Goal: Information Seeking & Learning: Compare options

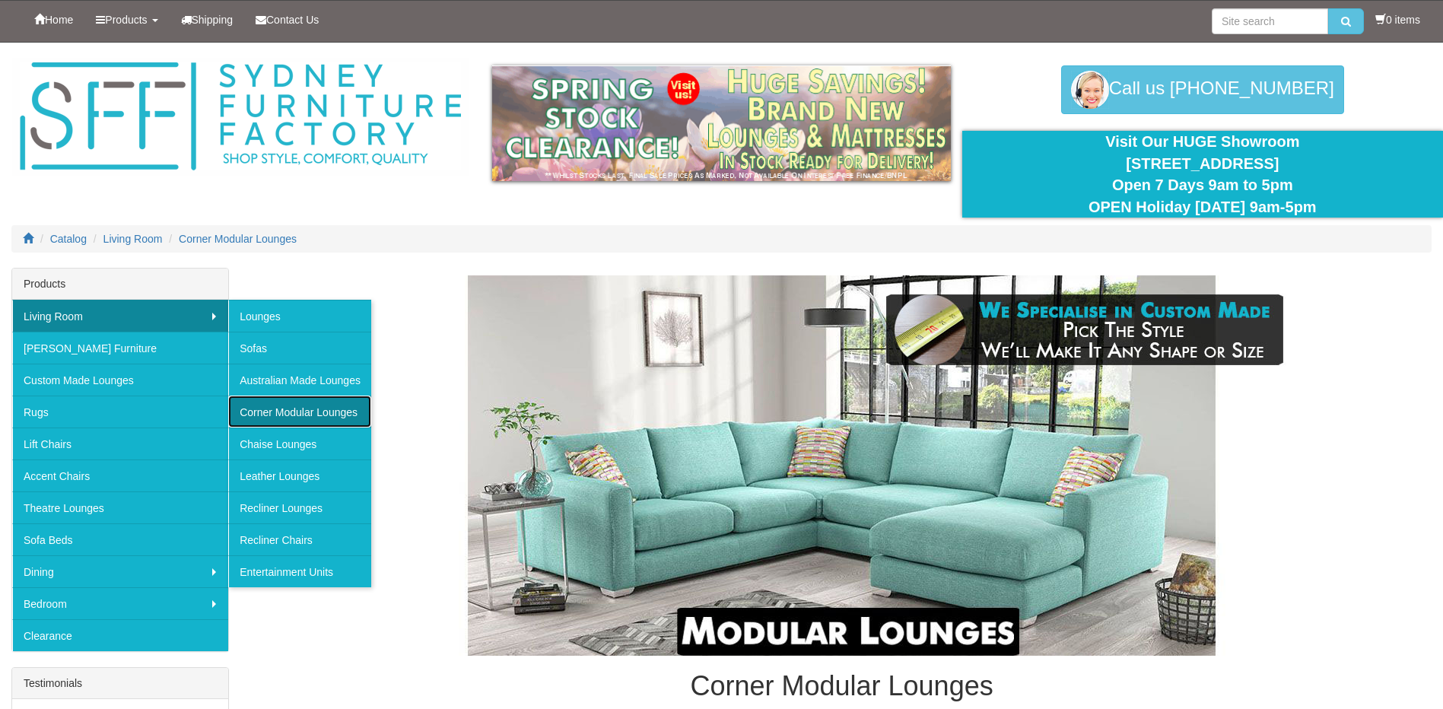
click at [301, 418] on link "Corner Modular Lounges" at bounding box center [299, 412] width 143 height 32
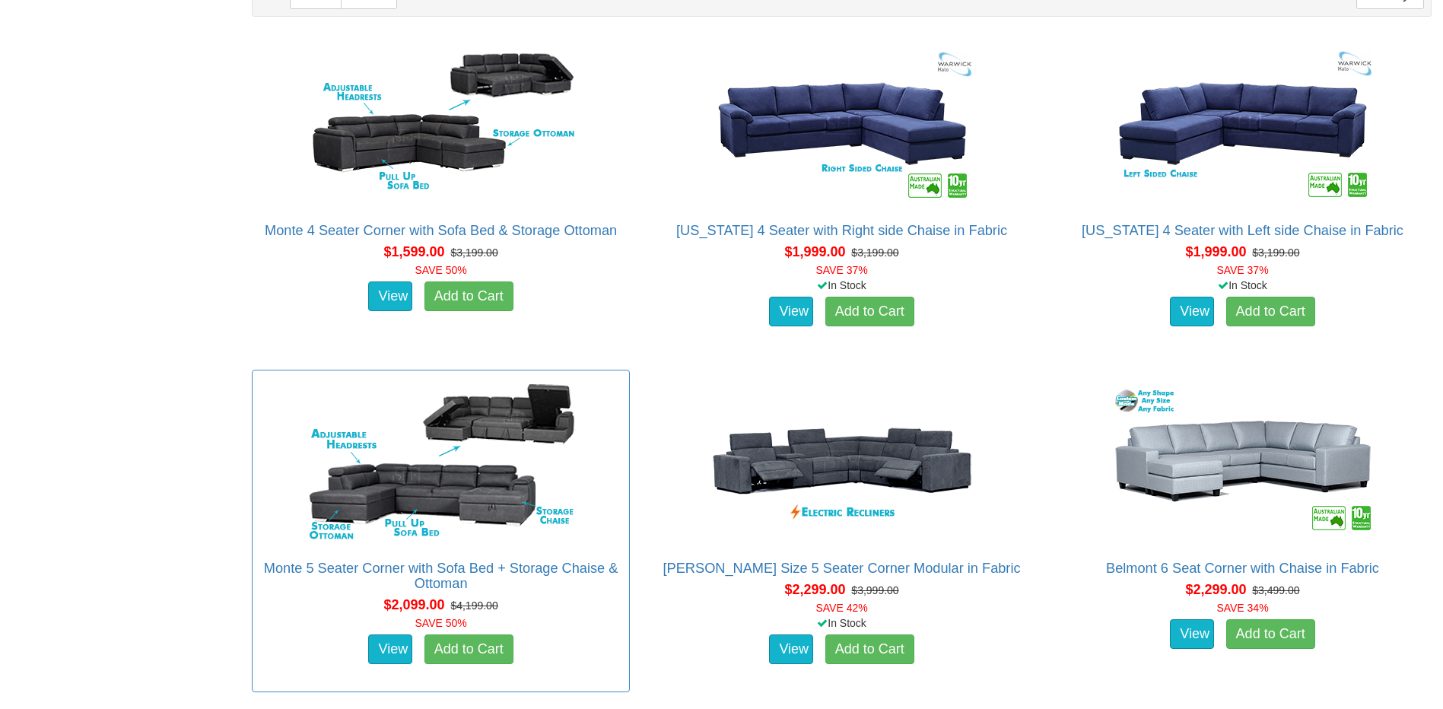
scroll to position [1065, 0]
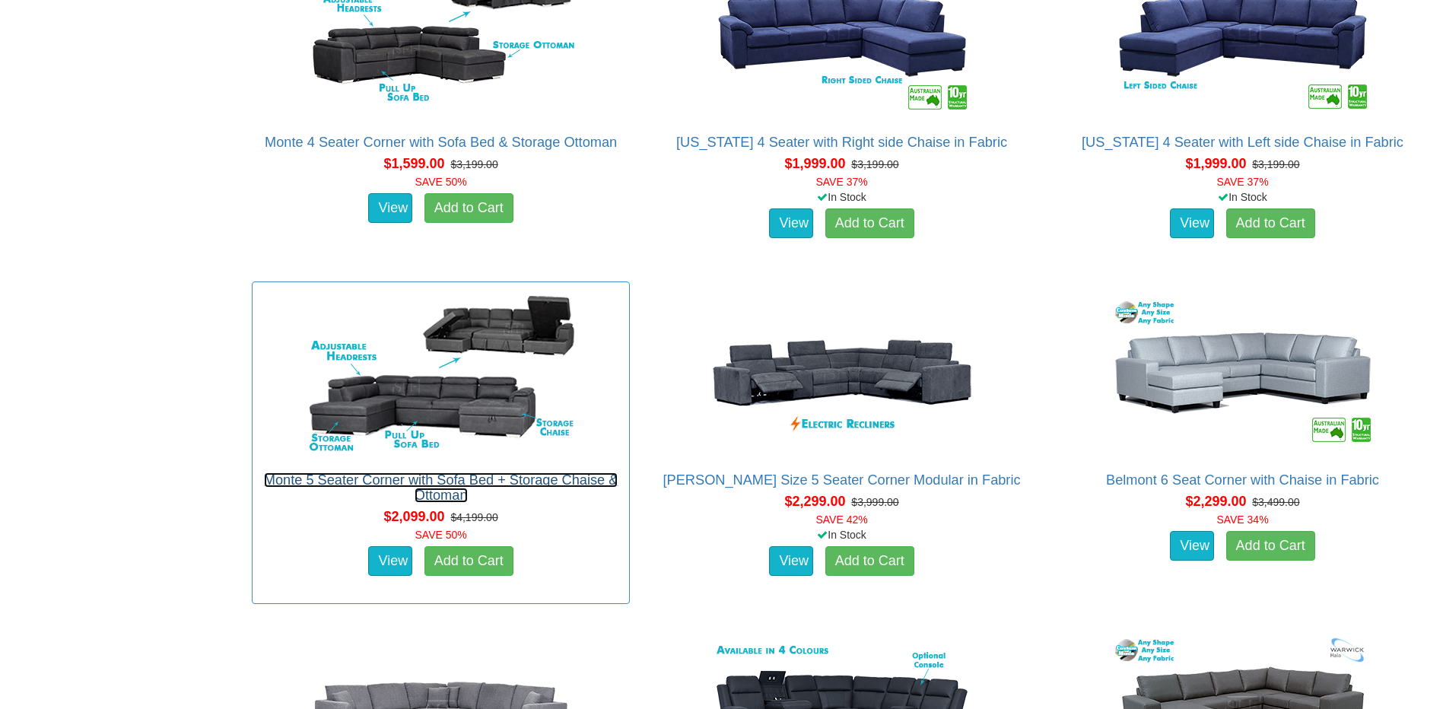
click at [552, 480] on link "Monte 5 Seater Corner with Sofa Bed + Storage Chaise & Ottoman" at bounding box center [441, 487] width 354 height 30
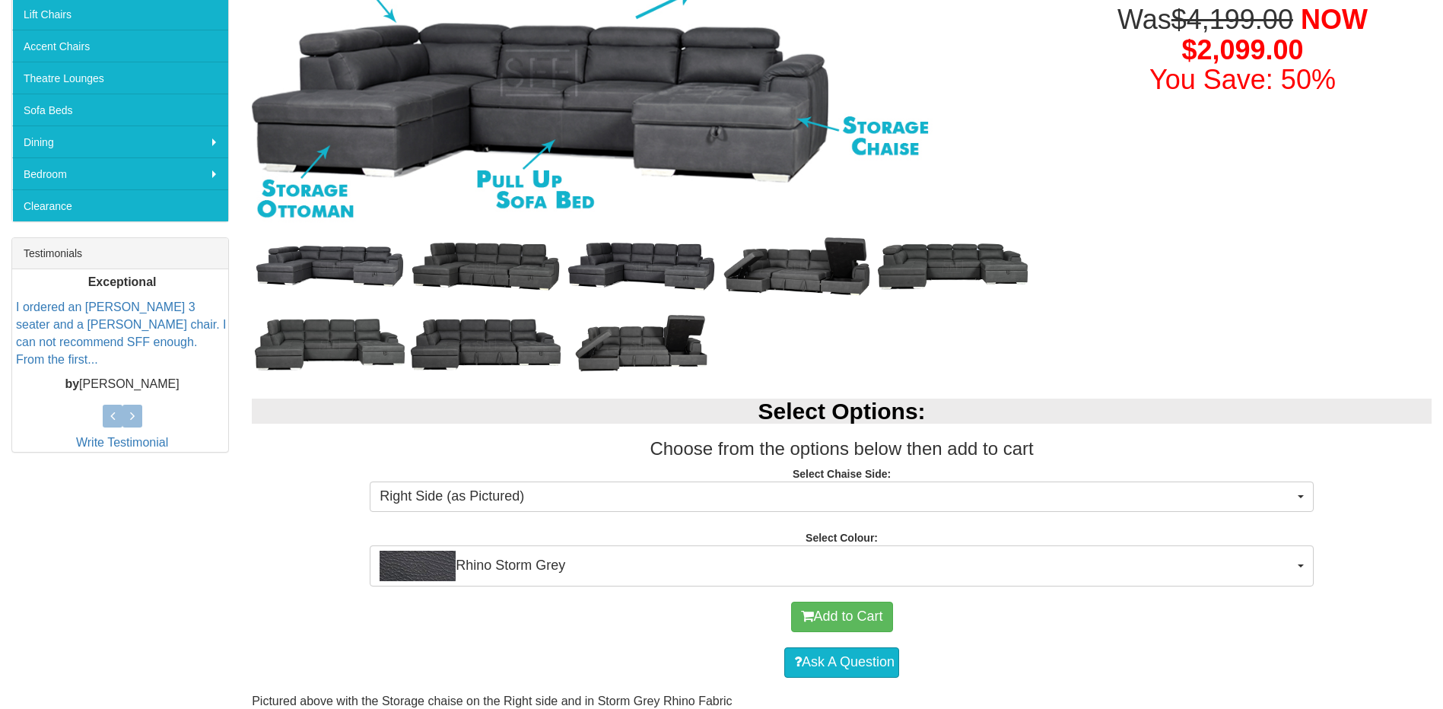
scroll to position [456, 0]
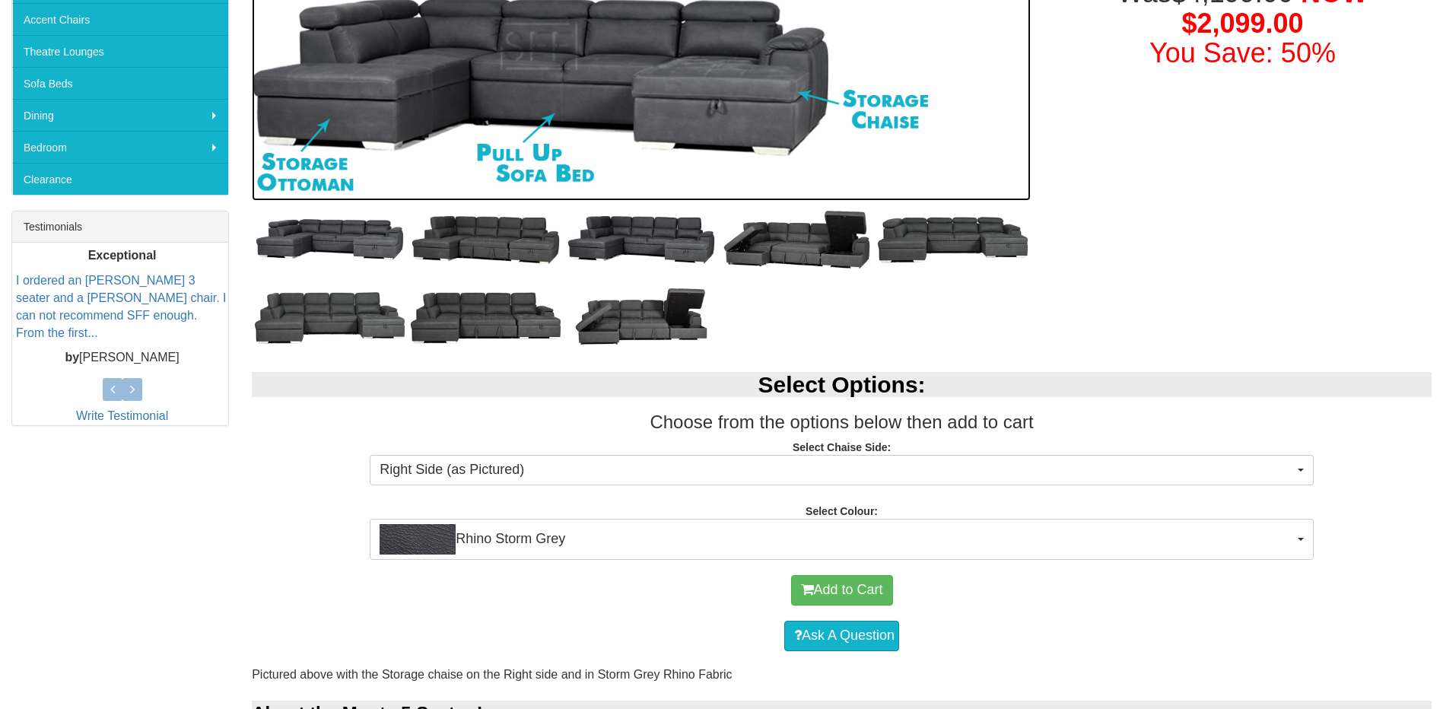
click at [587, 87] on img at bounding box center [641, 5] width 779 height 389
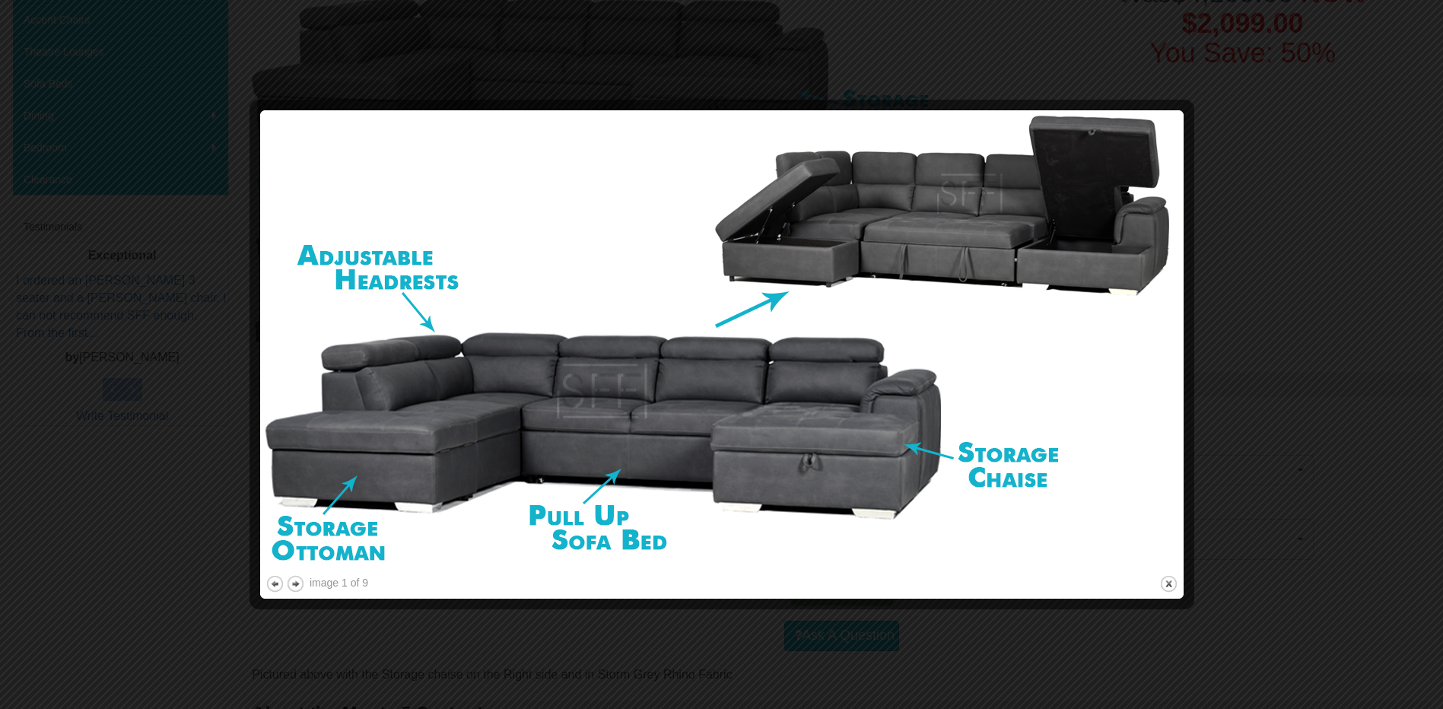
click at [688, 345] on img at bounding box center [721, 344] width 913 height 456
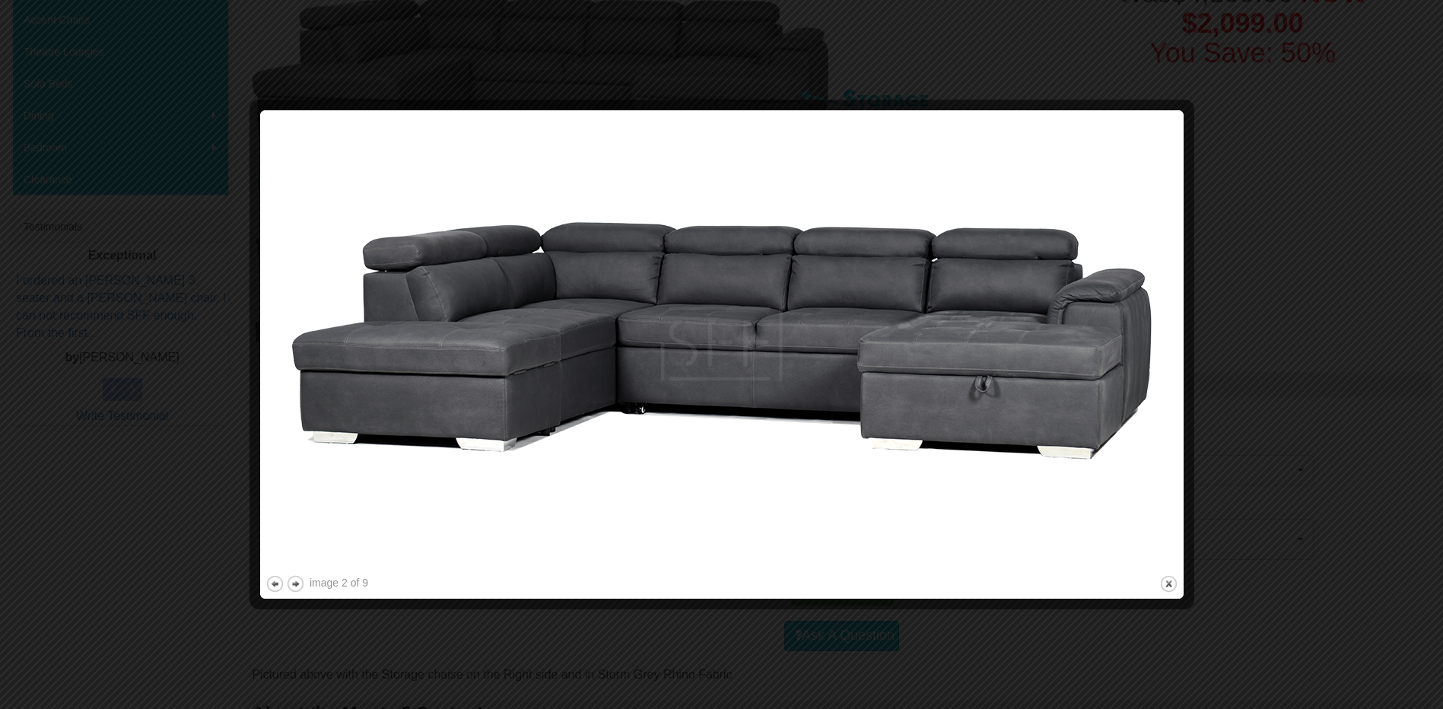
click at [688, 345] on img at bounding box center [721, 344] width 913 height 456
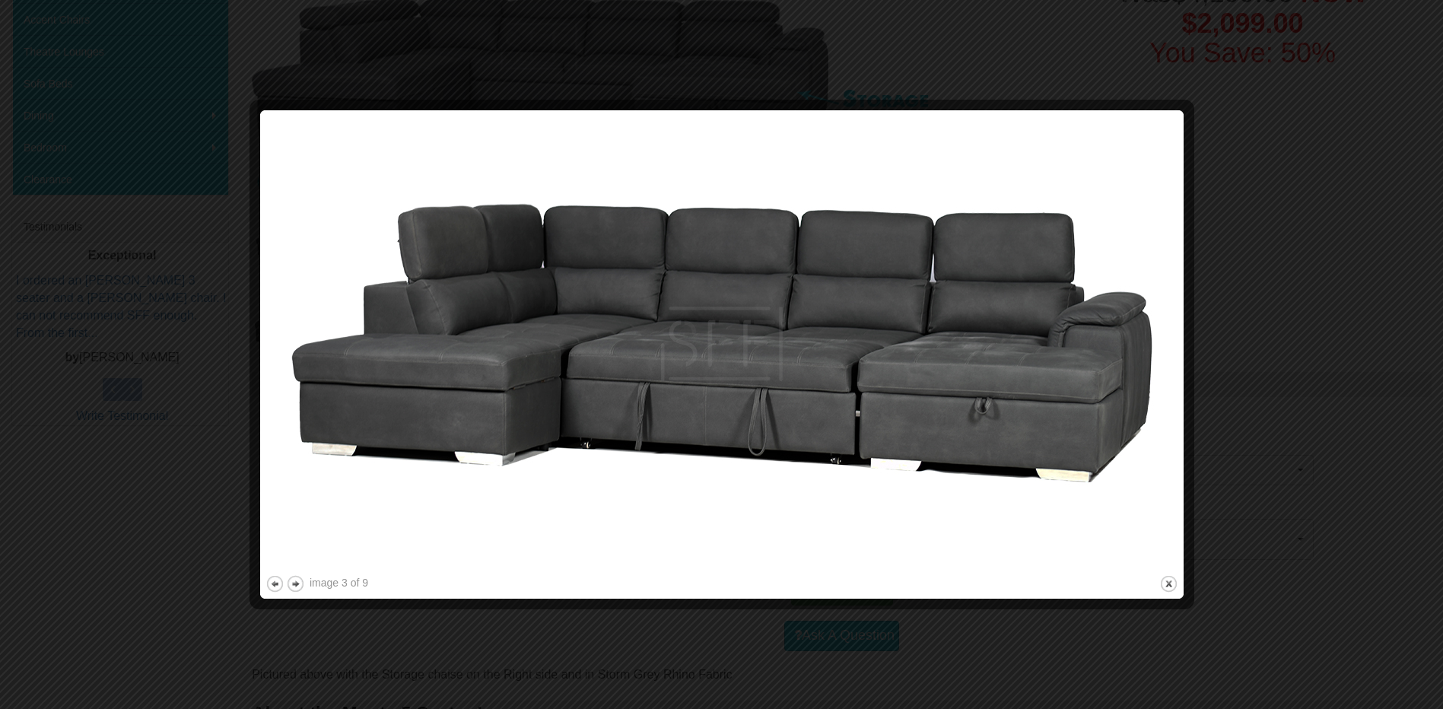
click at [1237, 256] on div at bounding box center [721, 354] width 1443 height 709
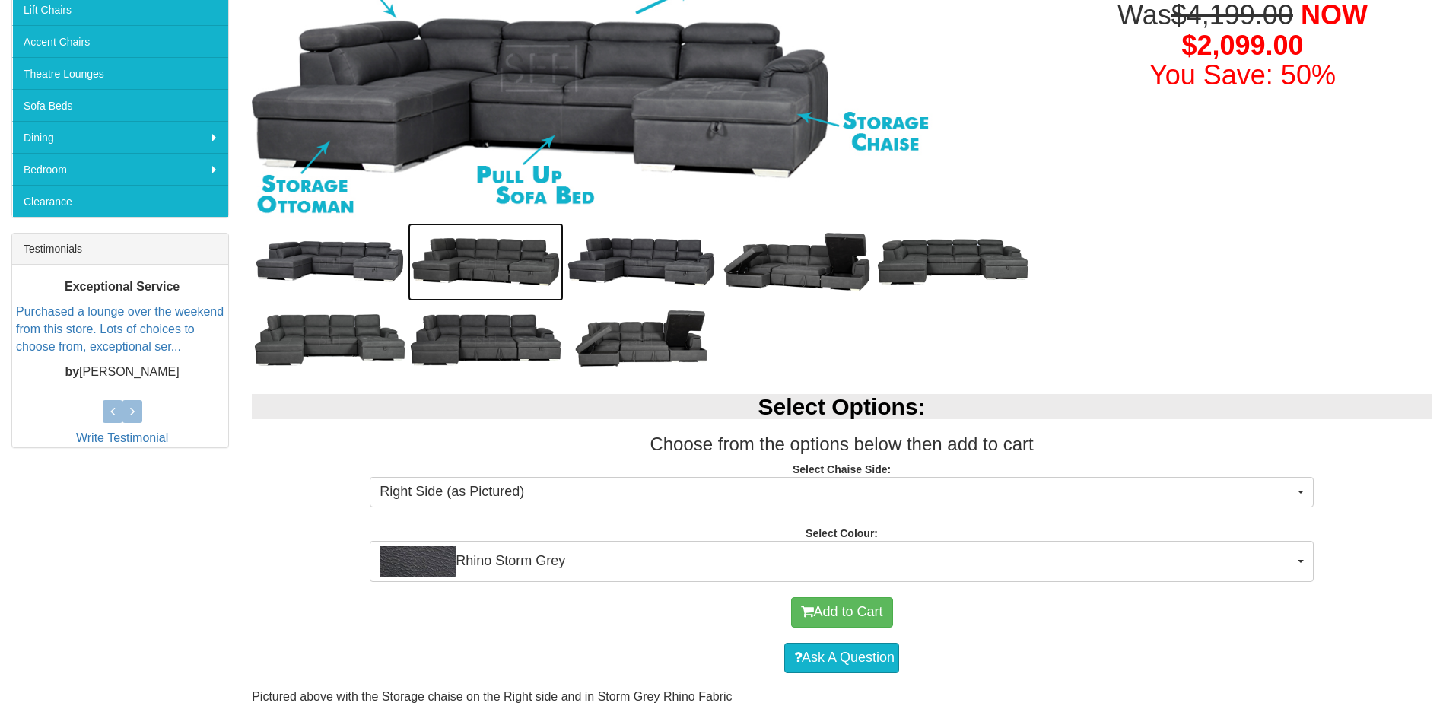
scroll to position [685, 0]
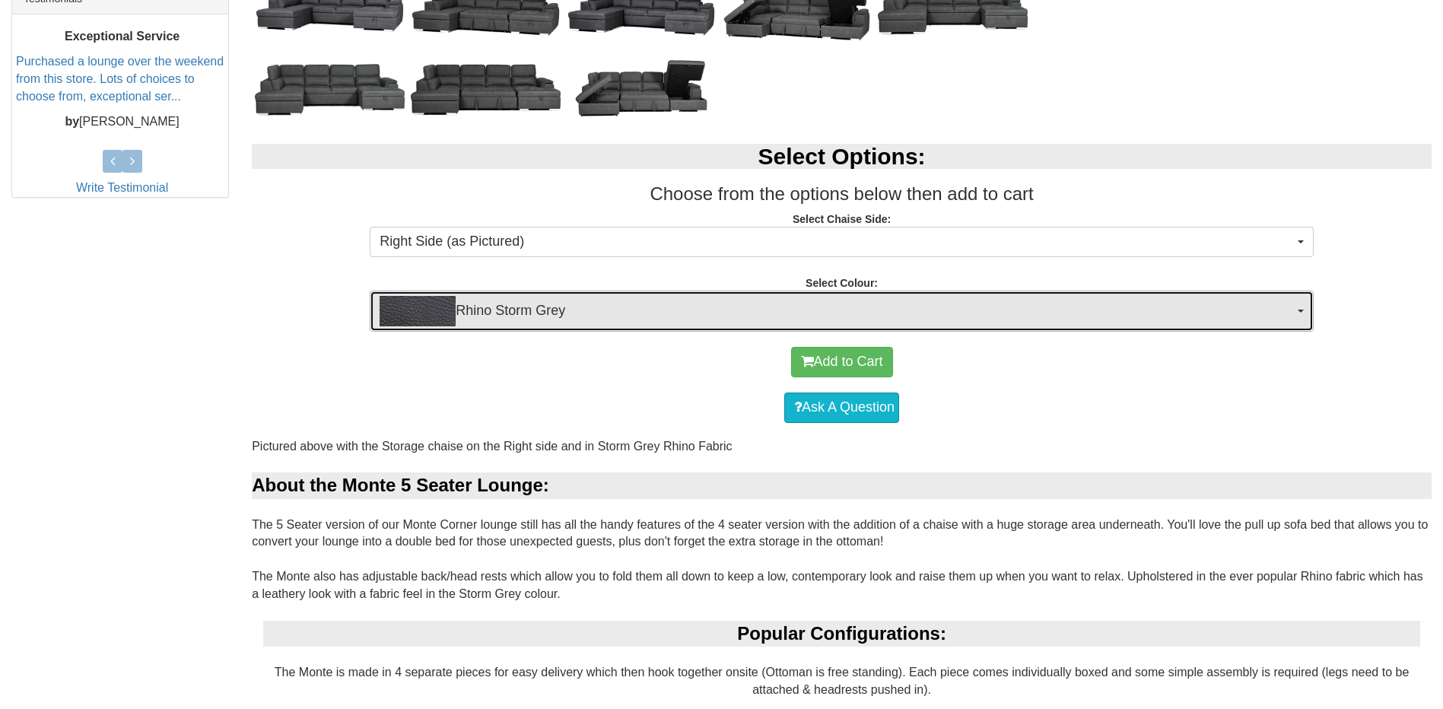
click at [618, 300] on span "Rhino Storm Grey" at bounding box center [837, 311] width 914 height 30
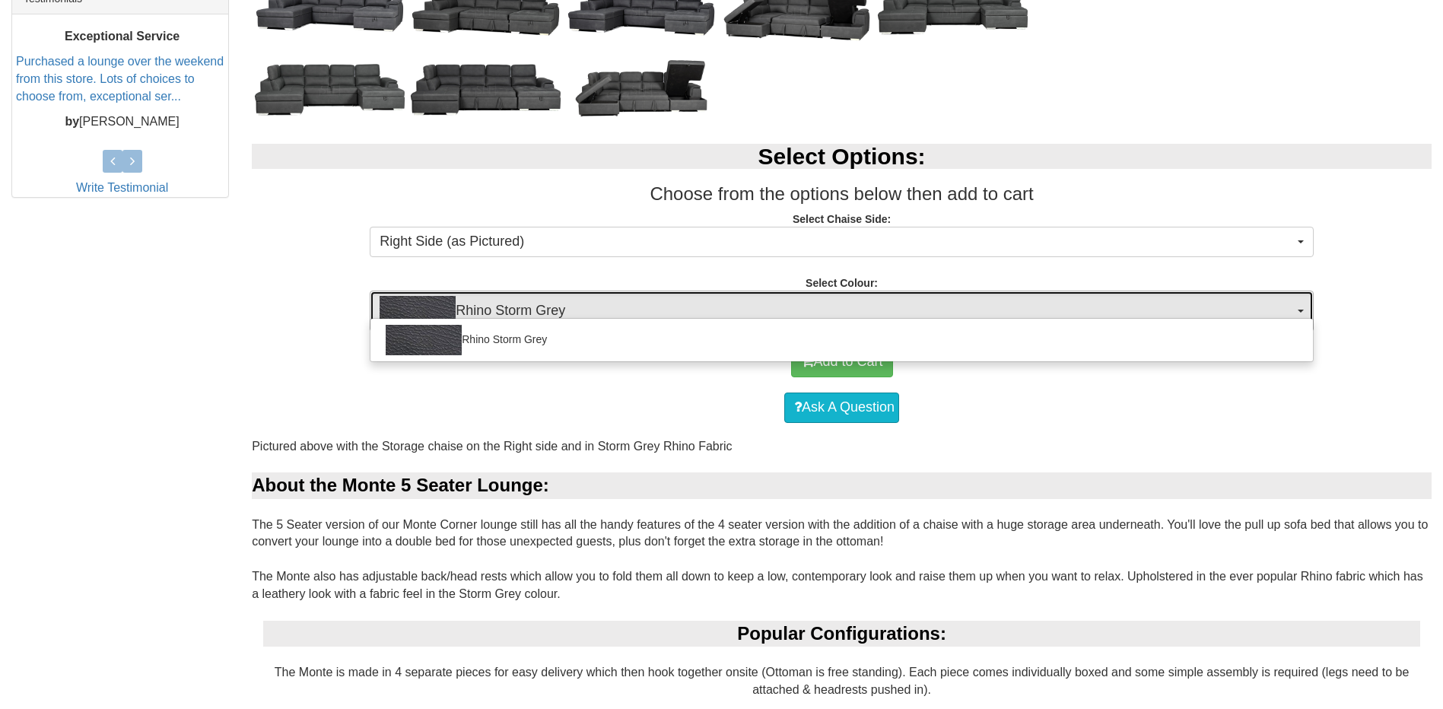
click at [618, 300] on span "Rhino Storm Grey" at bounding box center [837, 311] width 914 height 30
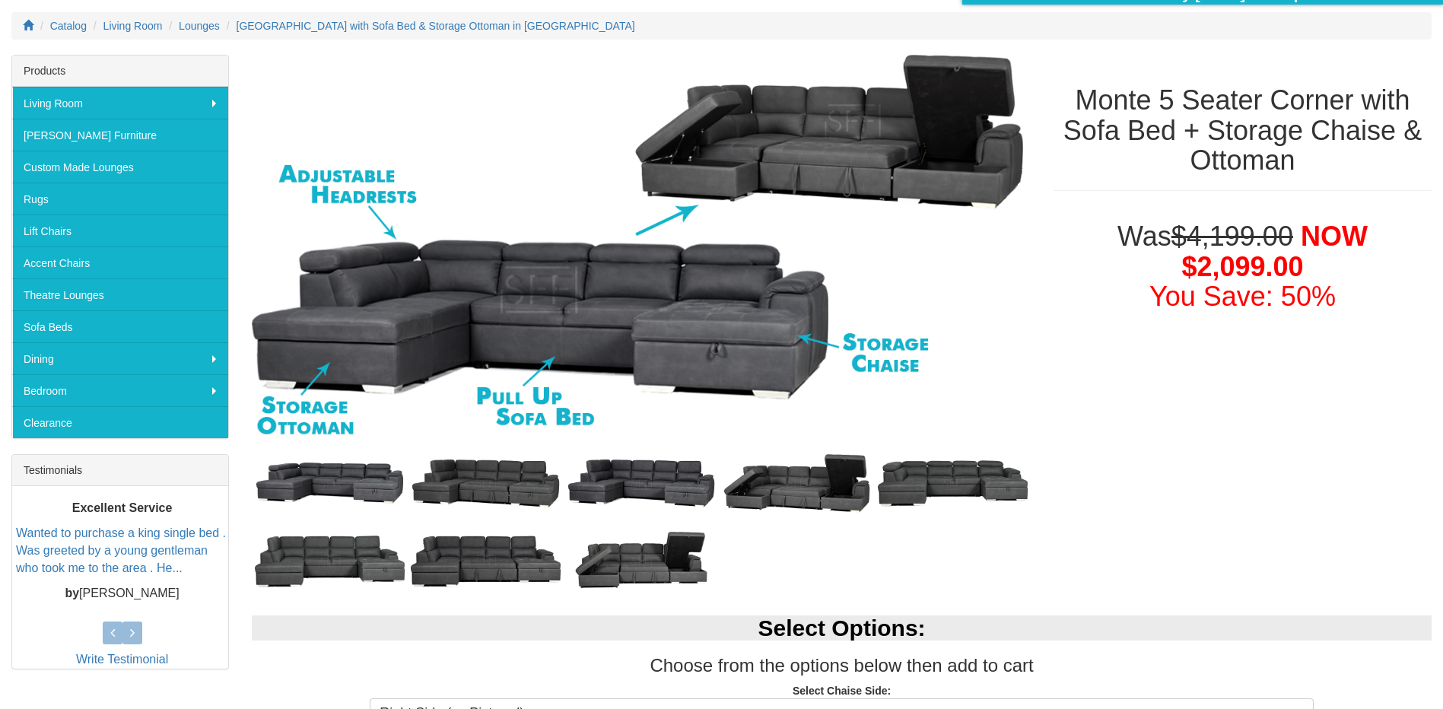
scroll to position [76, 0]
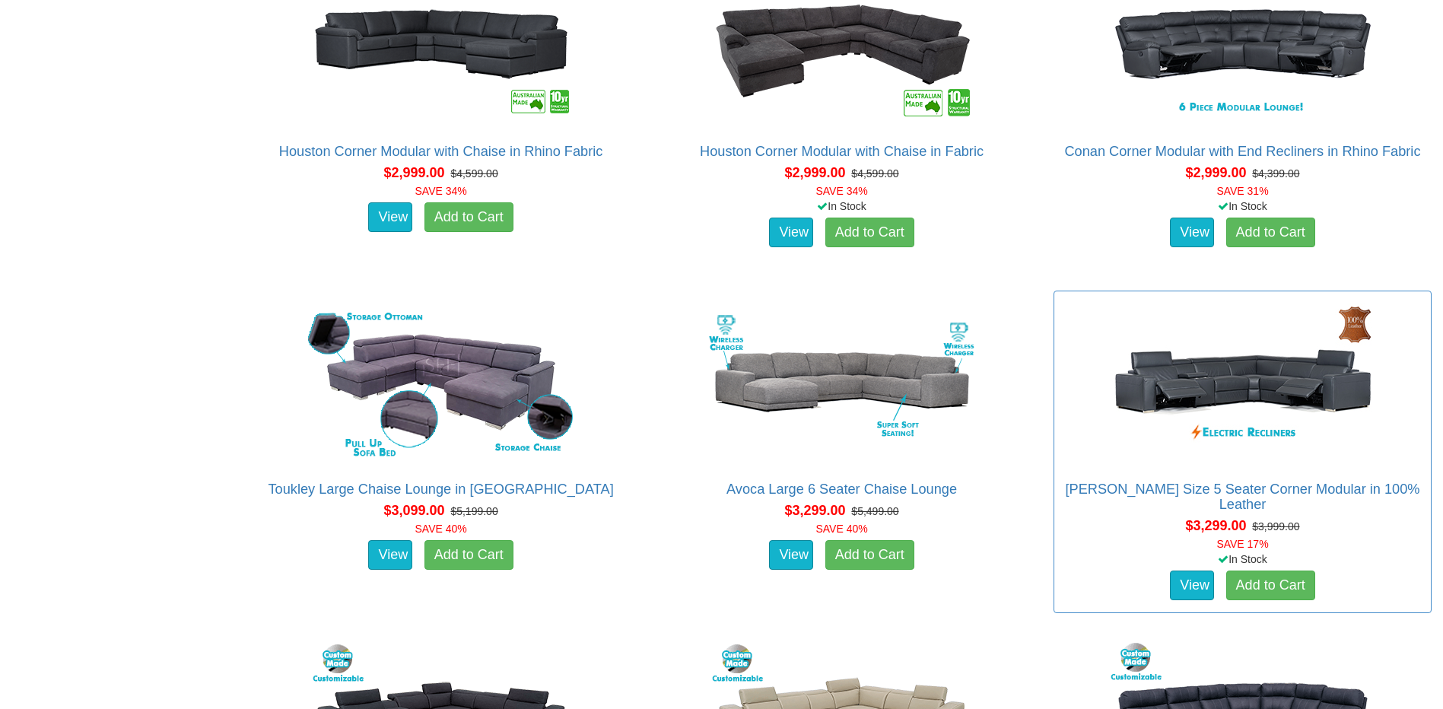
scroll to position [2434, 0]
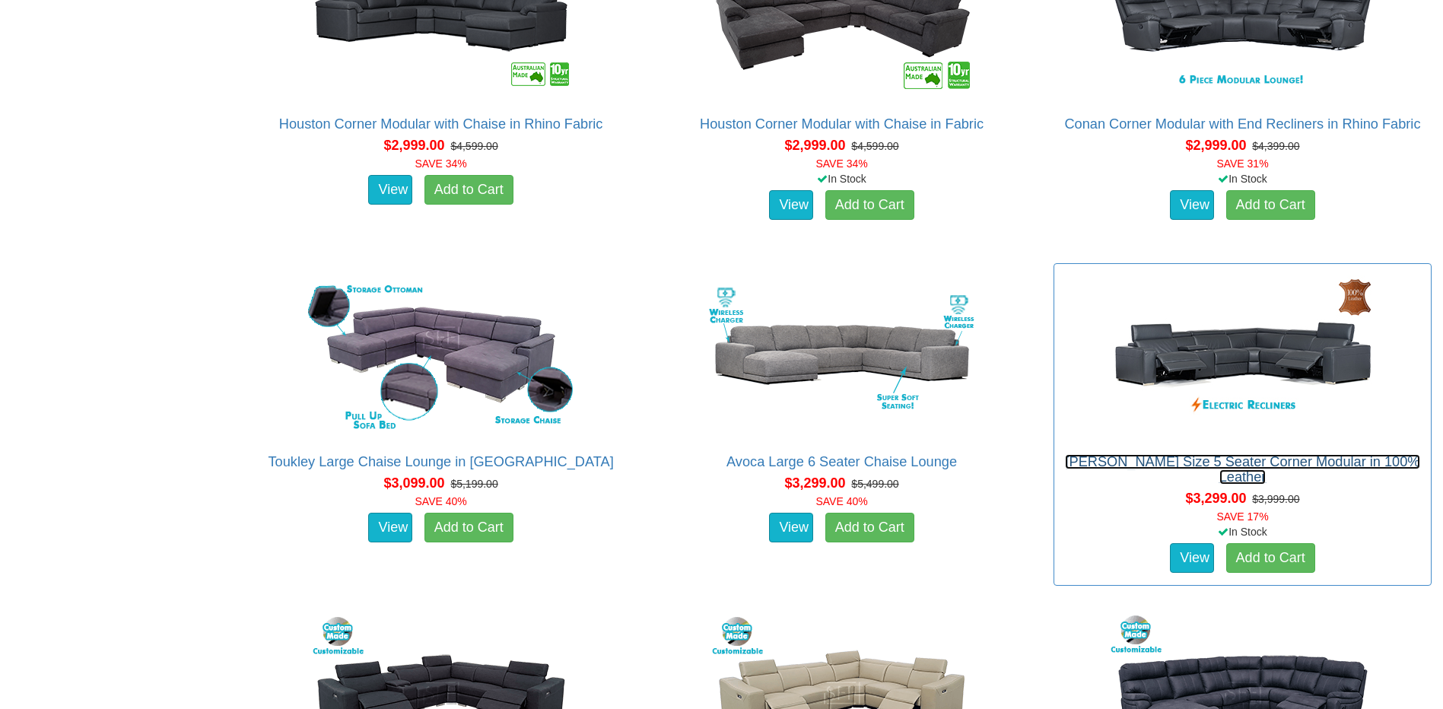
click at [1347, 459] on link "[PERSON_NAME] Size 5 Seater Corner Modular in 100% Leather" at bounding box center [1242, 469] width 354 height 30
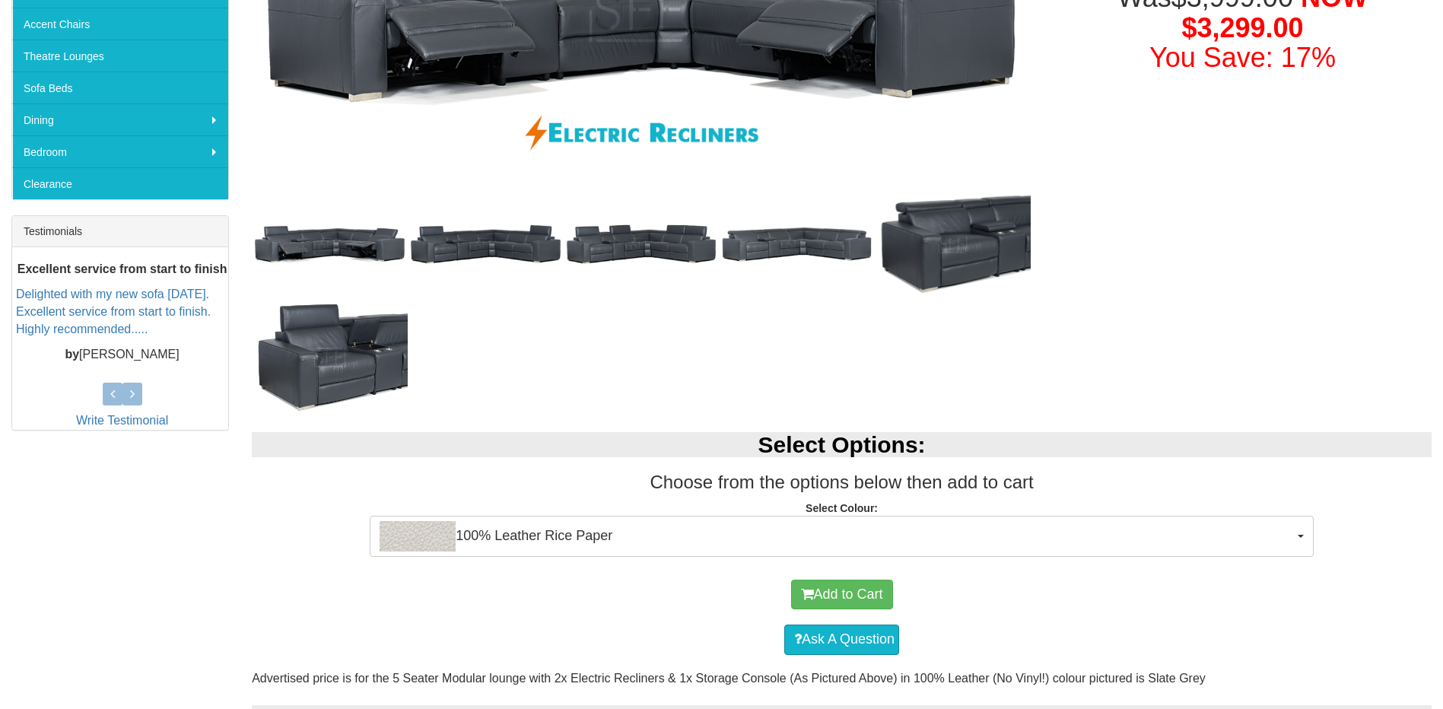
scroll to position [456, 0]
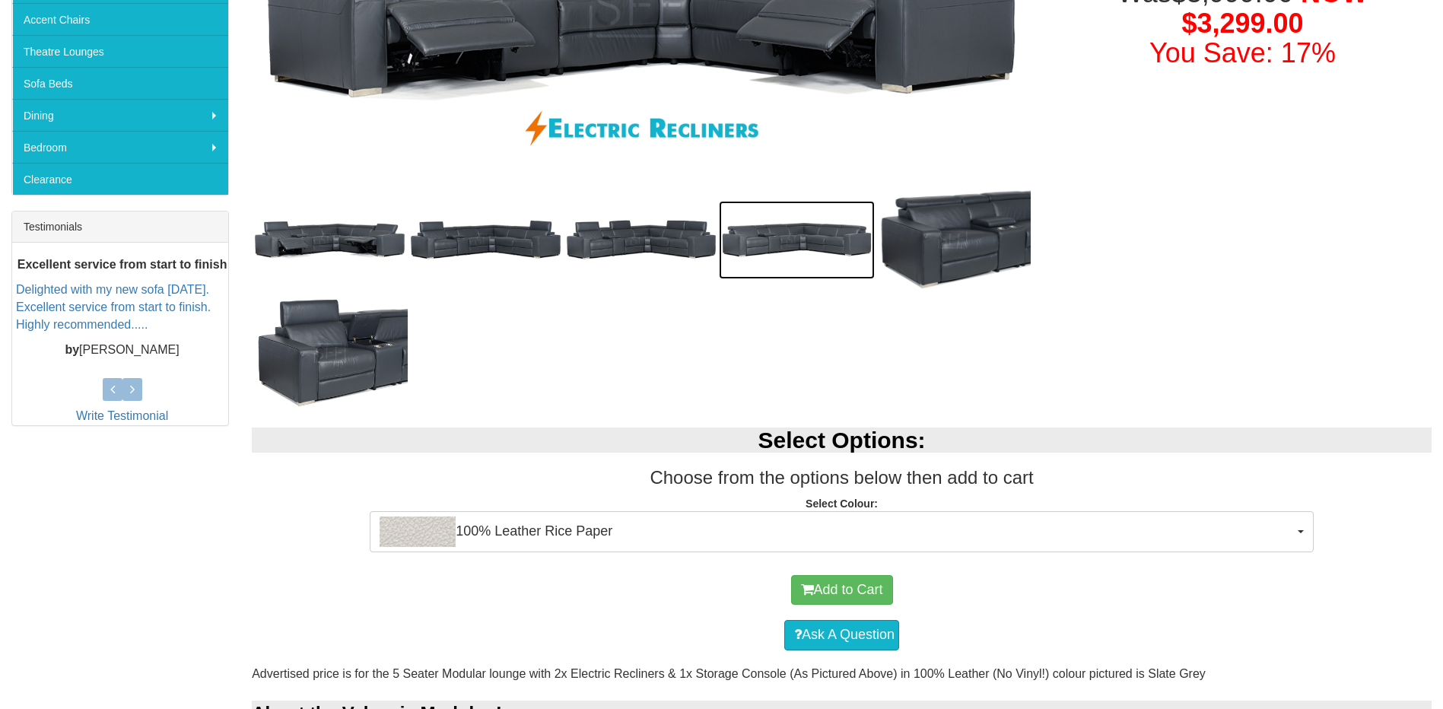
click at [806, 251] on img at bounding box center [797, 240] width 156 height 78
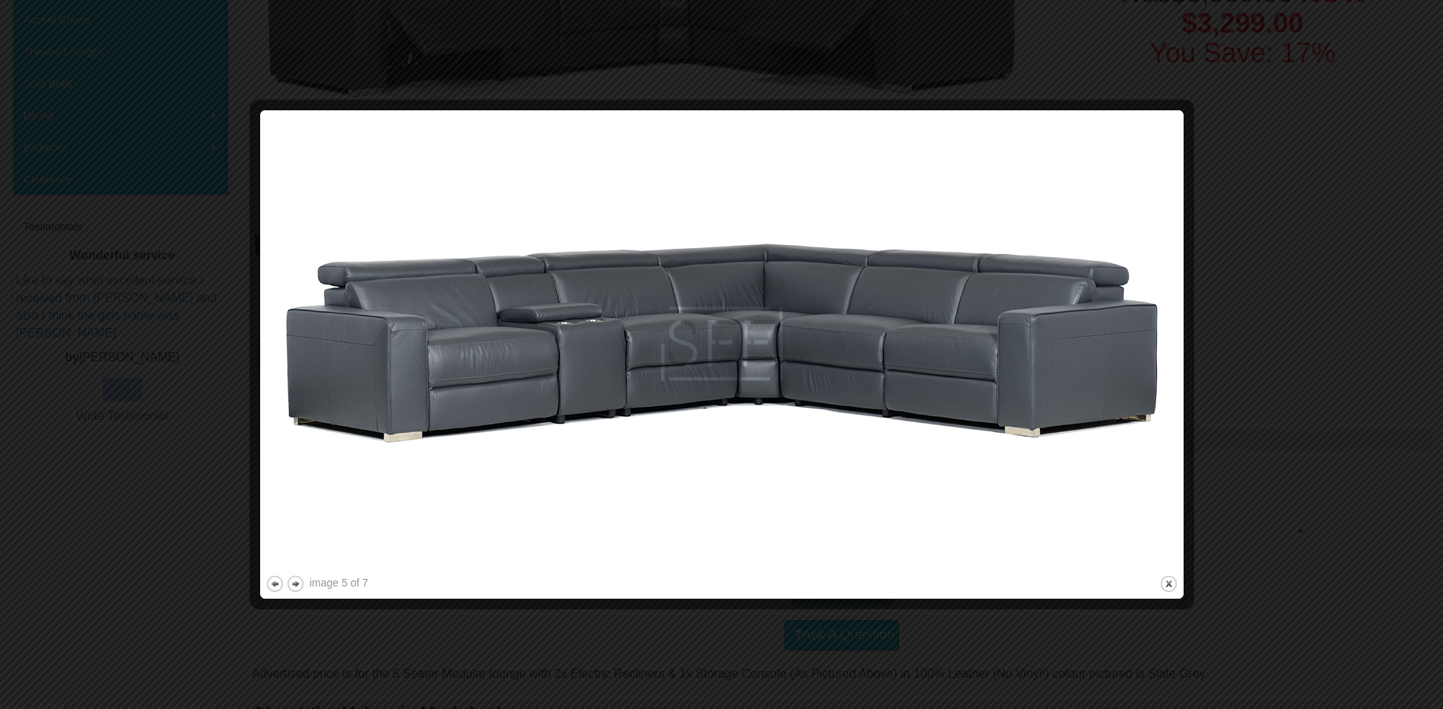
click at [1298, 89] on div at bounding box center [721, 354] width 1443 height 709
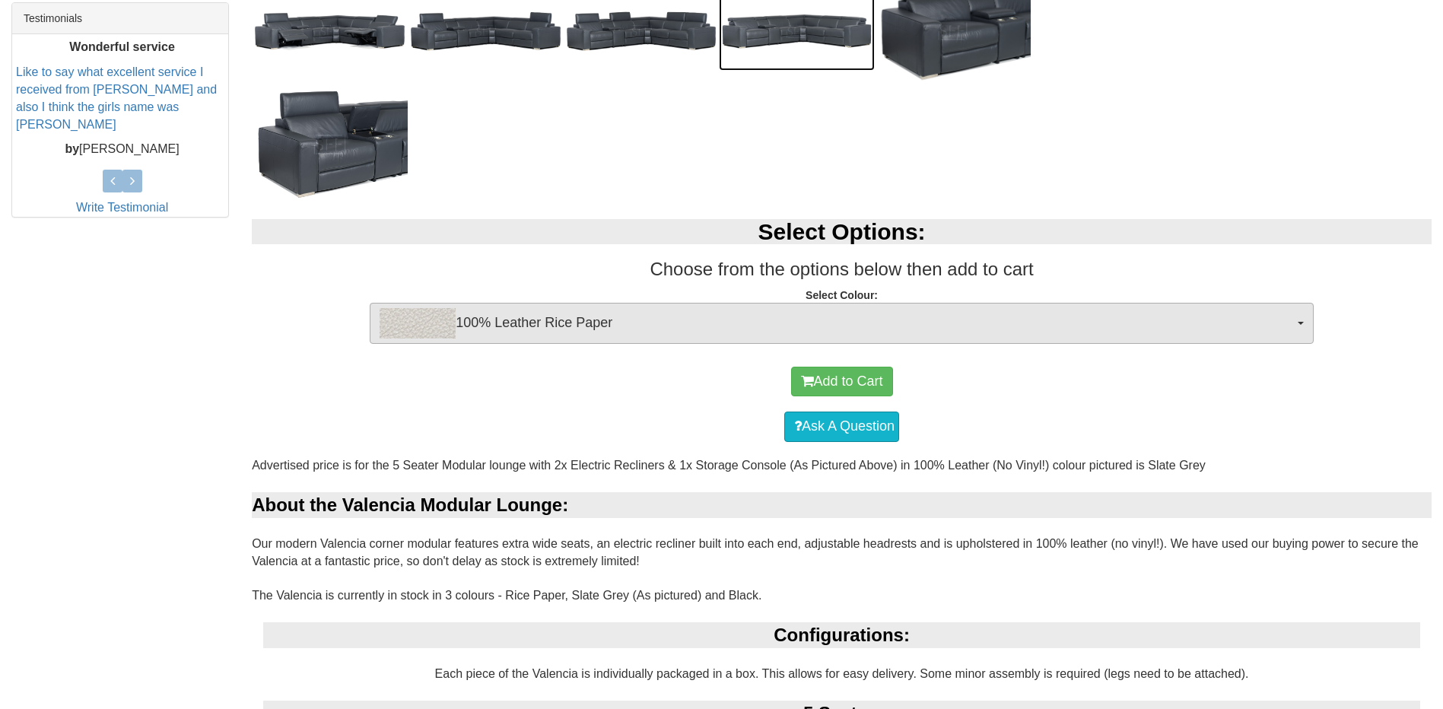
scroll to position [685, 0]
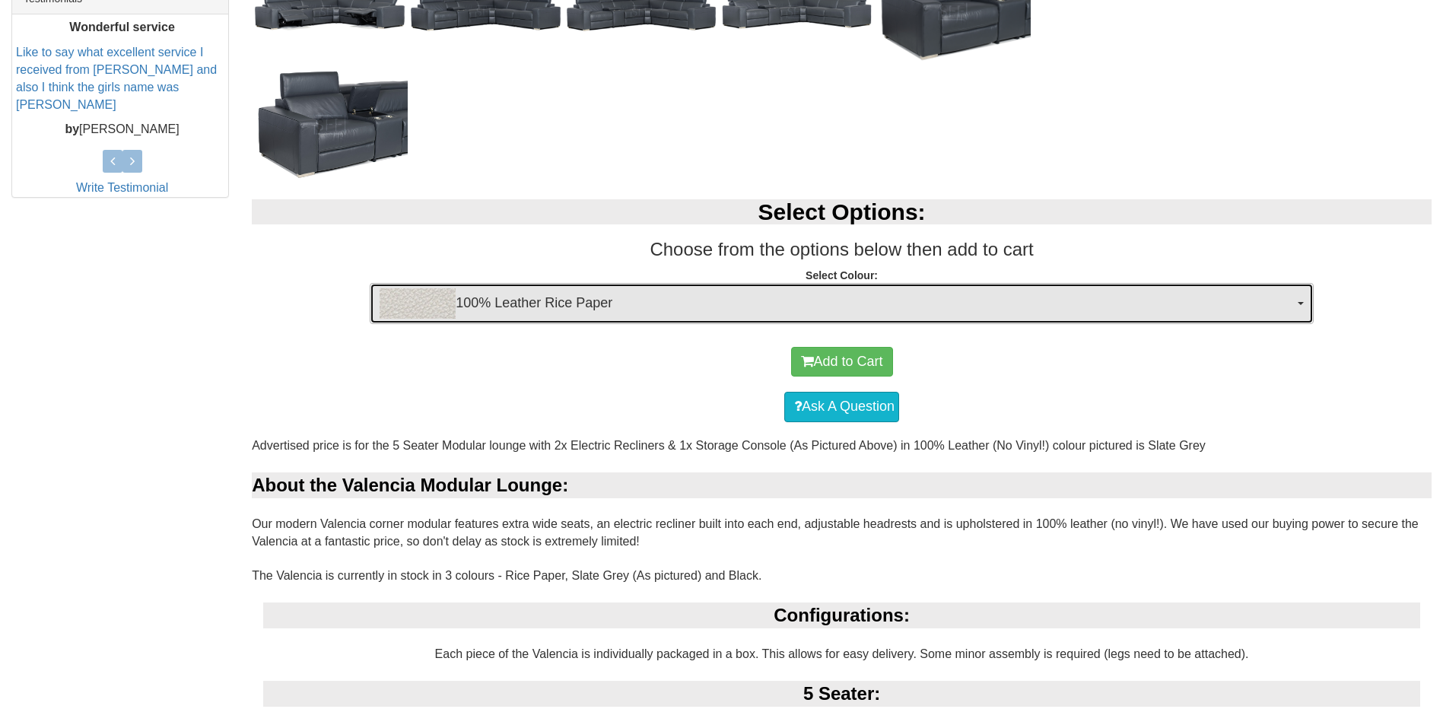
click at [885, 307] on span "100% Leather Rice Paper" at bounding box center [837, 303] width 914 height 30
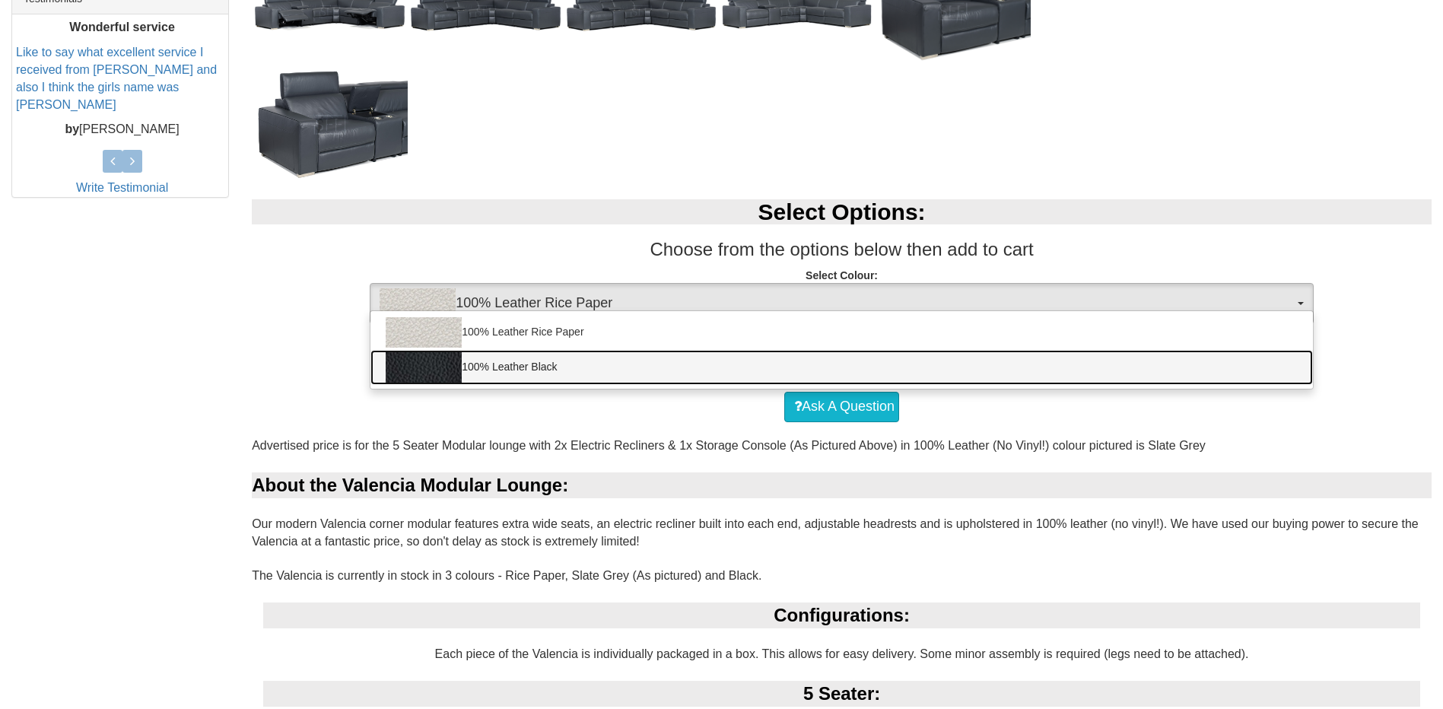
click at [764, 357] on link "100% Leather Black" at bounding box center [841, 367] width 943 height 35
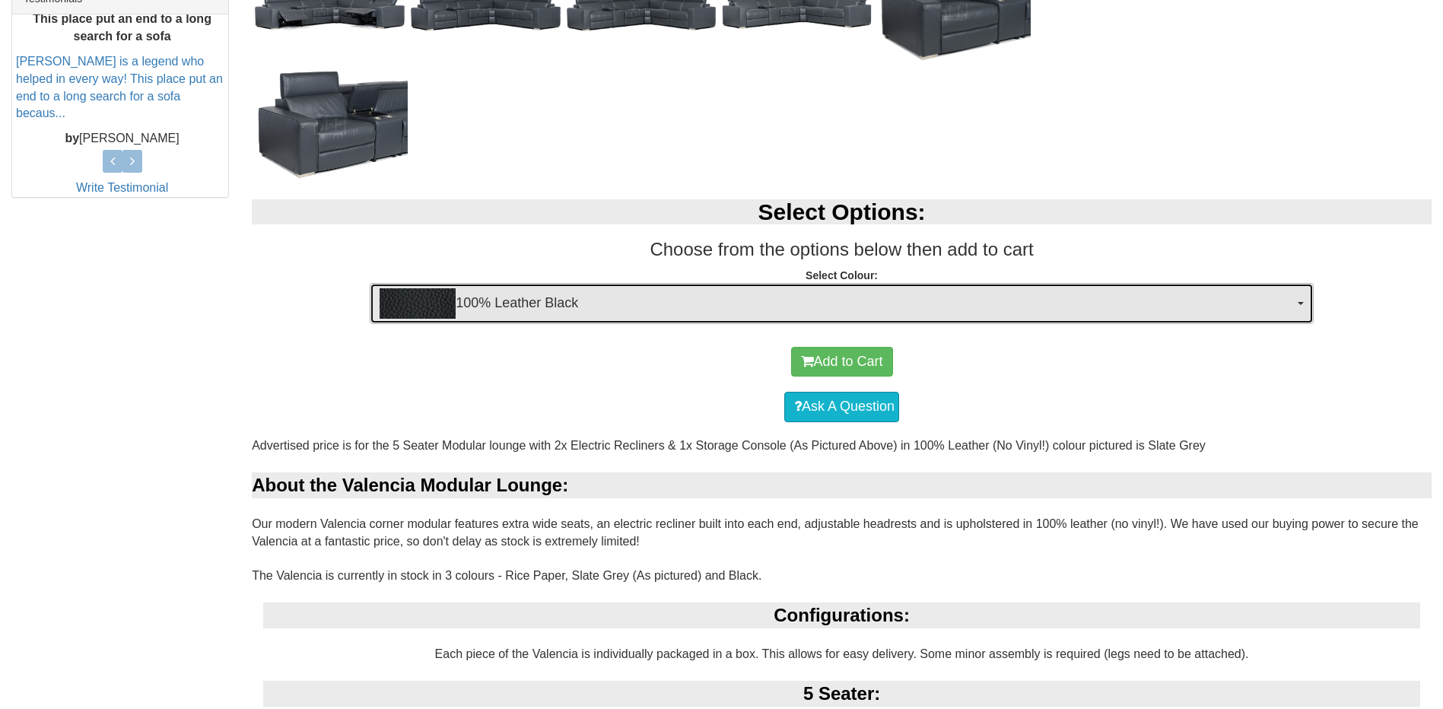
click at [1184, 300] on span "100% Leather Black" at bounding box center [837, 303] width 914 height 30
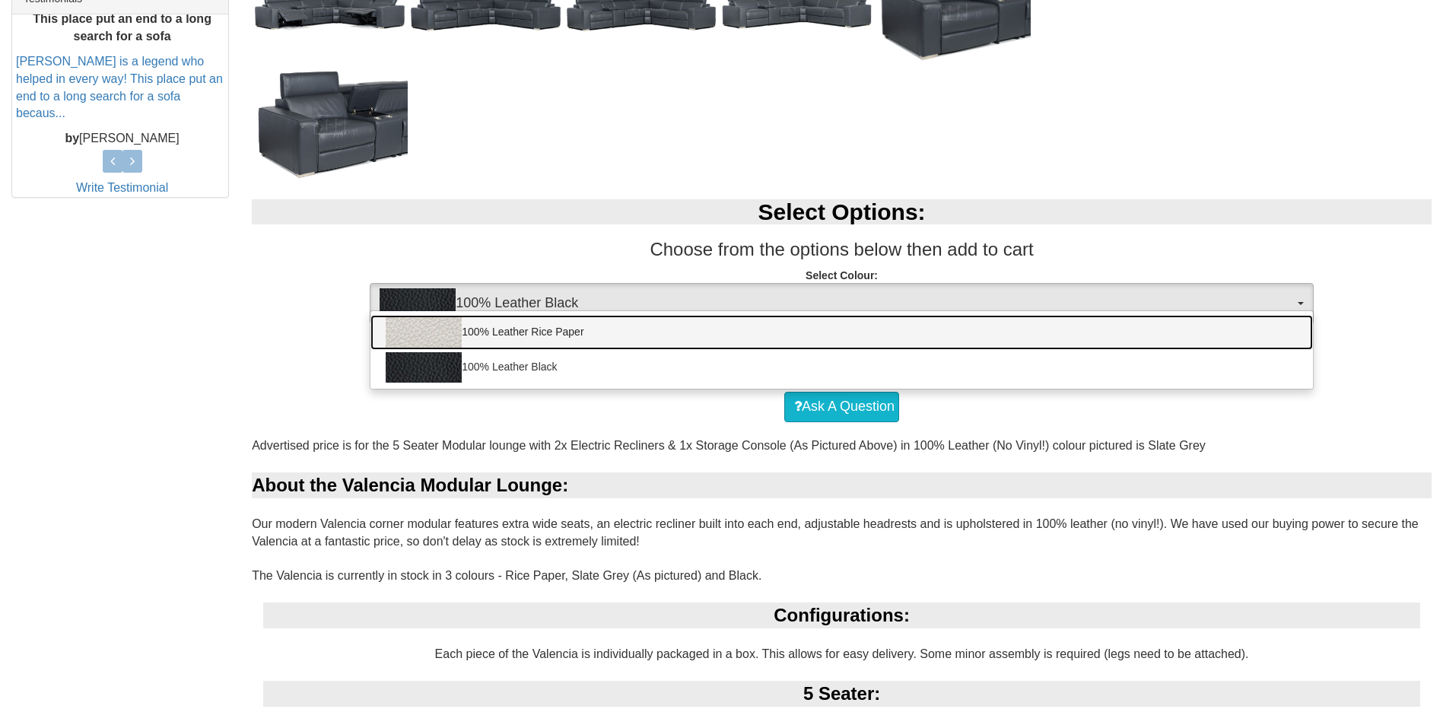
click at [948, 329] on link "100% Leather Rice Paper" at bounding box center [841, 332] width 943 height 35
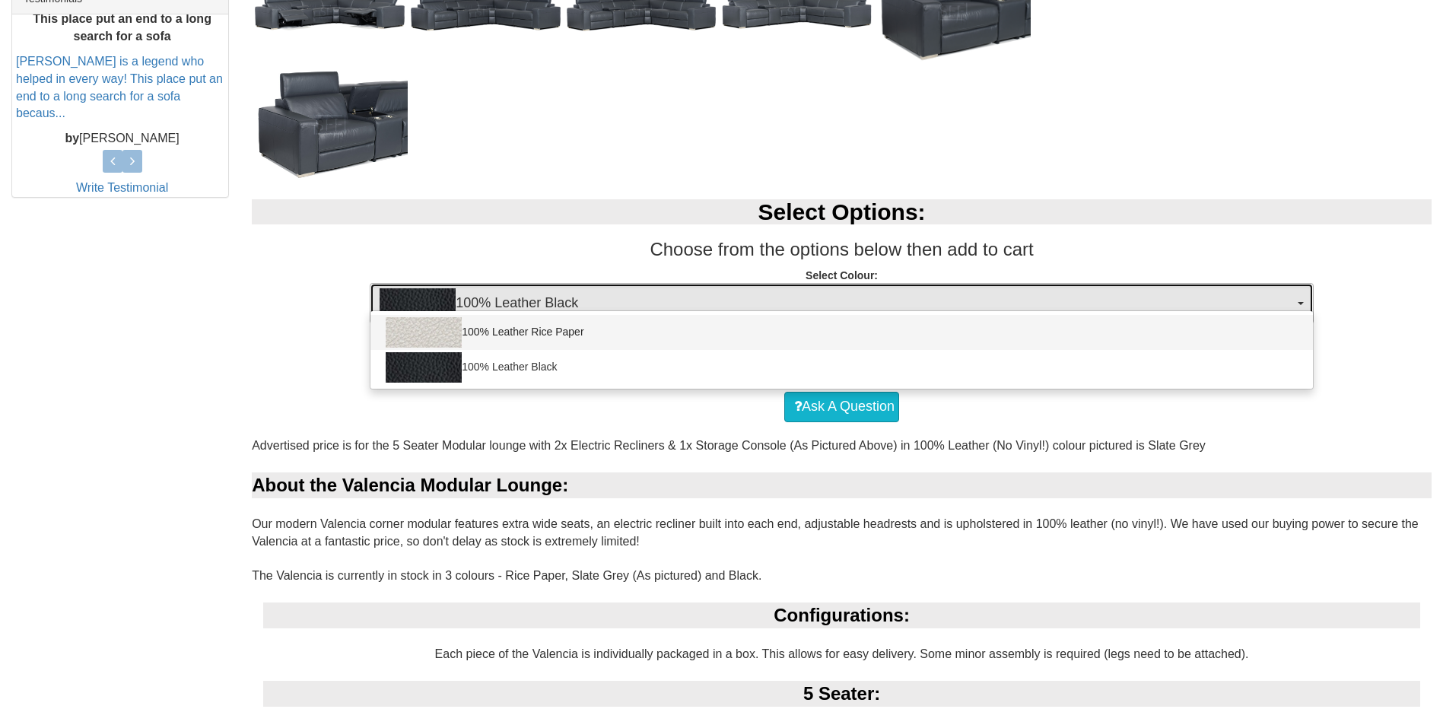
select select "1943"
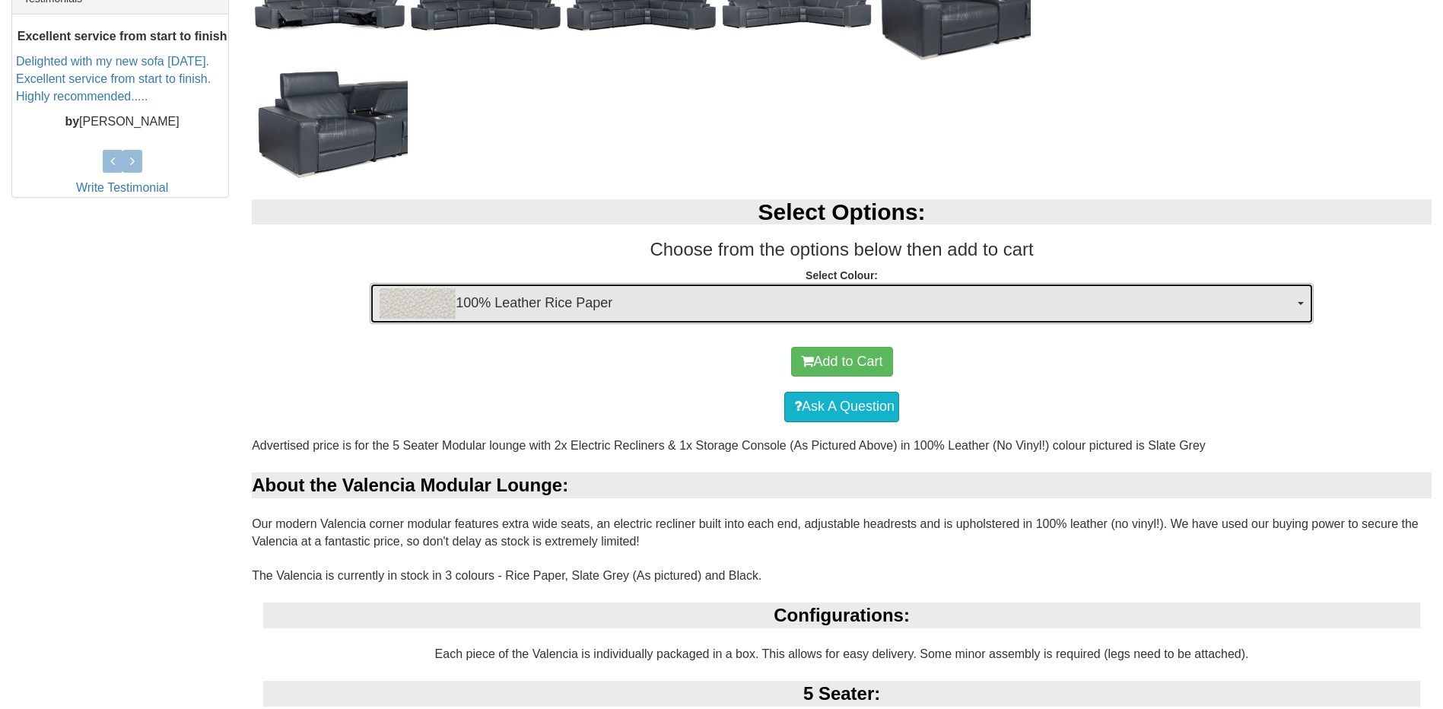
scroll to position [228, 0]
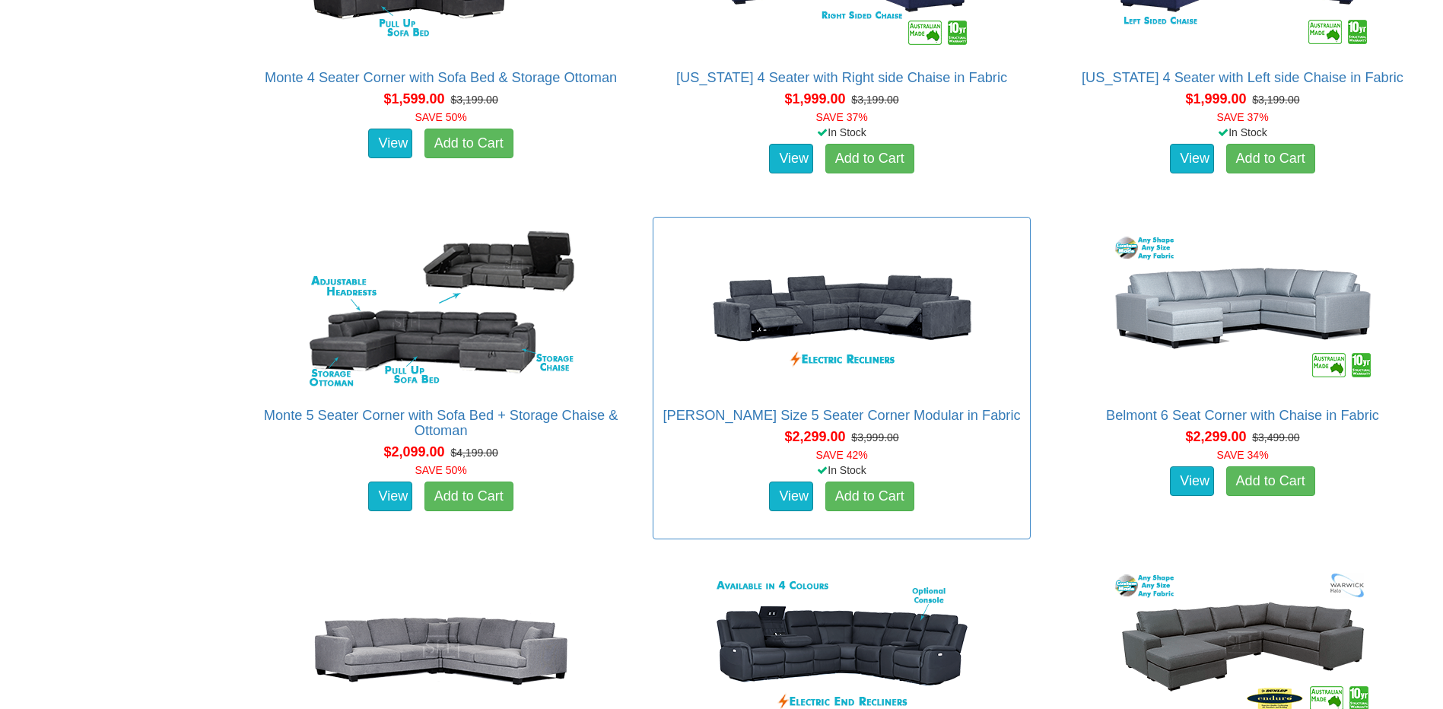
scroll to position [1217, 0]
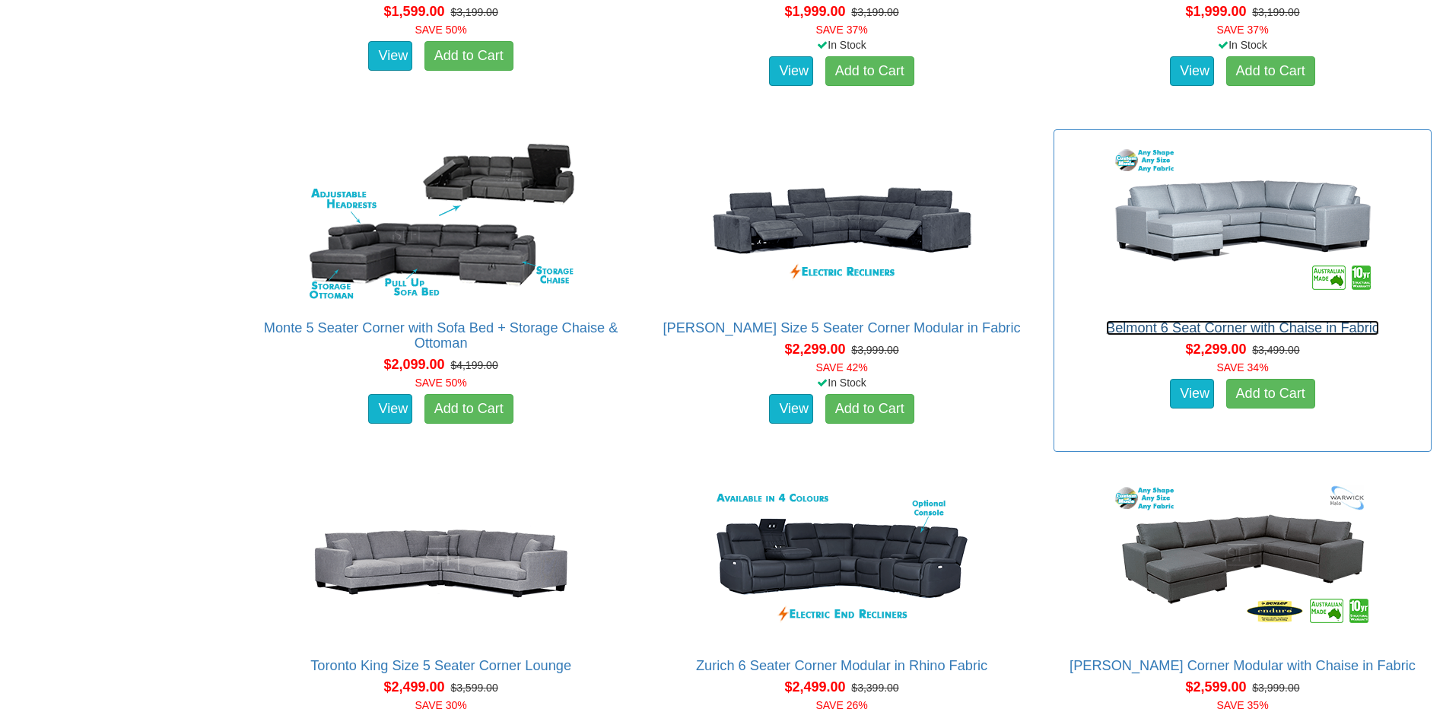
click at [1343, 331] on link "Belmont 6 Seat Corner with Chaise in Fabric" at bounding box center [1242, 327] width 273 height 15
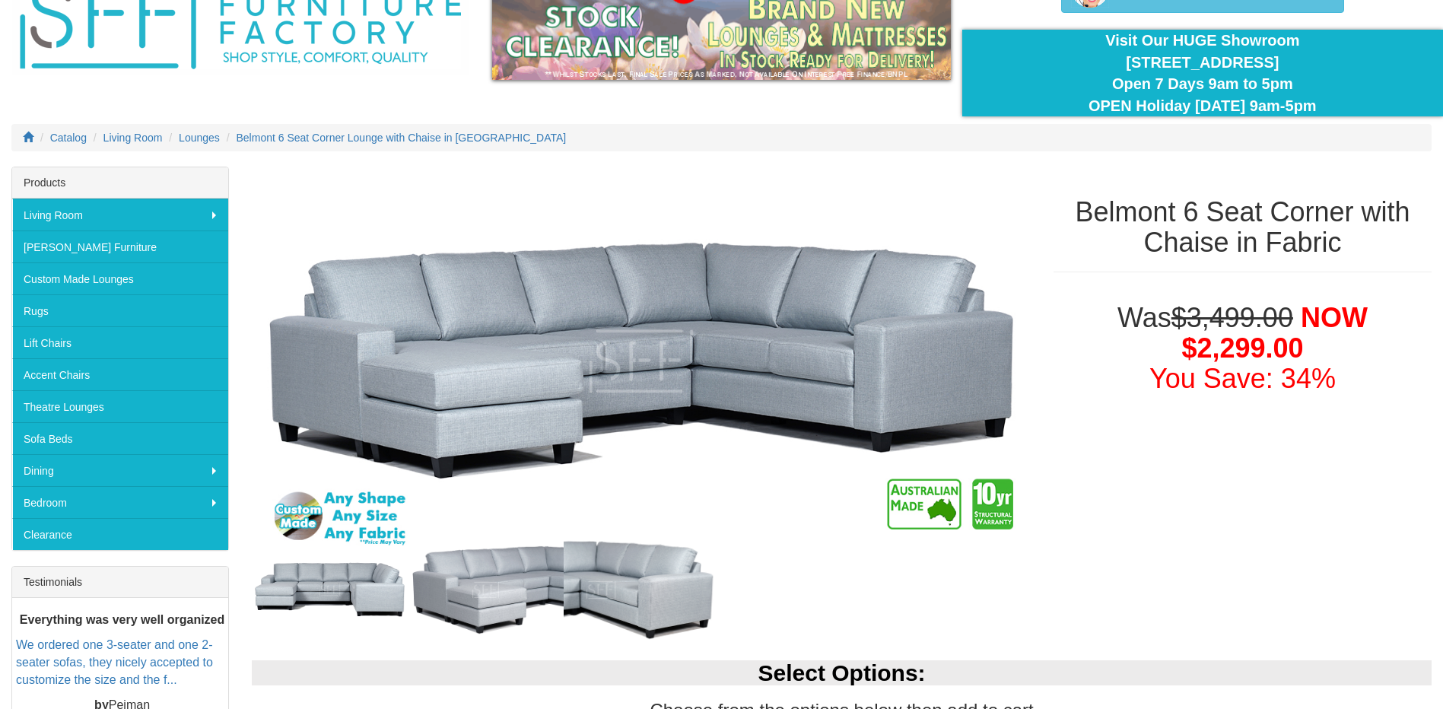
scroll to position [304, 0]
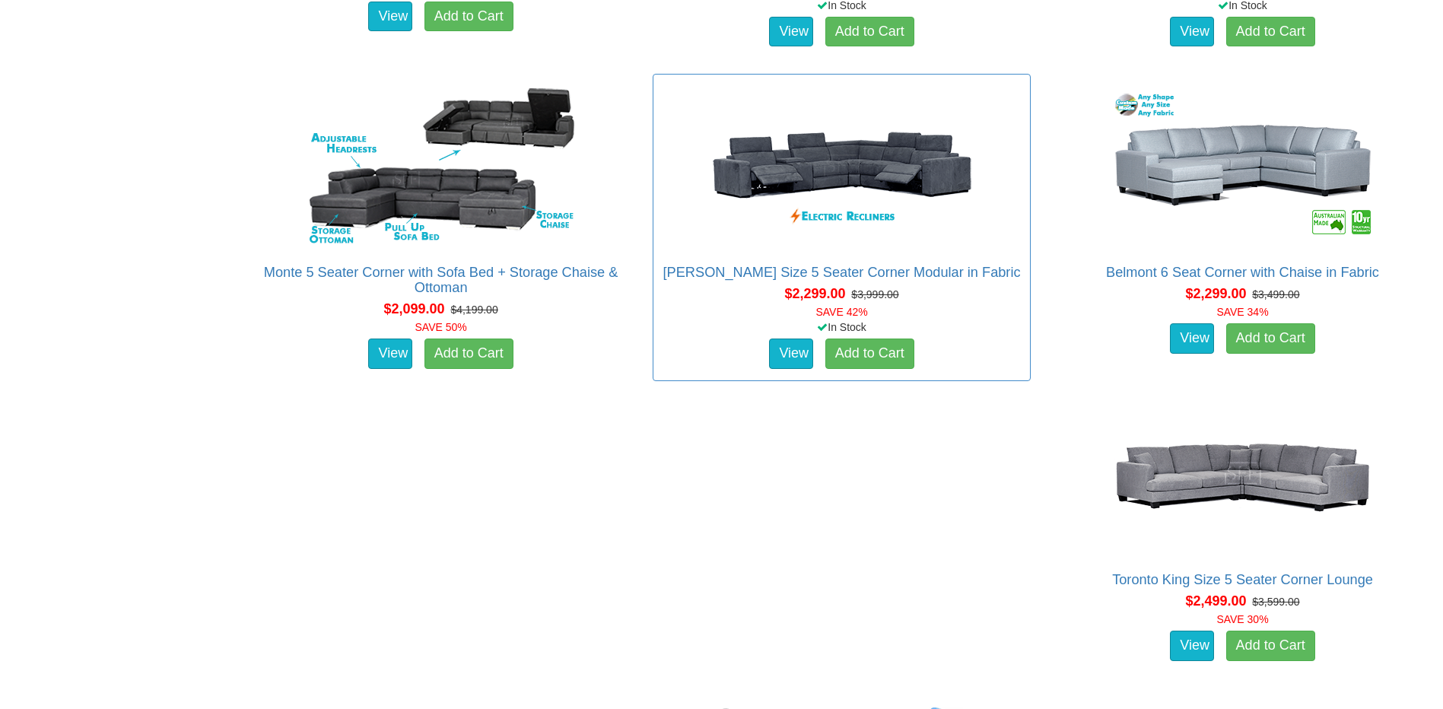
scroll to position [1217, 0]
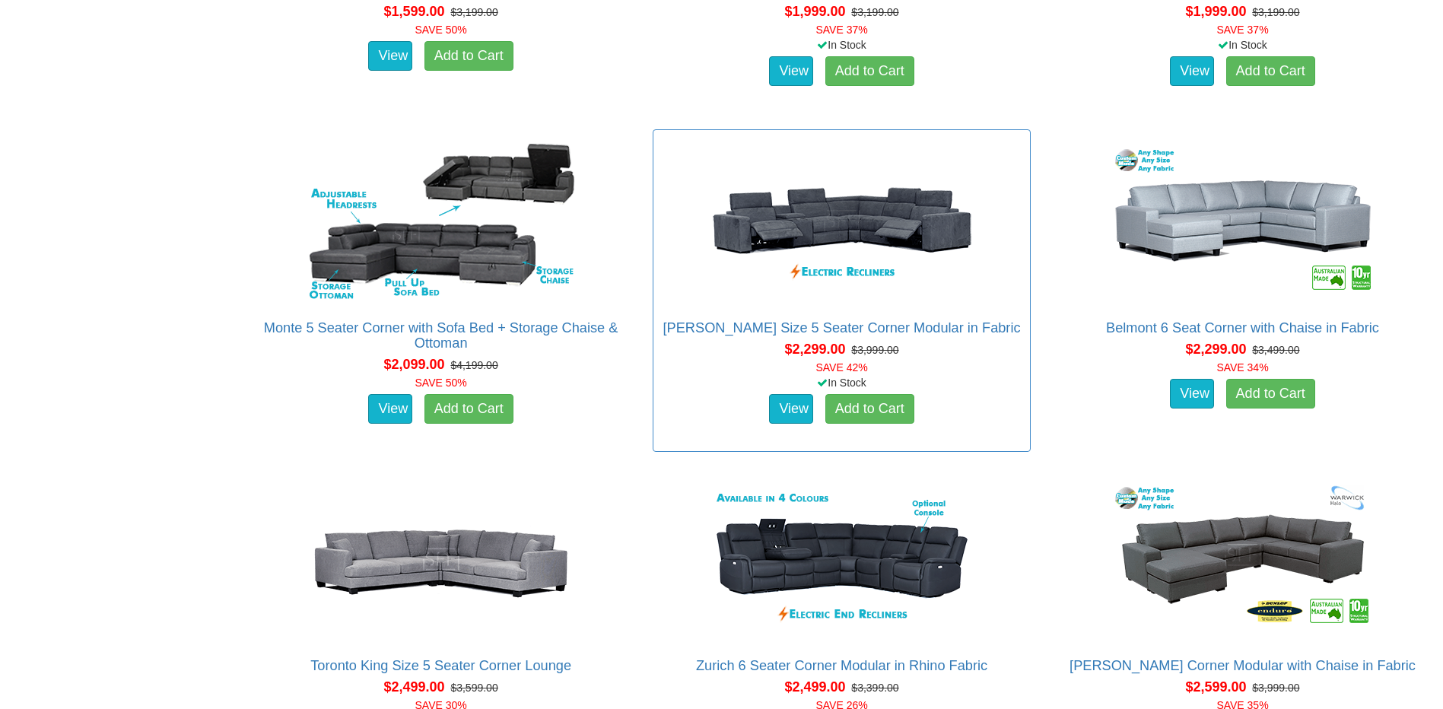
click at [947, 335] on div "[PERSON_NAME] Size 5 Seater Corner Modular in Fabric Pictured above is the [PER…" at bounding box center [841, 374] width 361 height 108
click at [947, 326] on link "[PERSON_NAME] Size 5 Seater Corner Modular in Fabric" at bounding box center [842, 327] width 358 height 15
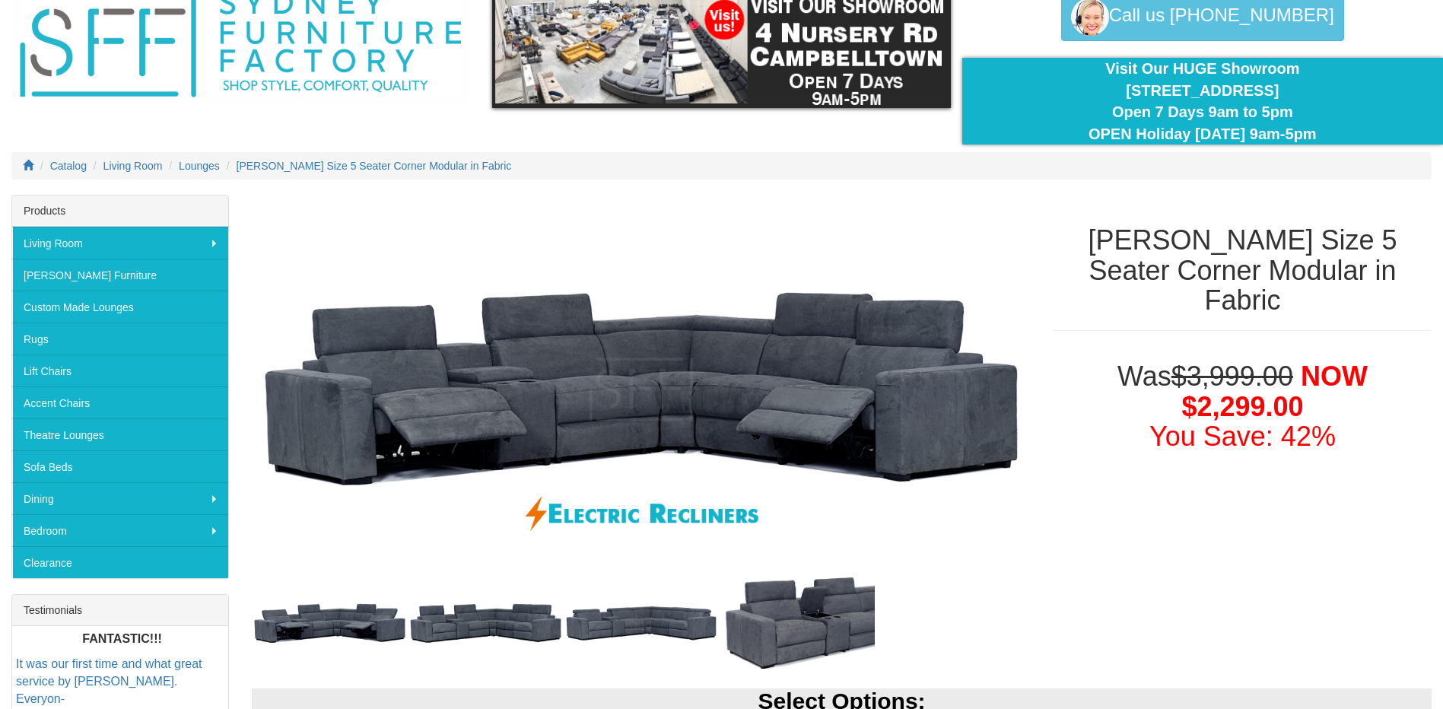
scroll to position [152, 0]
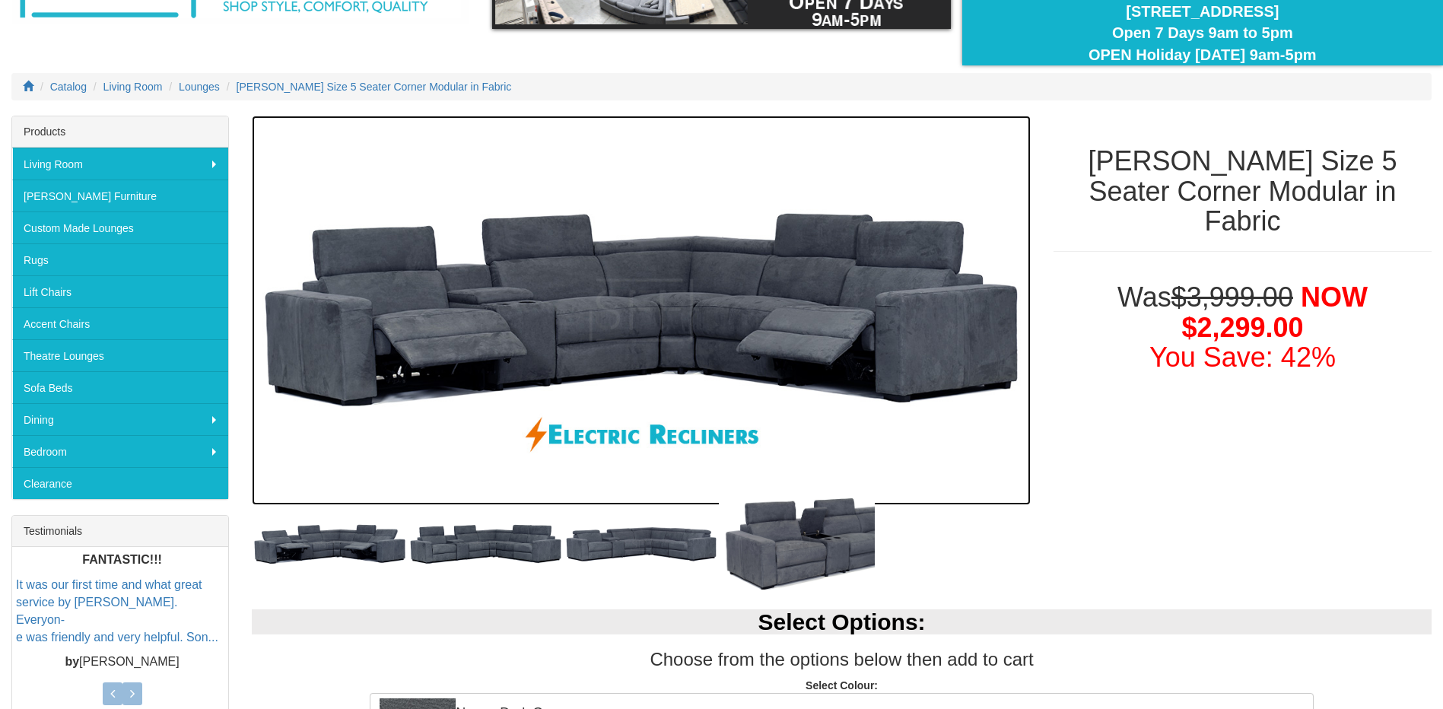
click at [930, 319] on img at bounding box center [641, 310] width 779 height 389
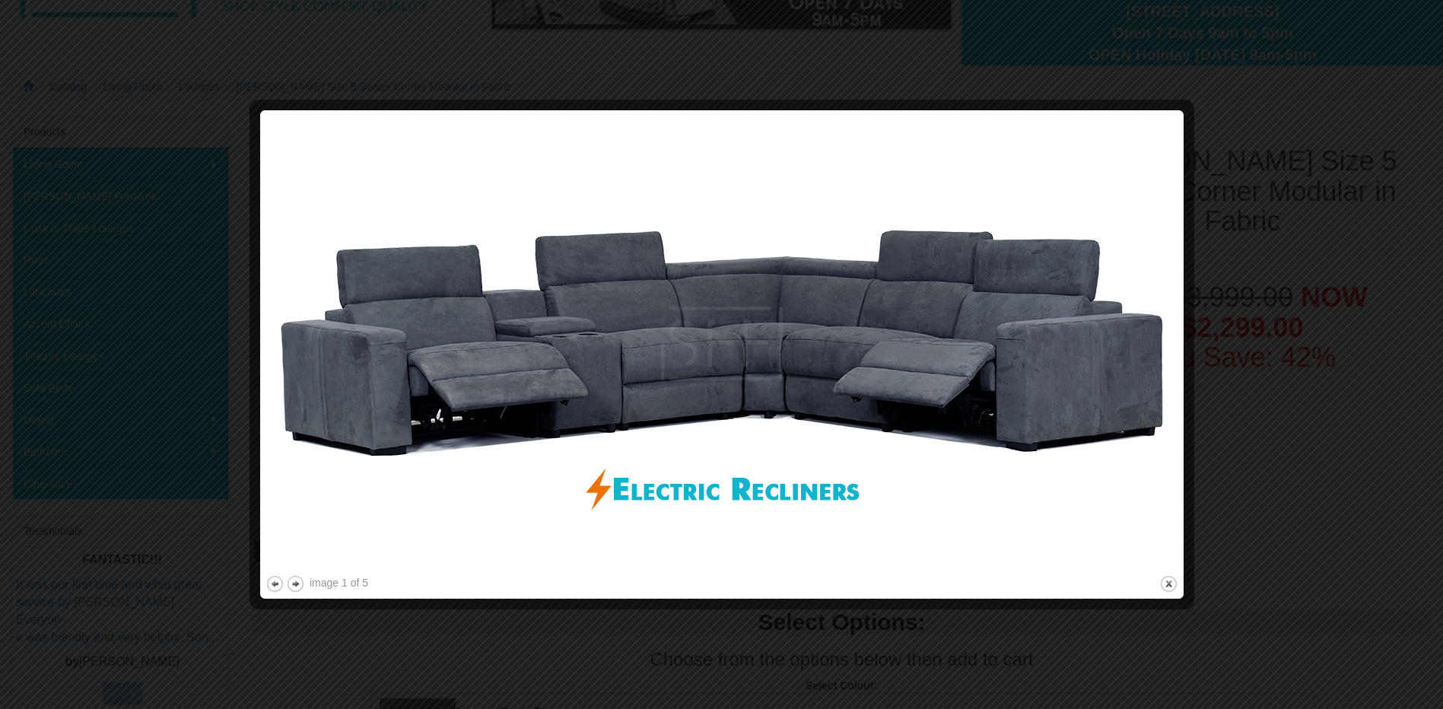
click at [736, 348] on img at bounding box center [721, 344] width 913 height 456
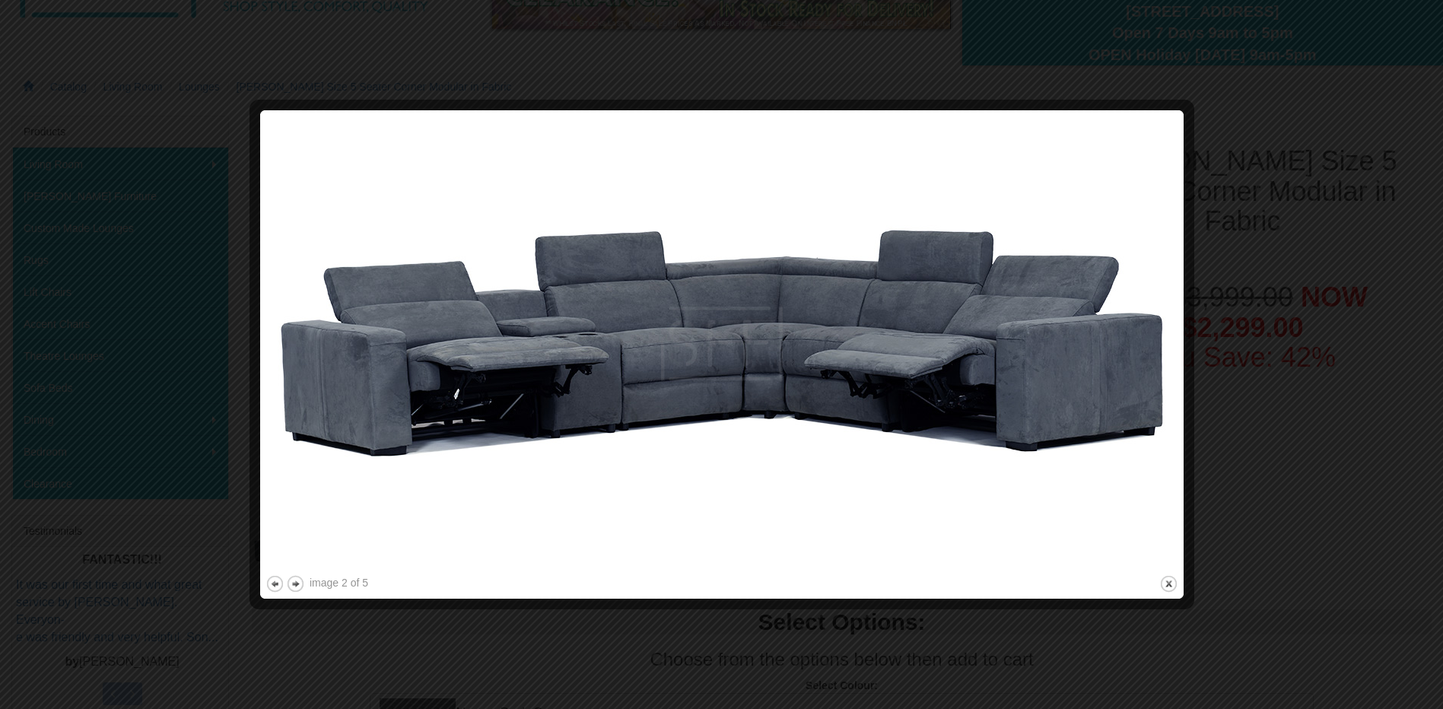
click at [736, 348] on img at bounding box center [721, 344] width 913 height 456
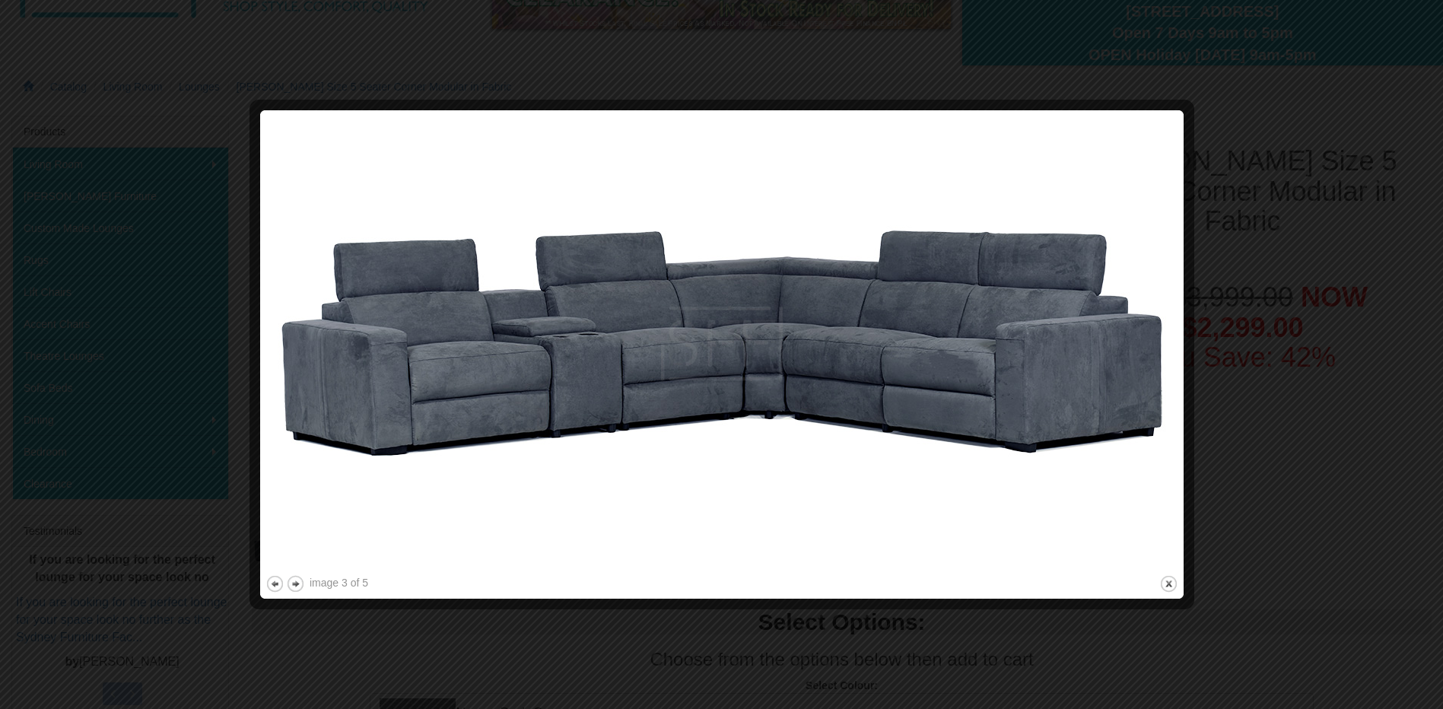
click at [1312, 275] on div at bounding box center [721, 354] width 1443 height 709
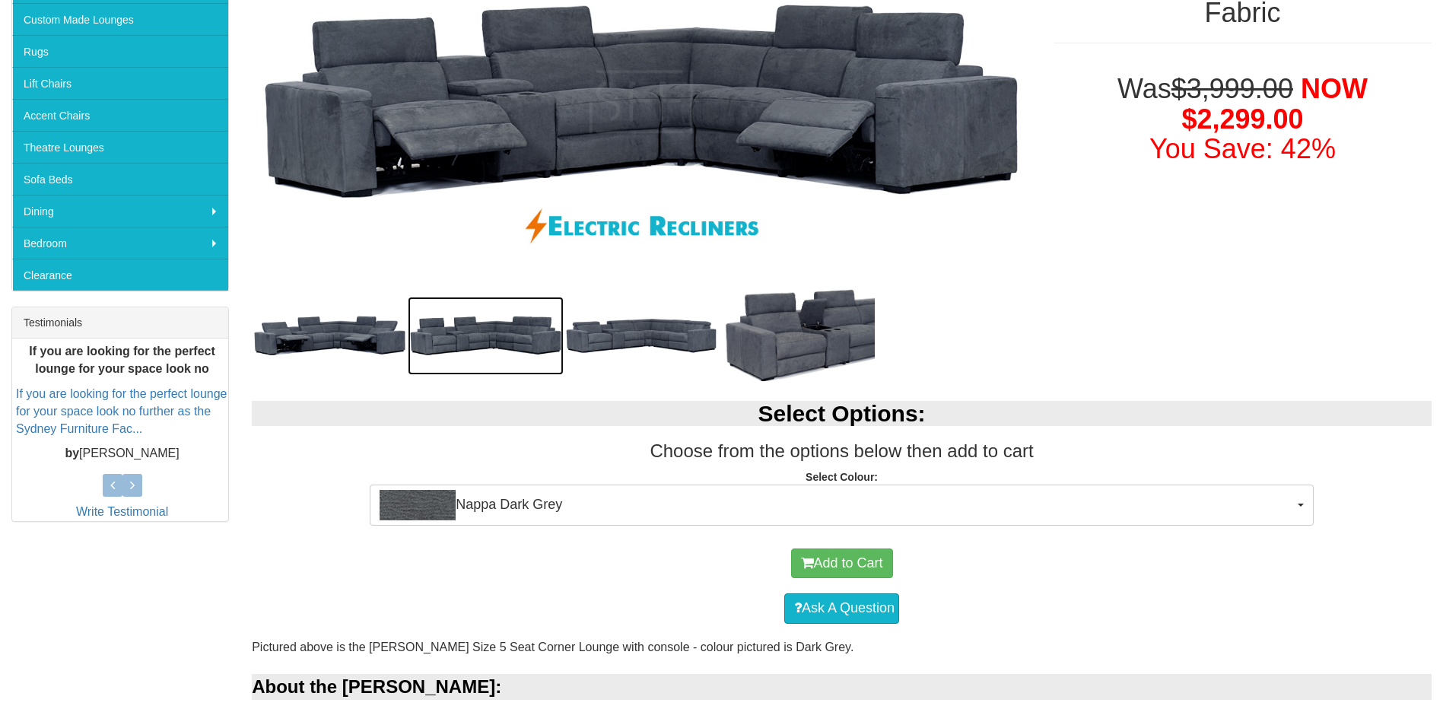
scroll to position [380, 0]
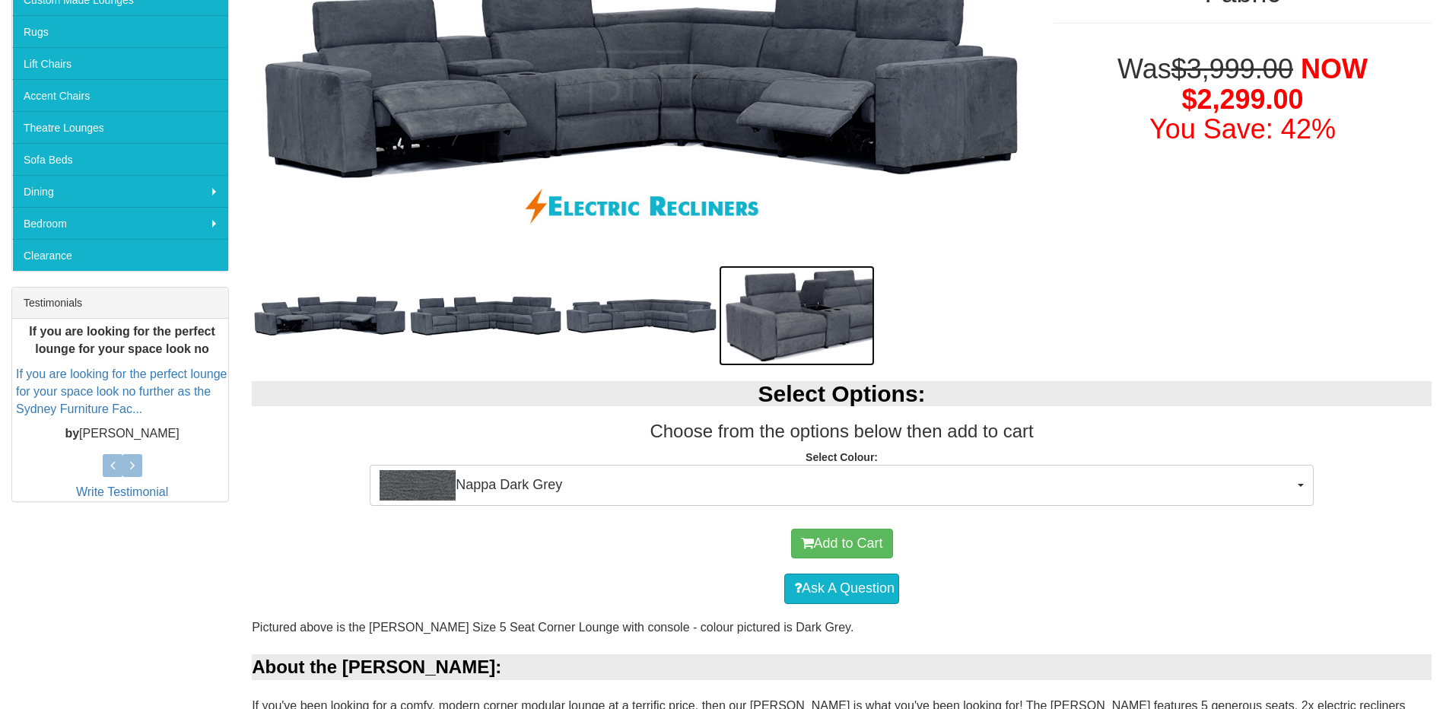
click at [816, 326] on img at bounding box center [797, 315] width 156 height 100
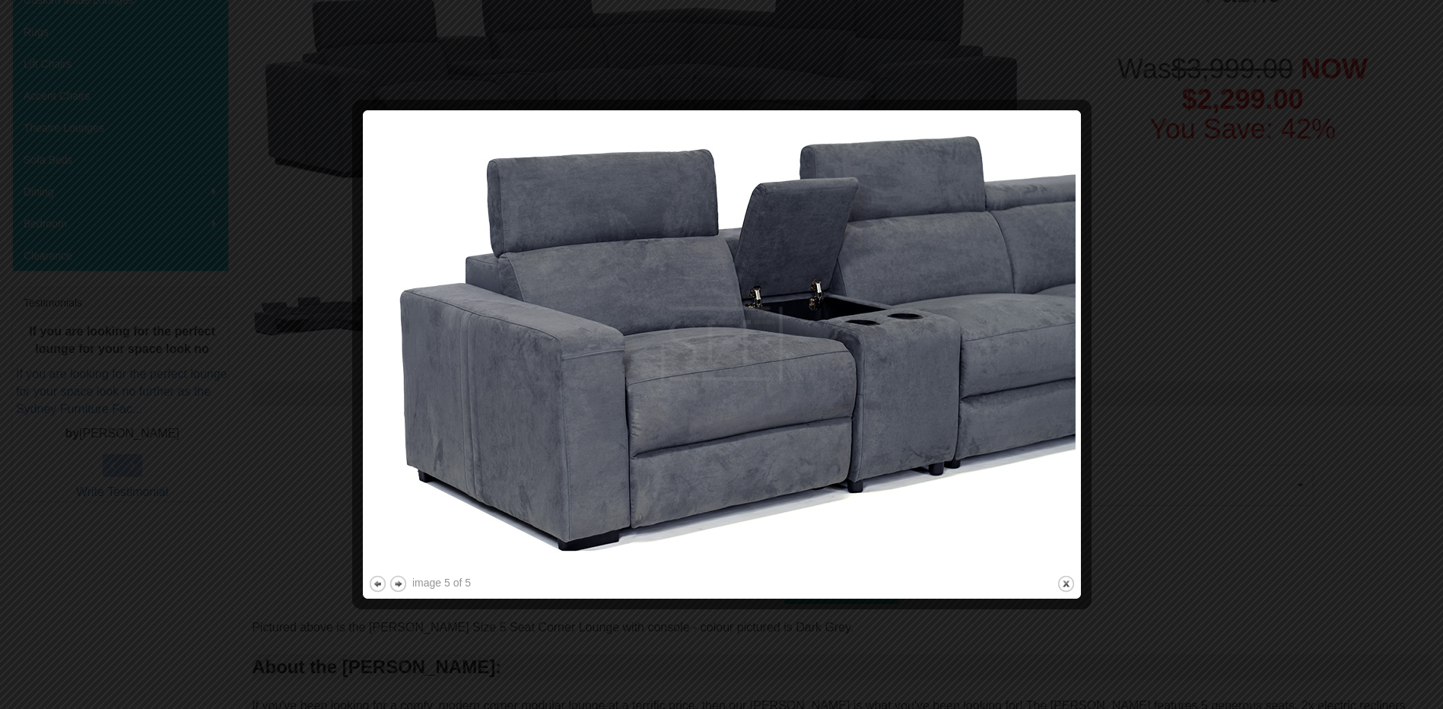
click at [1251, 282] on div at bounding box center [721, 354] width 1443 height 709
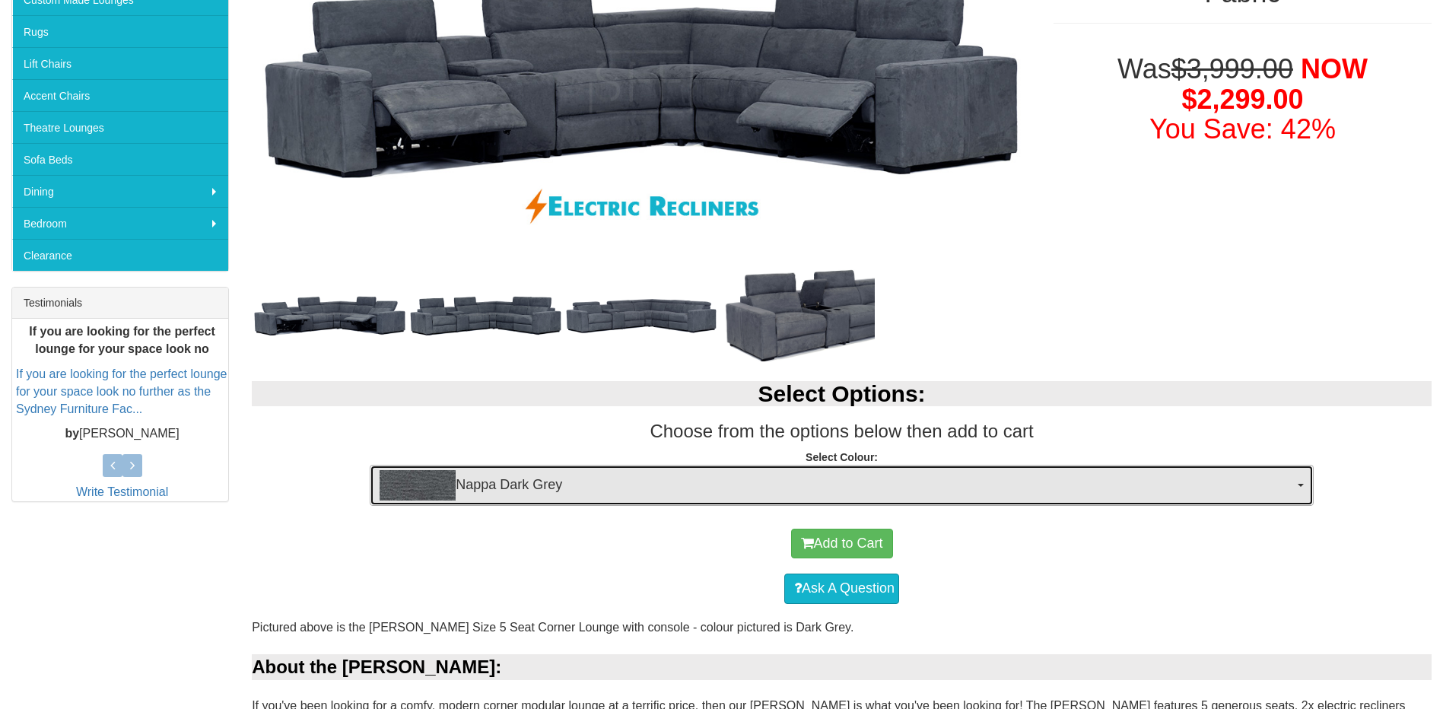
click at [962, 499] on span "Nappa Dark Grey" at bounding box center [837, 485] width 914 height 30
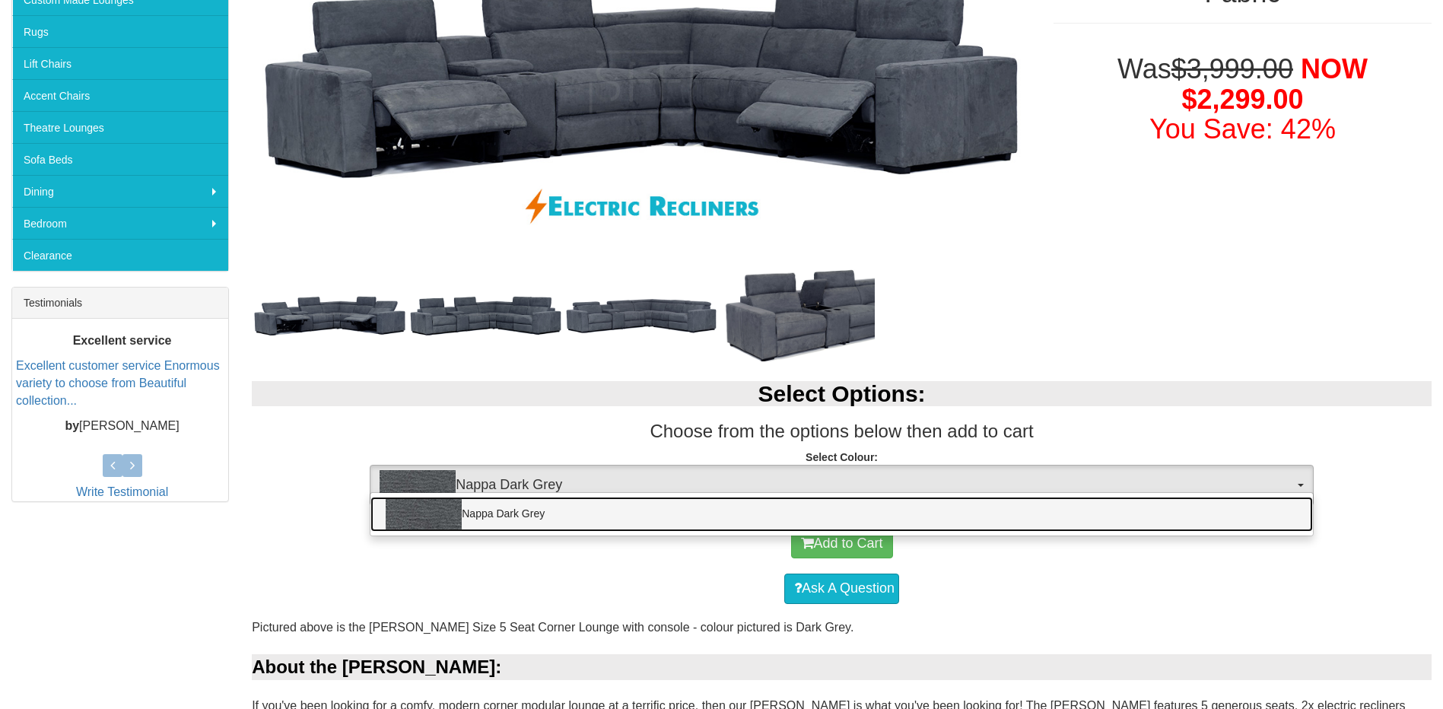
click at [962, 499] on link "Nappa Dark Grey" at bounding box center [841, 514] width 943 height 35
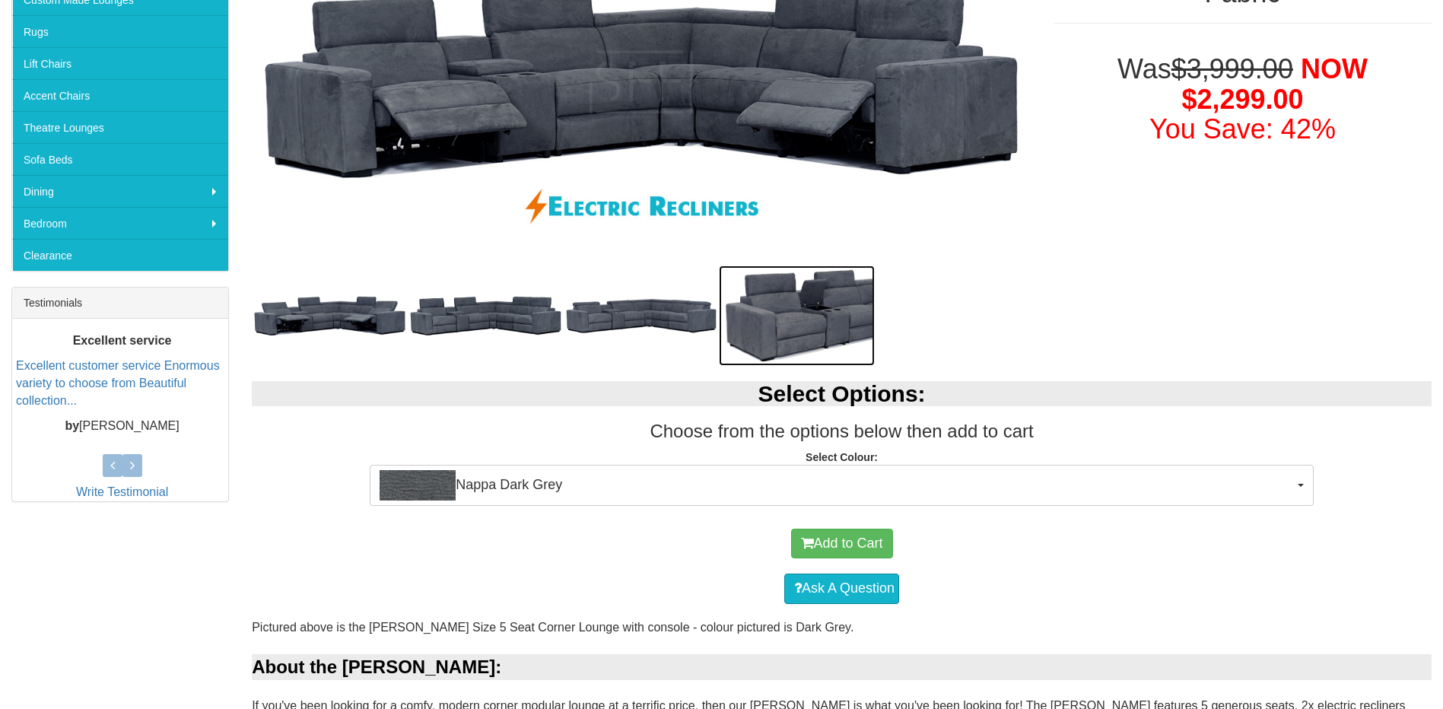
click at [822, 309] on img at bounding box center [797, 315] width 156 height 100
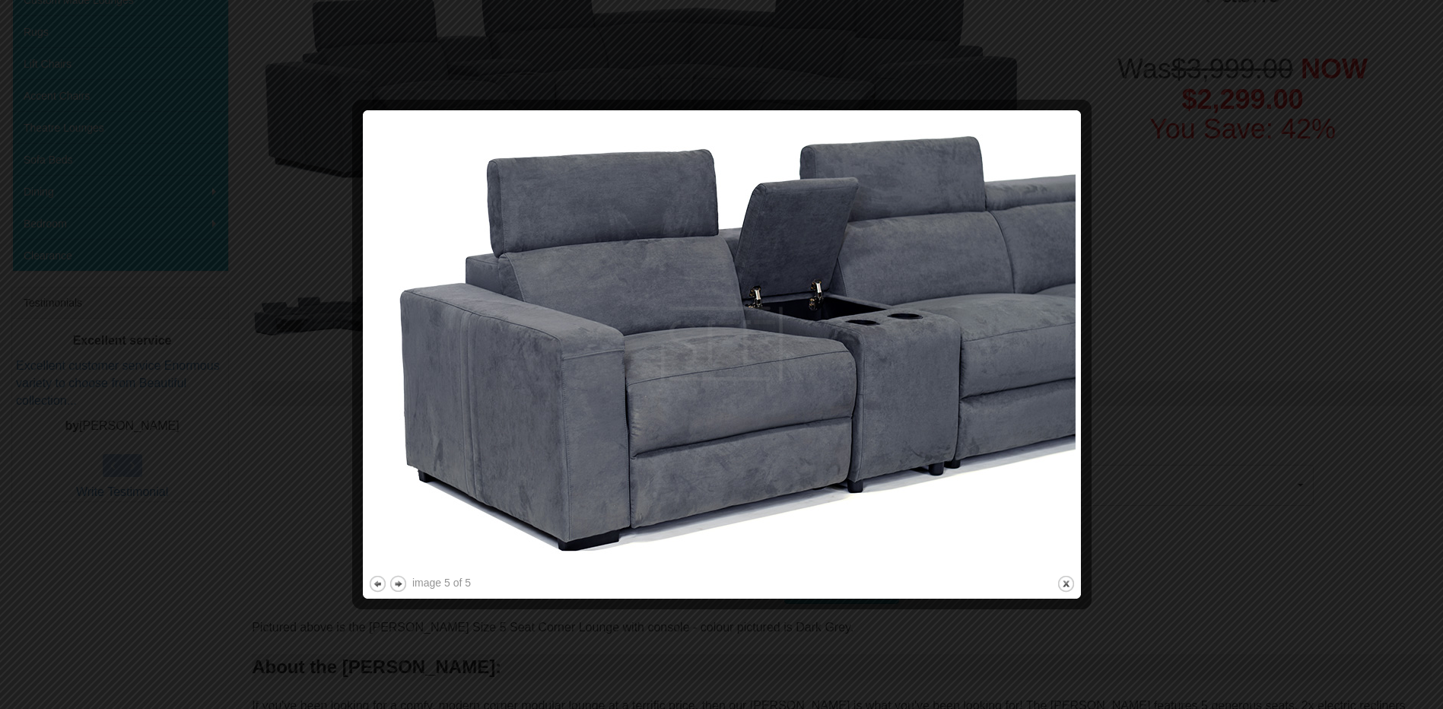
click at [1139, 327] on div at bounding box center [721, 354] width 1443 height 709
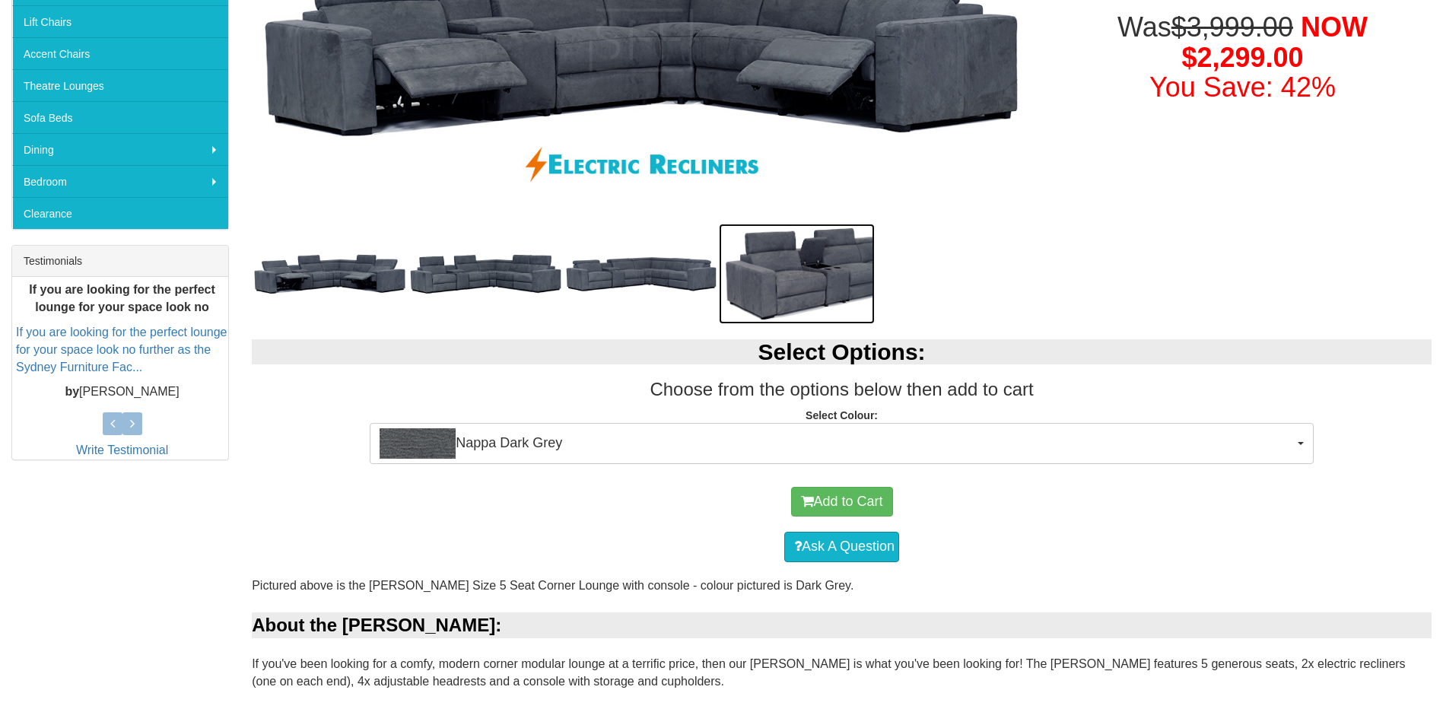
scroll to position [228, 0]
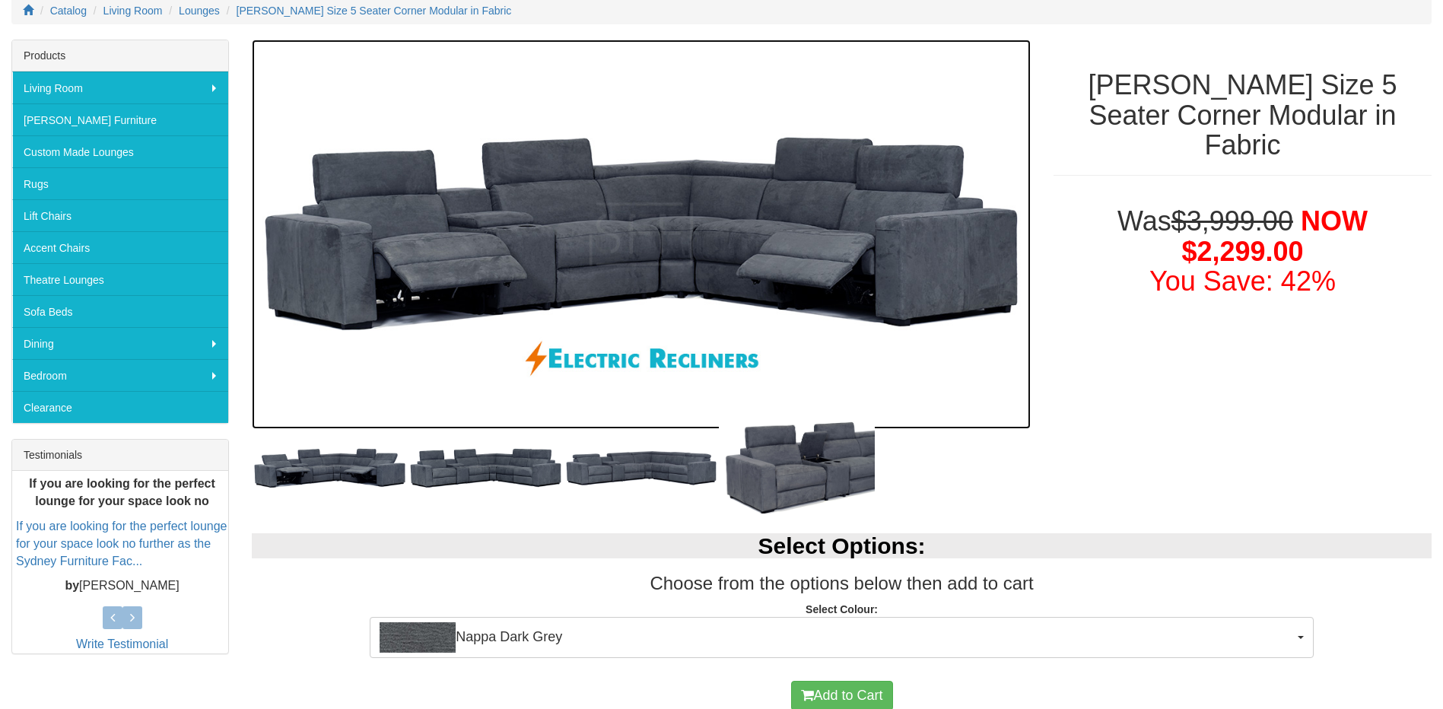
click at [851, 232] on img at bounding box center [641, 234] width 779 height 389
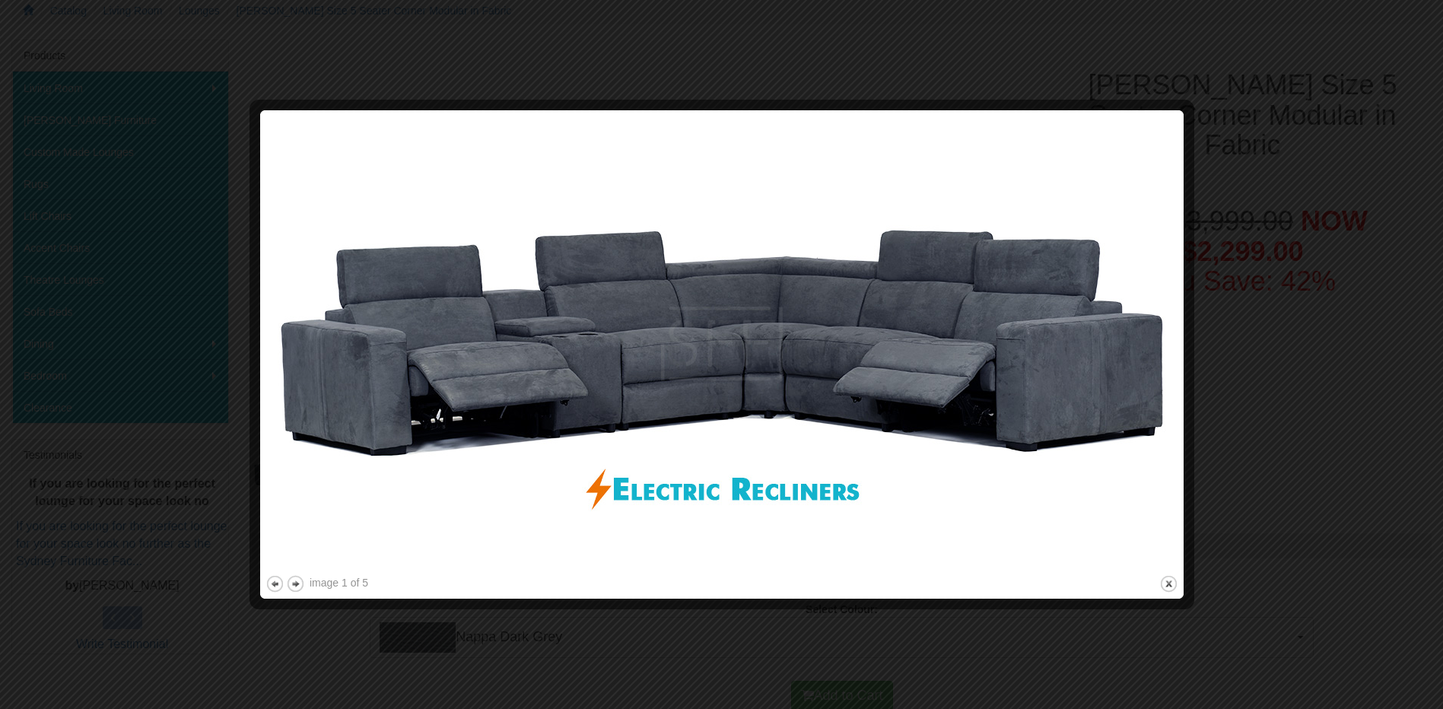
click at [748, 340] on img at bounding box center [721, 344] width 913 height 456
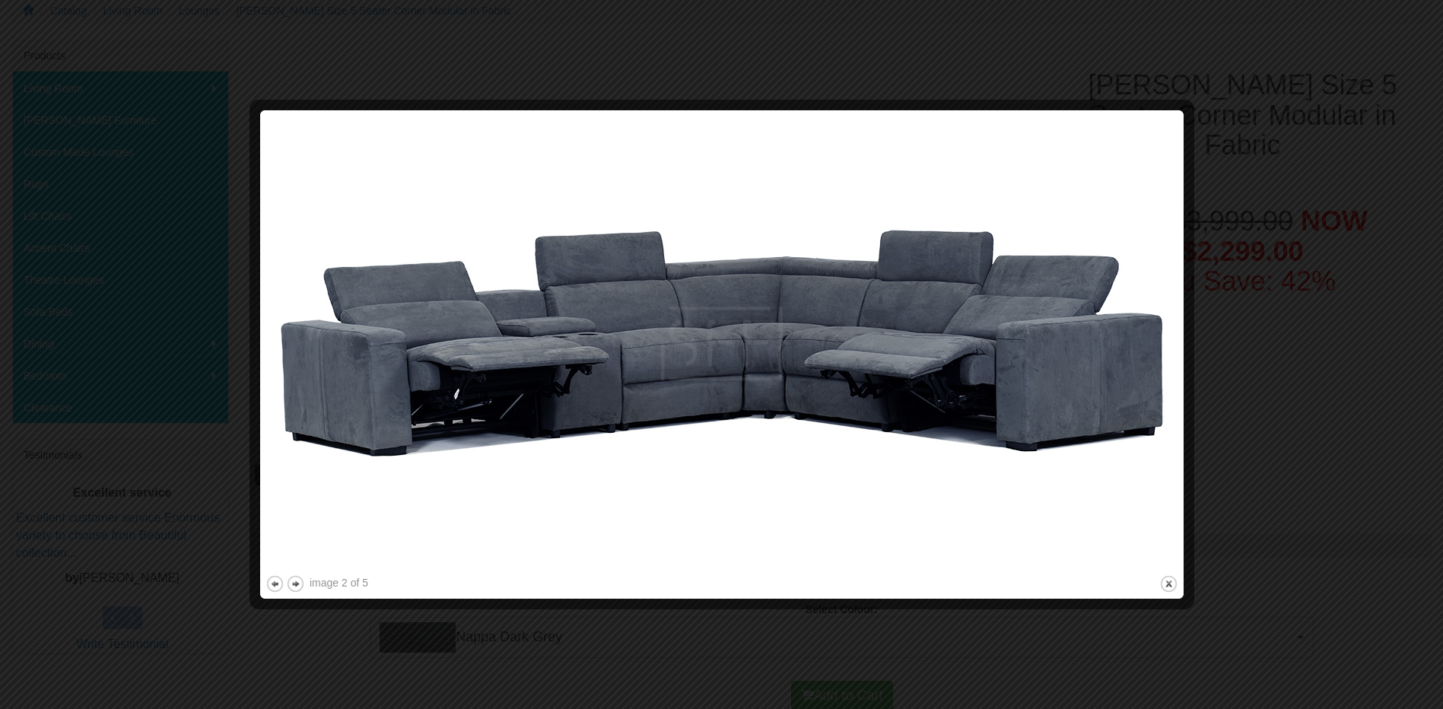
click at [778, 339] on img at bounding box center [721, 344] width 913 height 456
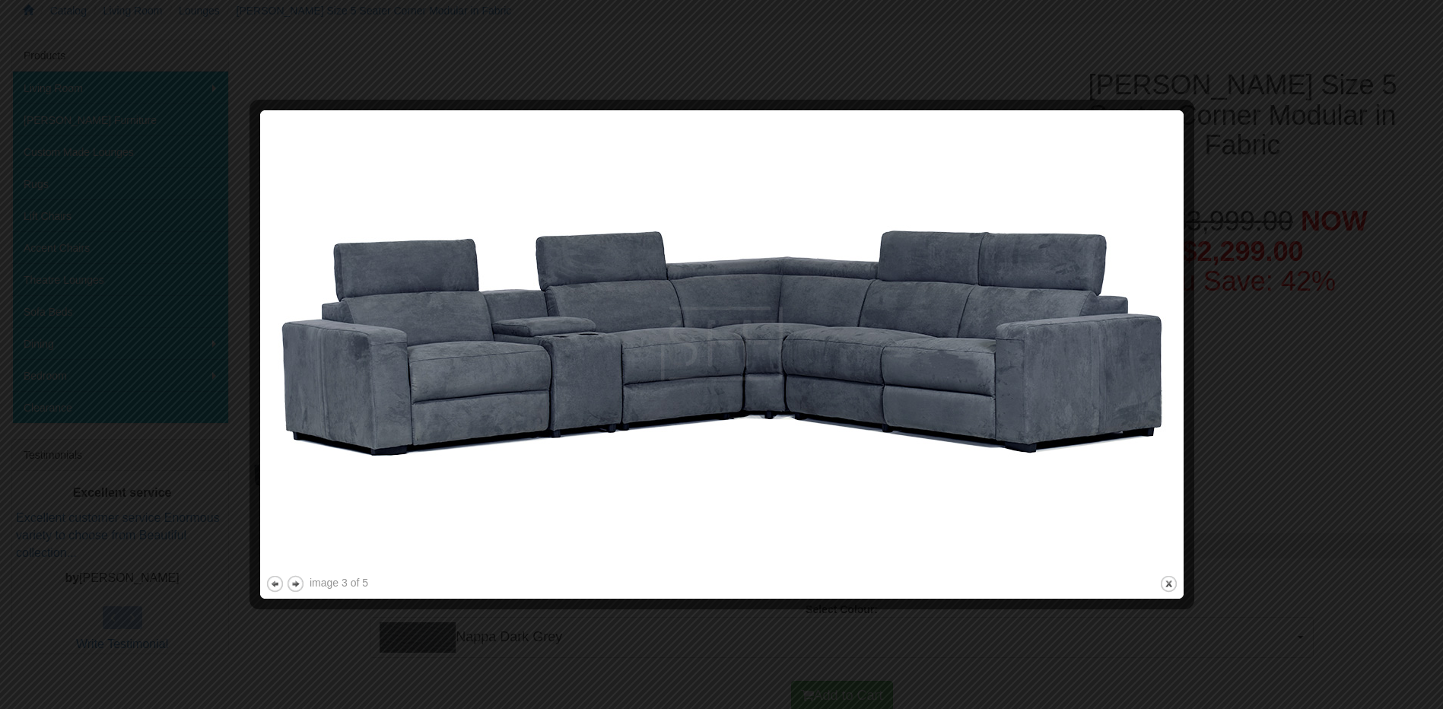
click at [1216, 111] on div at bounding box center [721, 354] width 1443 height 709
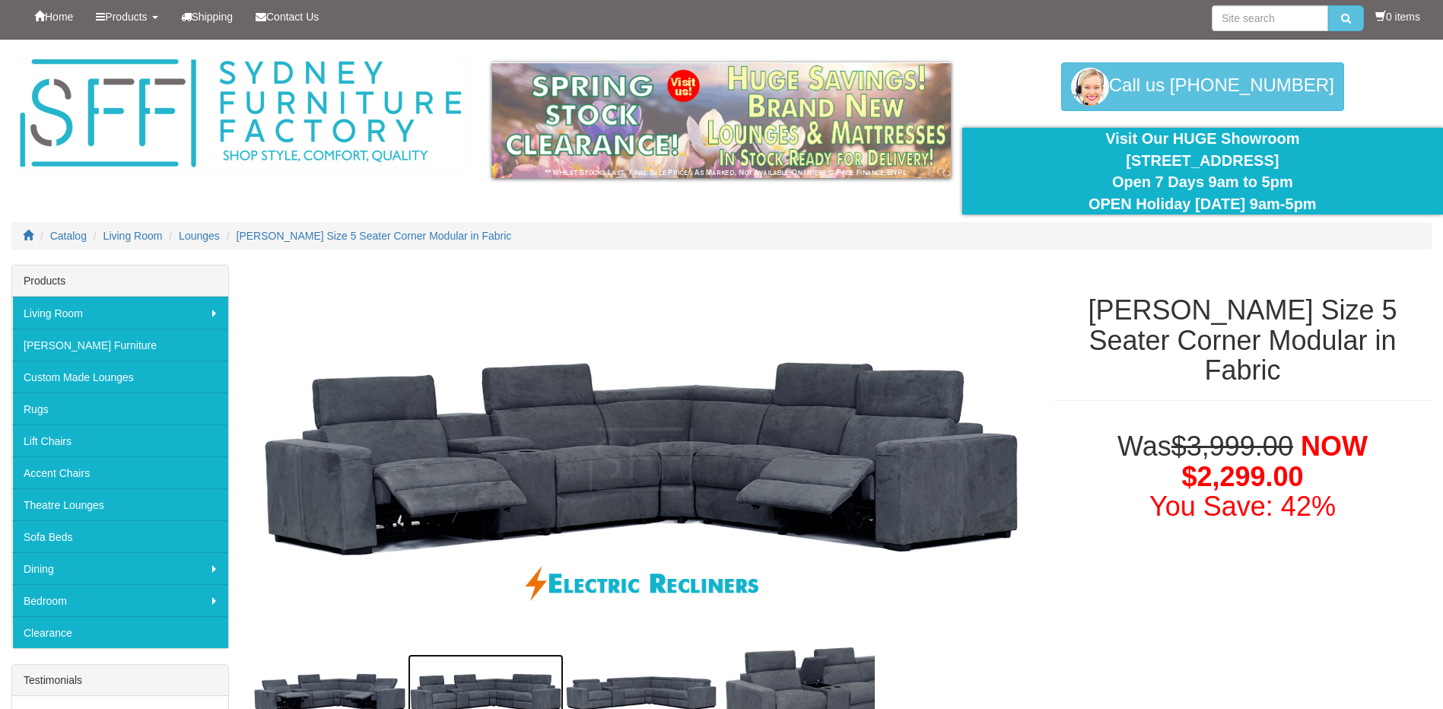
scroll to position [0, 0]
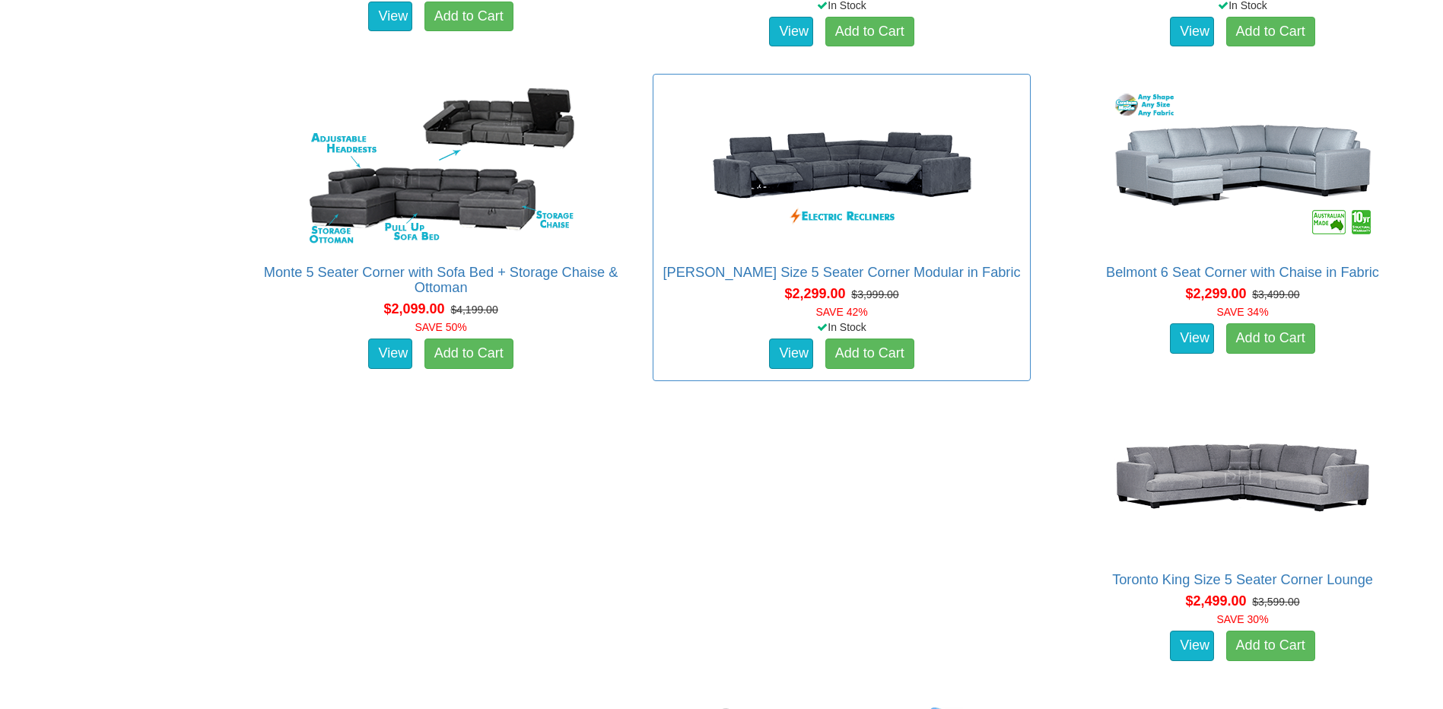
scroll to position [1217, 0]
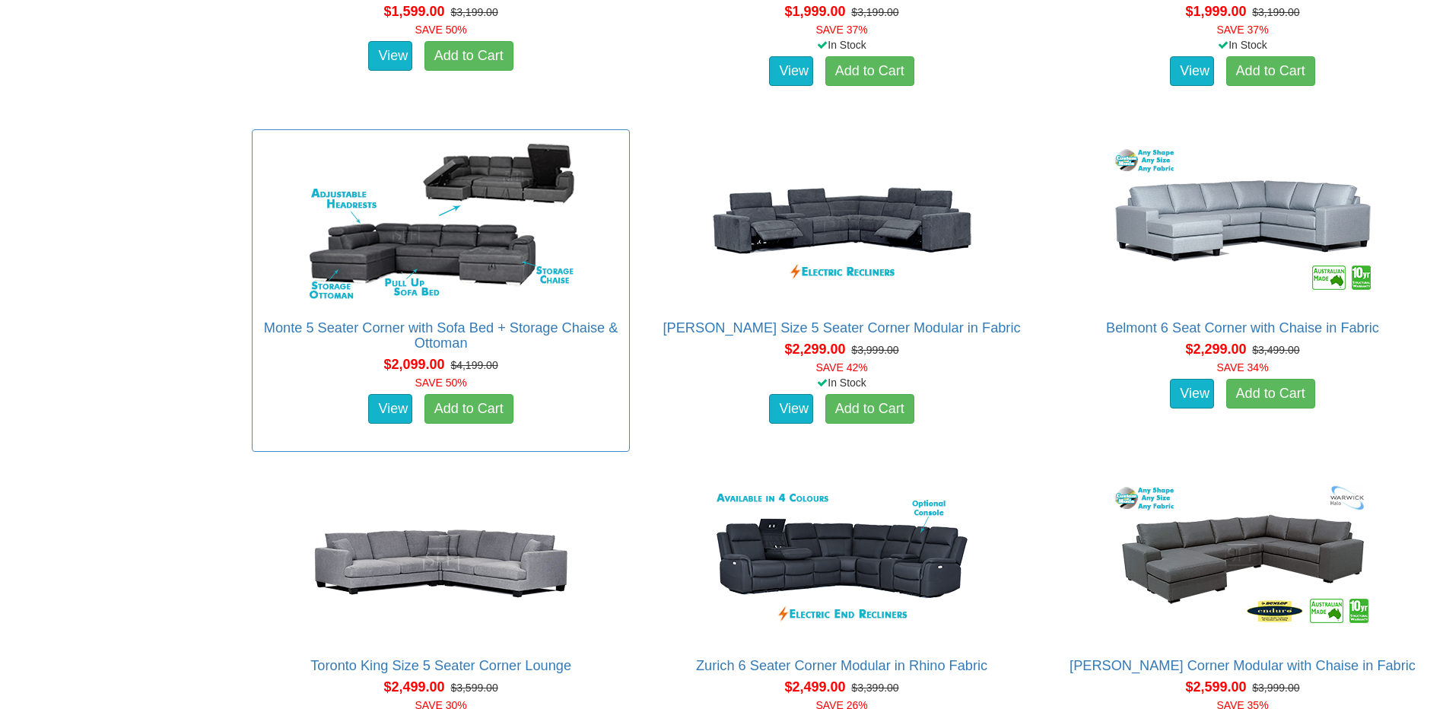
click at [574, 318] on div "Monte 5 Seater Corner with Sofa Bed + Storage Chaise & Ottoman Pictured above w…" at bounding box center [441, 290] width 378 height 323
click at [547, 315] on div "Monte 5 Seater Corner with Sofa Bed + Storage Chaise & Ottoman Pictured above w…" at bounding box center [441, 290] width 378 height 323
click at [552, 320] on link "Monte 5 Seater Corner with Sofa Bed + Storage Chaise & Ottoman" at bounding box center [441, 335] width 354 height 30
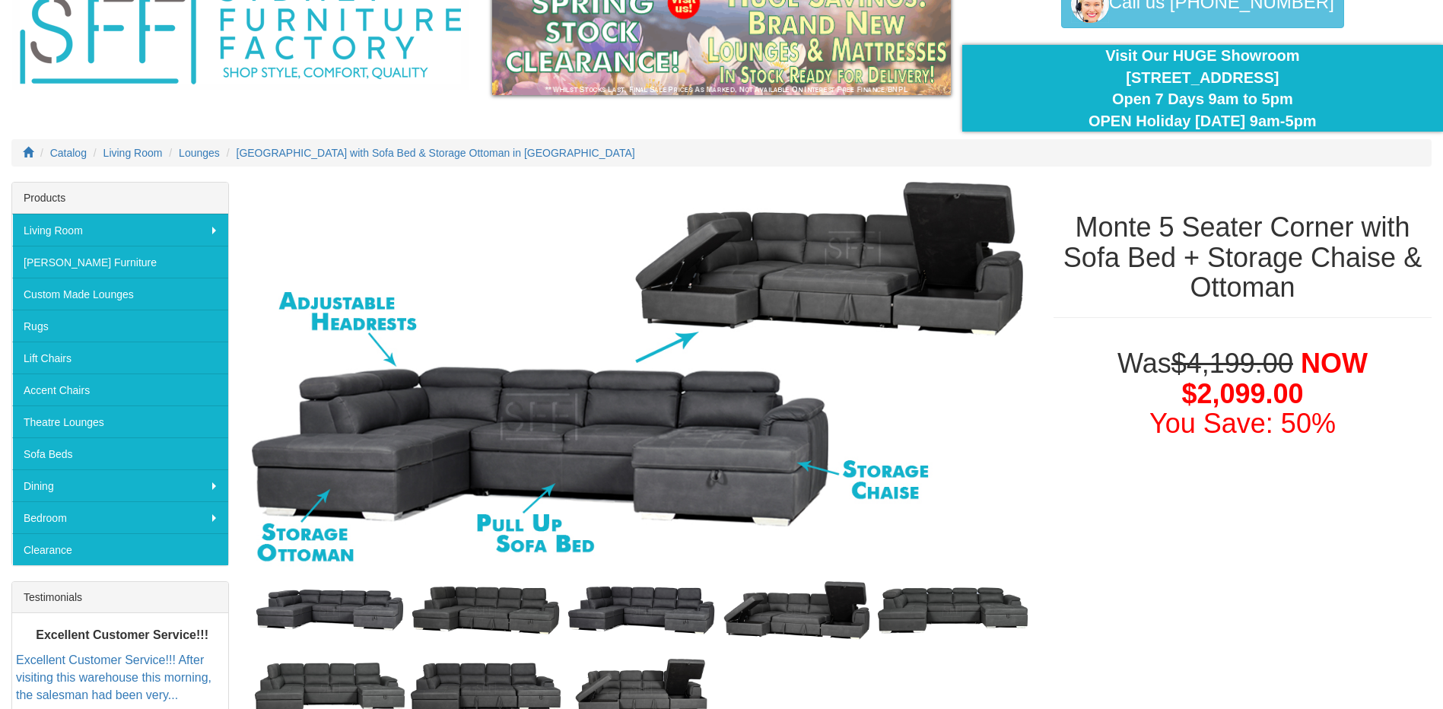
scroll to position [304, 0]
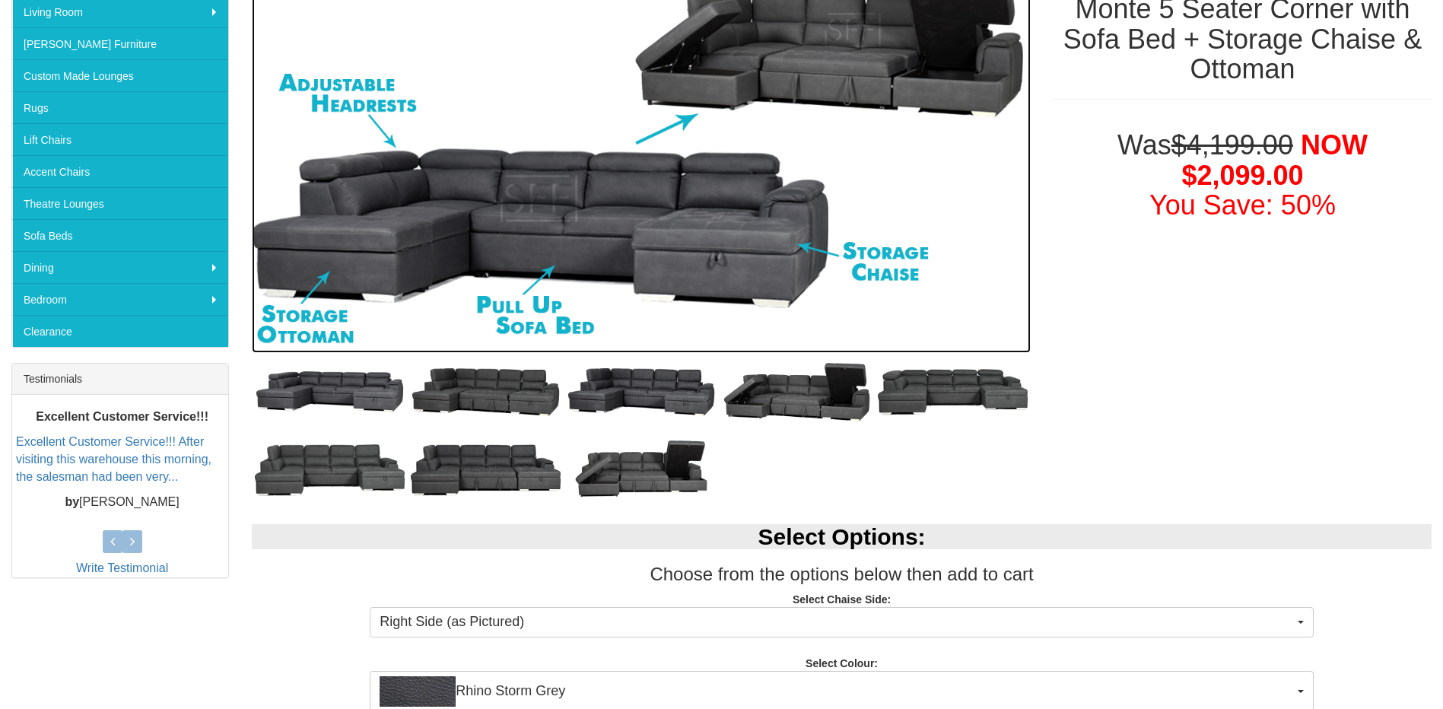
click at [720, 270] on img at bounding box center [641, 157] width 779 height 389
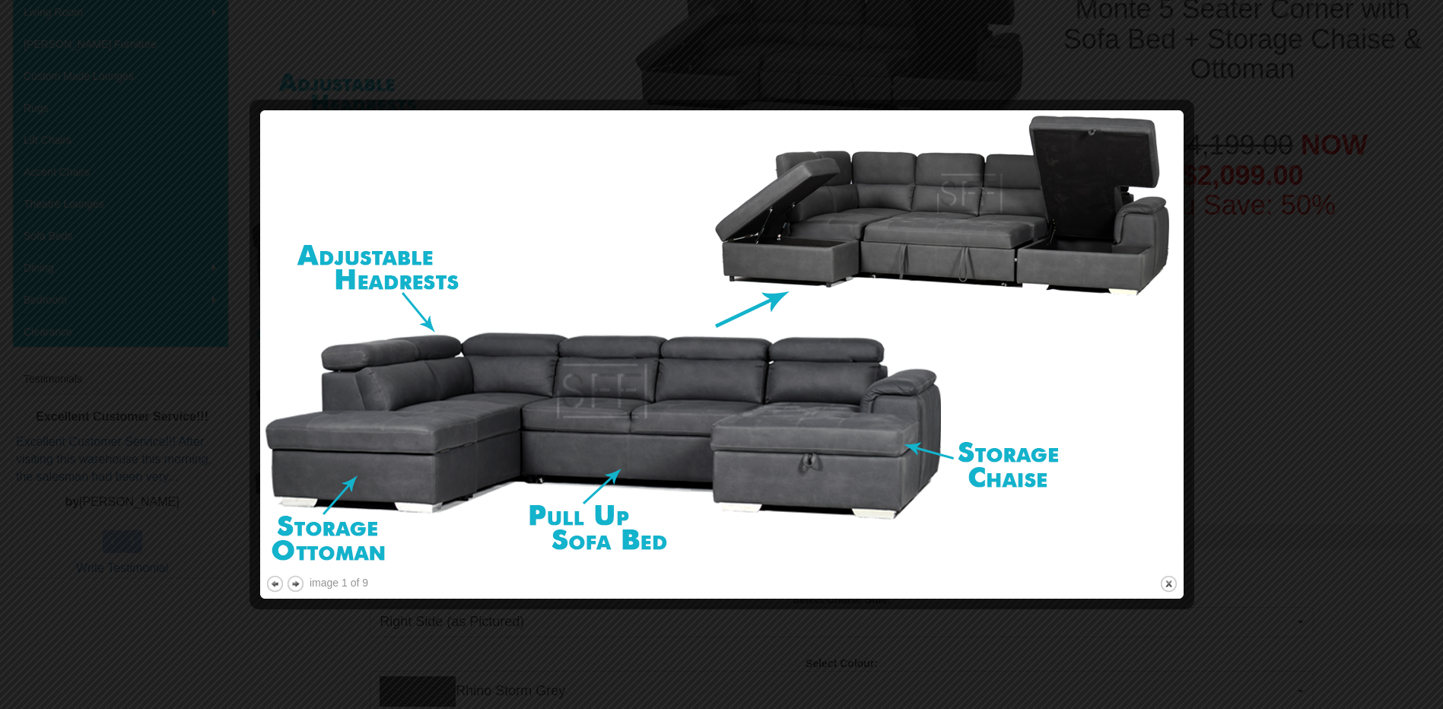
click at [586, 372] on img at bounding box center [721, 344] width 913 height 456
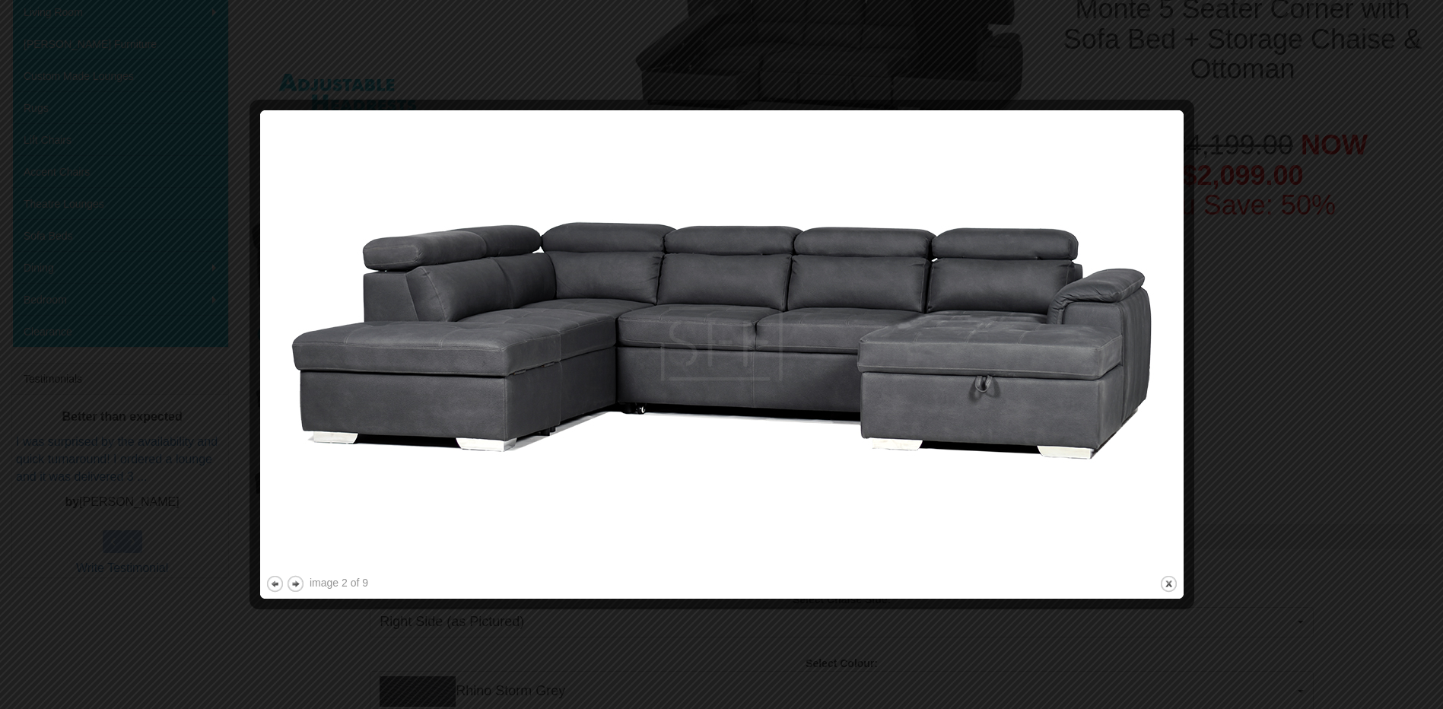
click at [1252, 193] on div at bounding box center [721, 354] width 1443 height 709
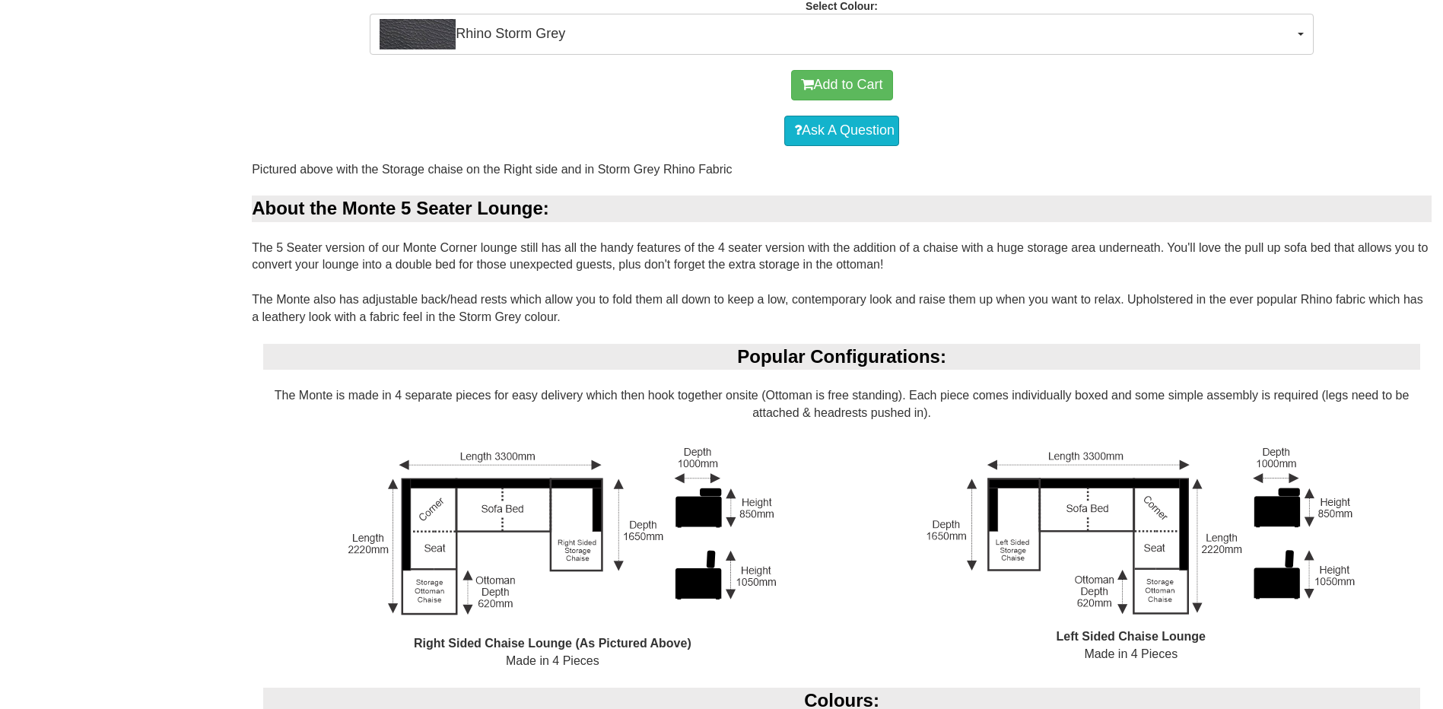
scroll to position [989, 0]
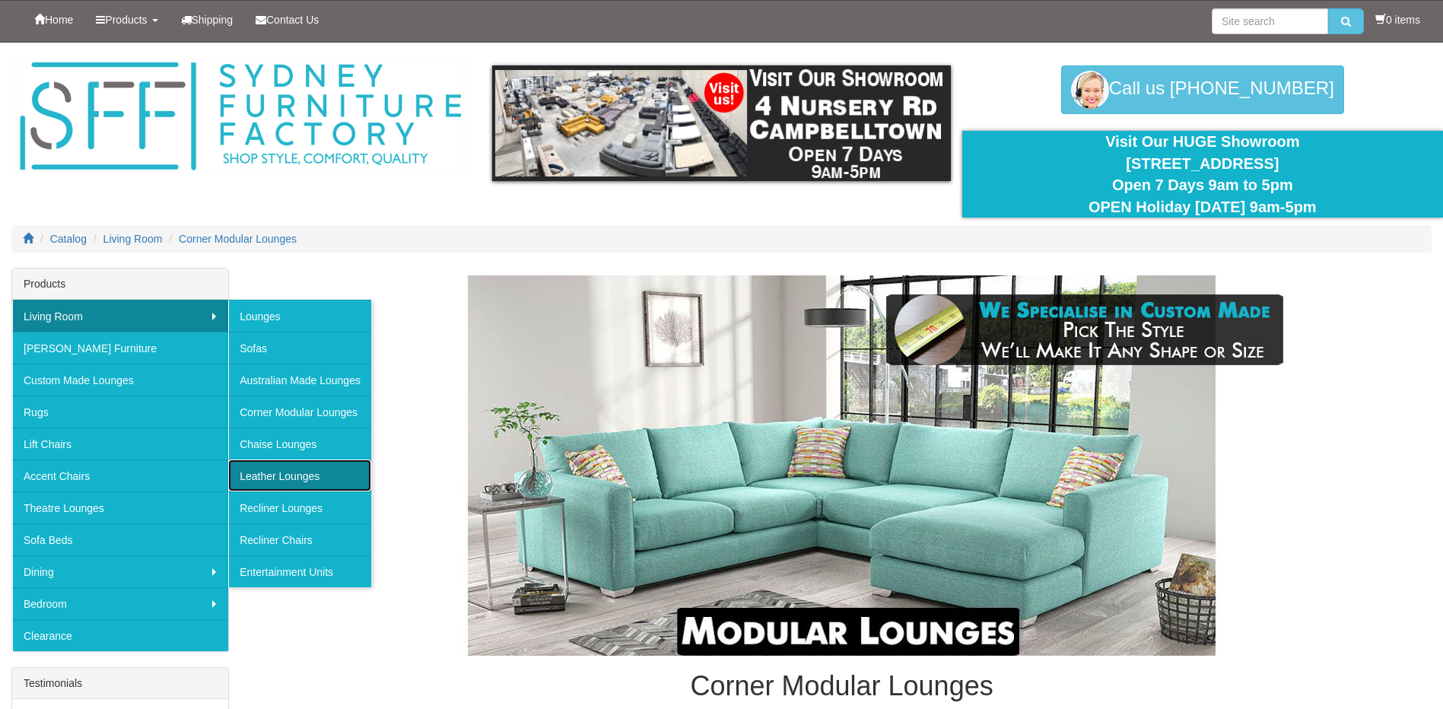
click at [302, 465] on link "Leather Lounges" at bounding box center [299, 475] width 143 height 32
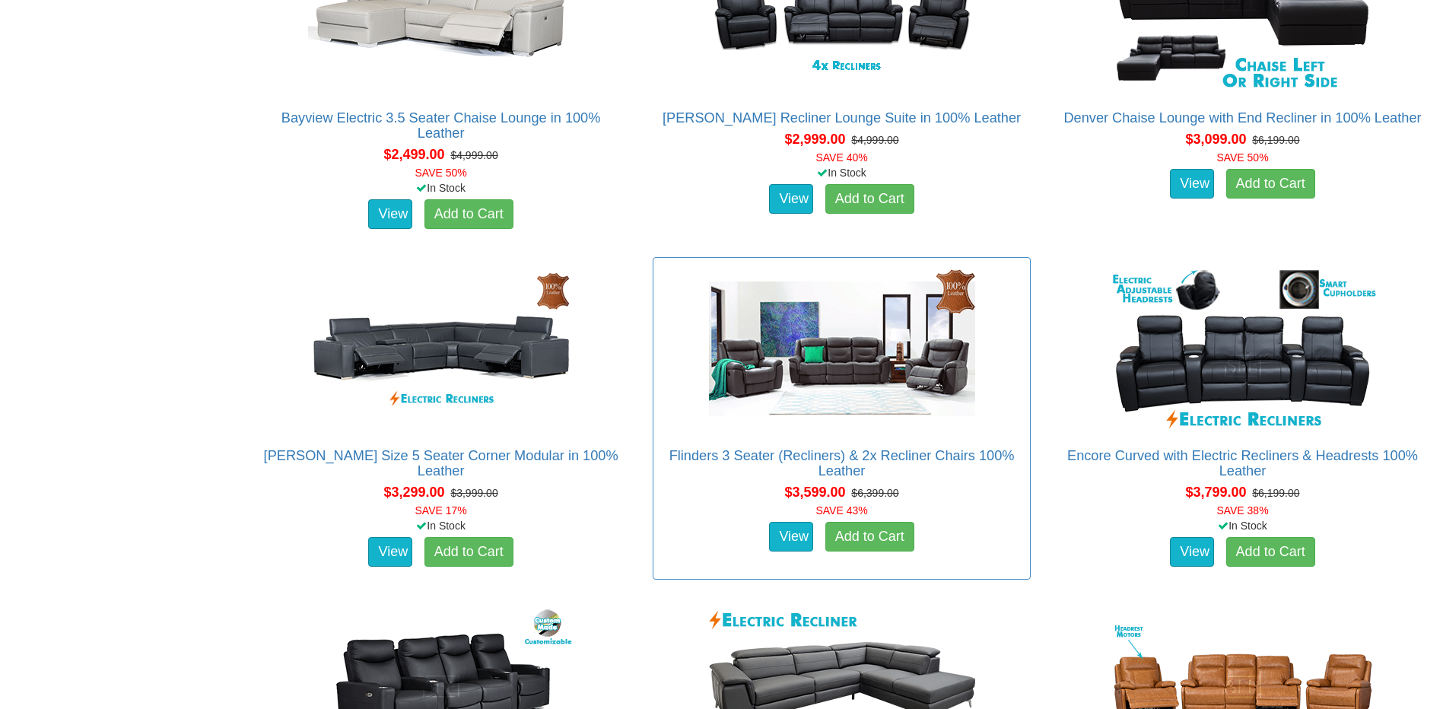
scroll to position [1598, 0]
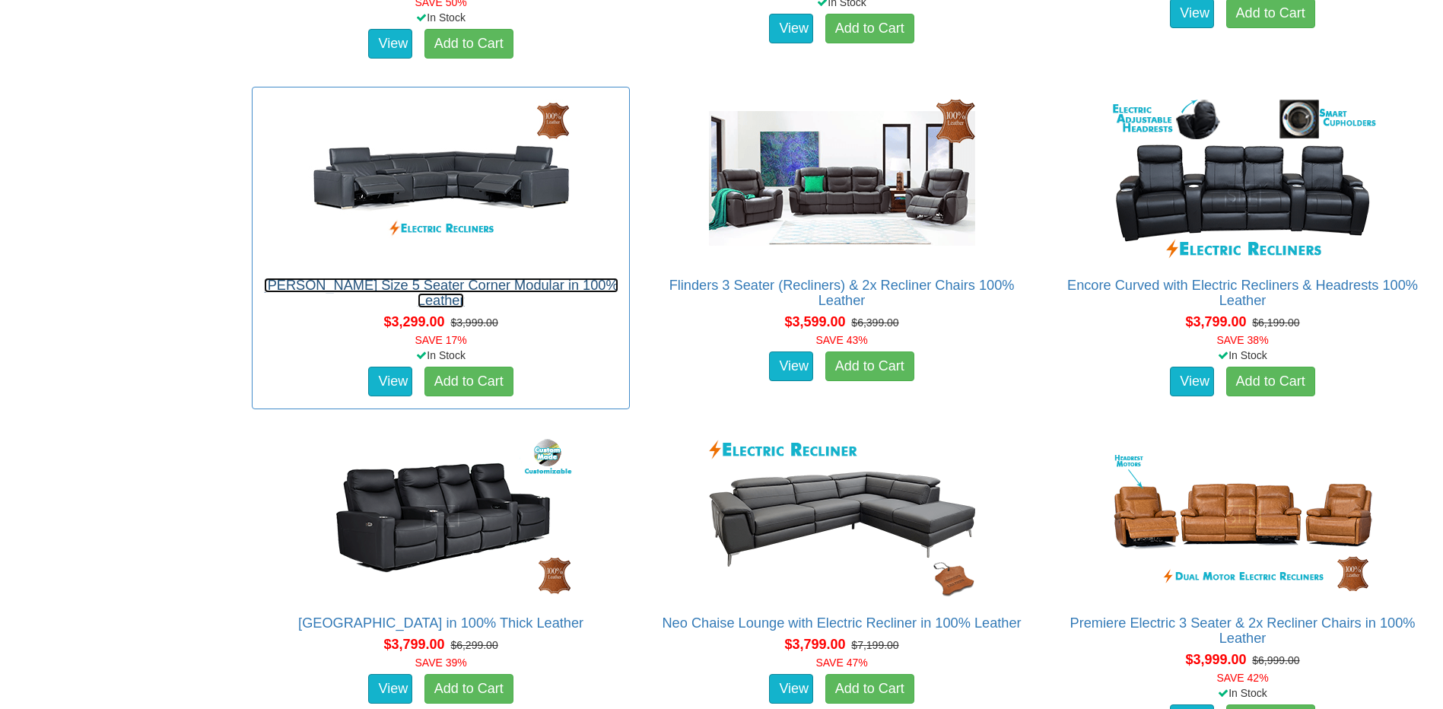
click at [501, 292] on link "[PERSON_NAME] Size 5 Seater Corner Modular in 100% Leather" at bounding box center [441, 293] width 354 height 30
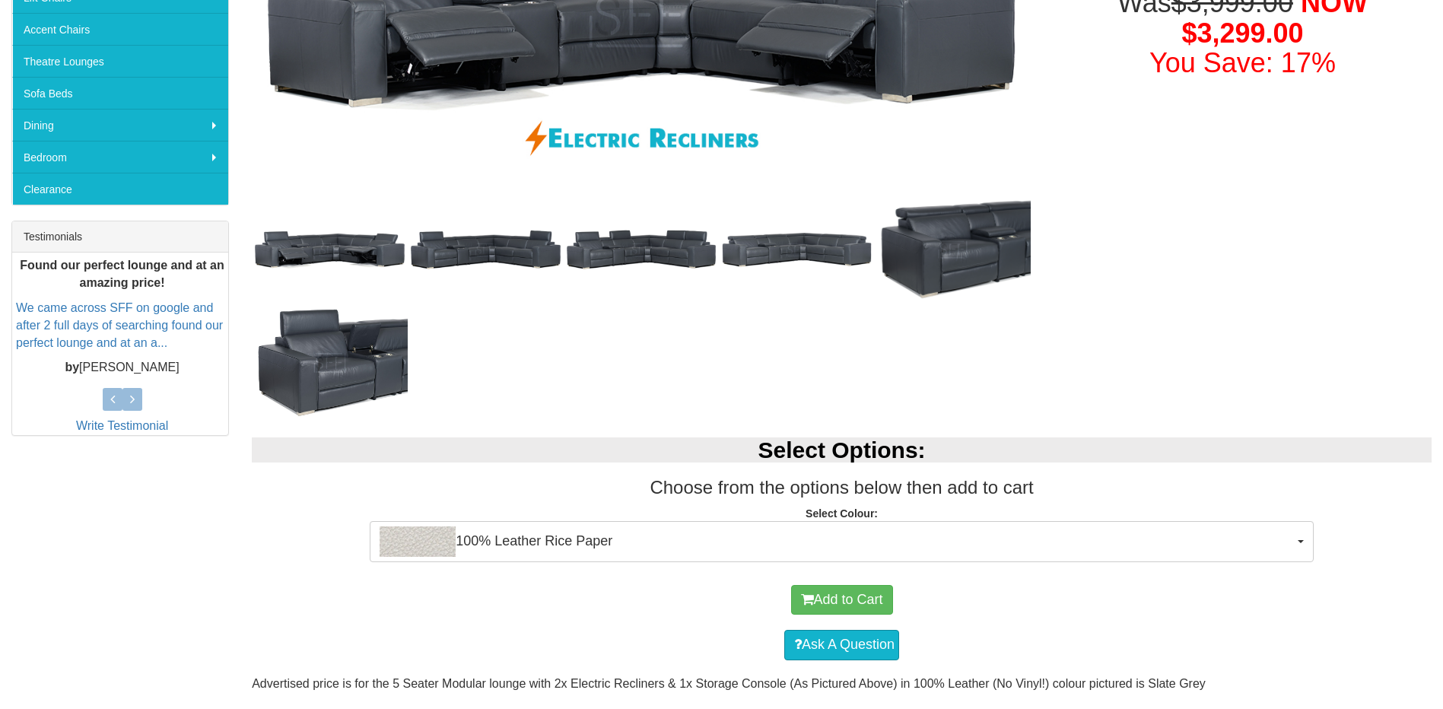
scroll to position [609, 0]
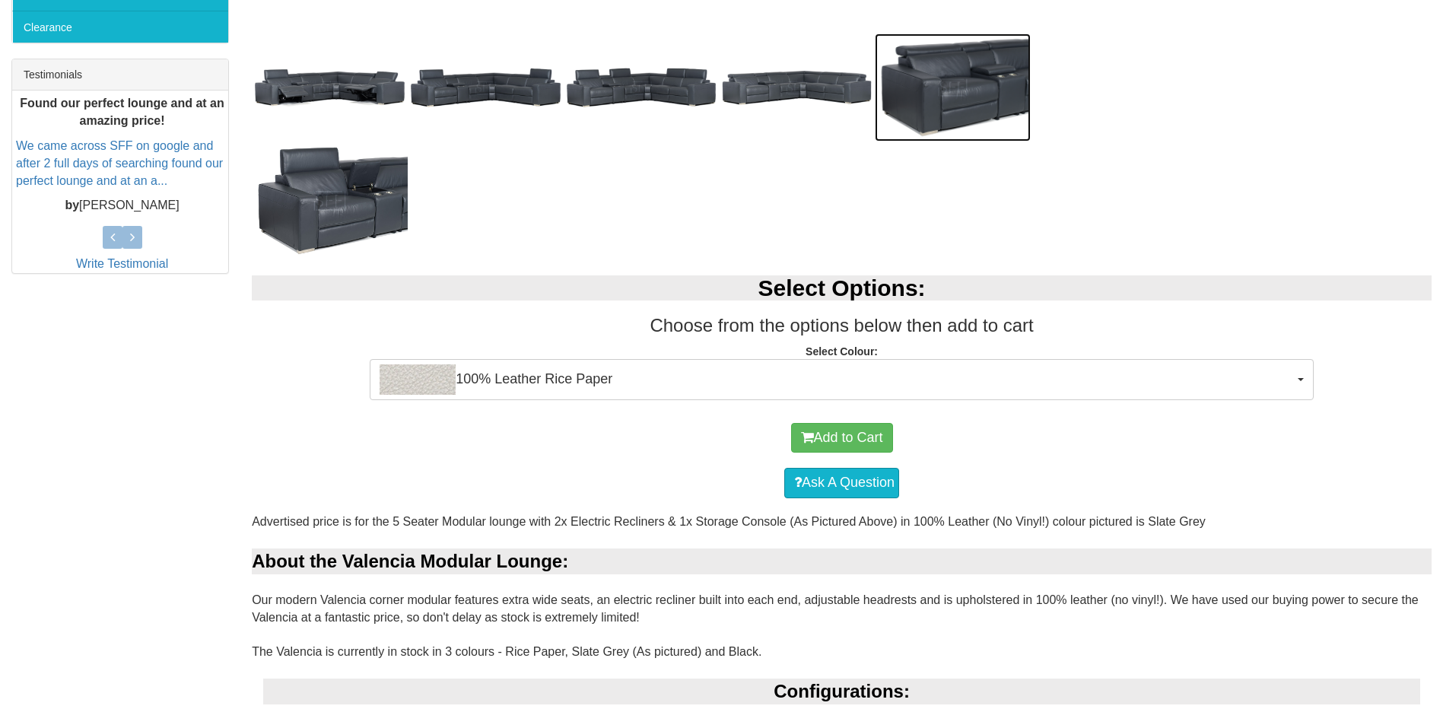
click at [933, 73] on img at bounding box center [953, 87] width 156 height 108
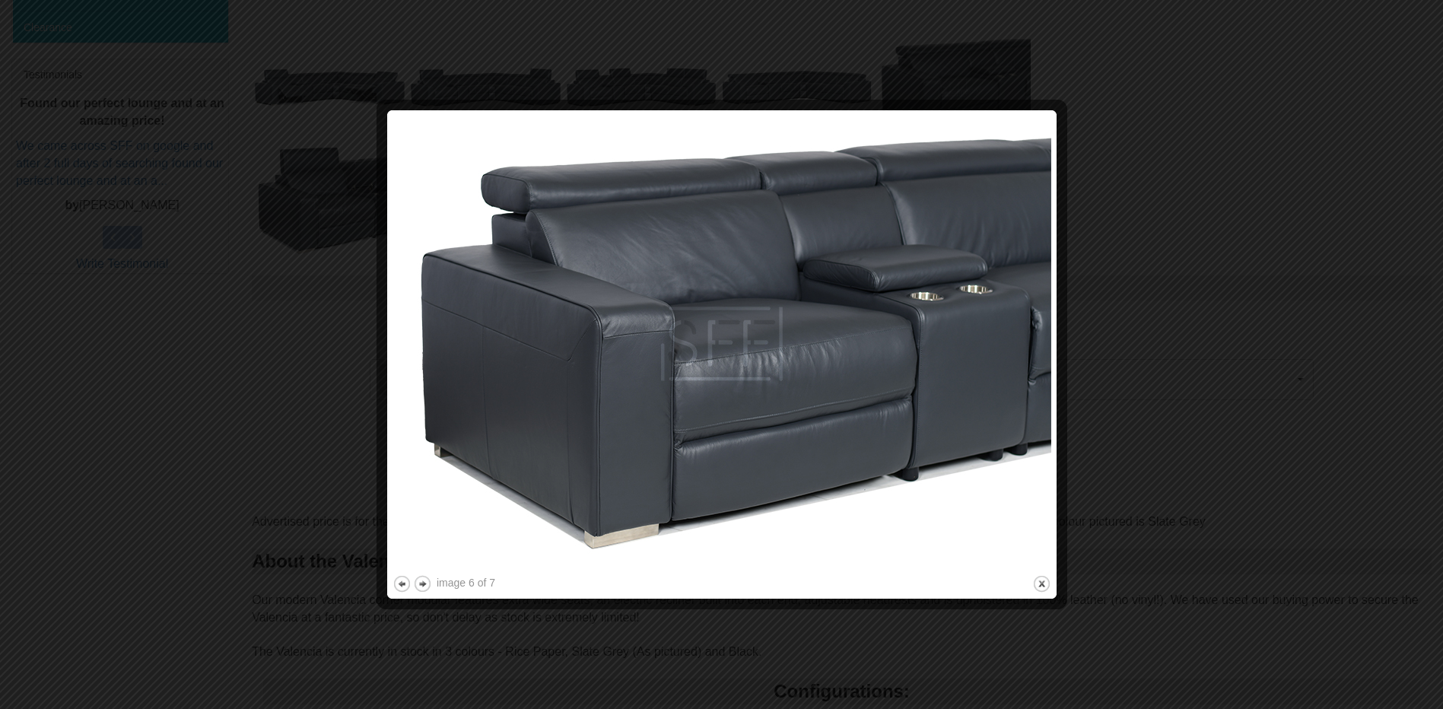
click at [757, 317] on img at bounding box center [722, 344] width 659 height 456
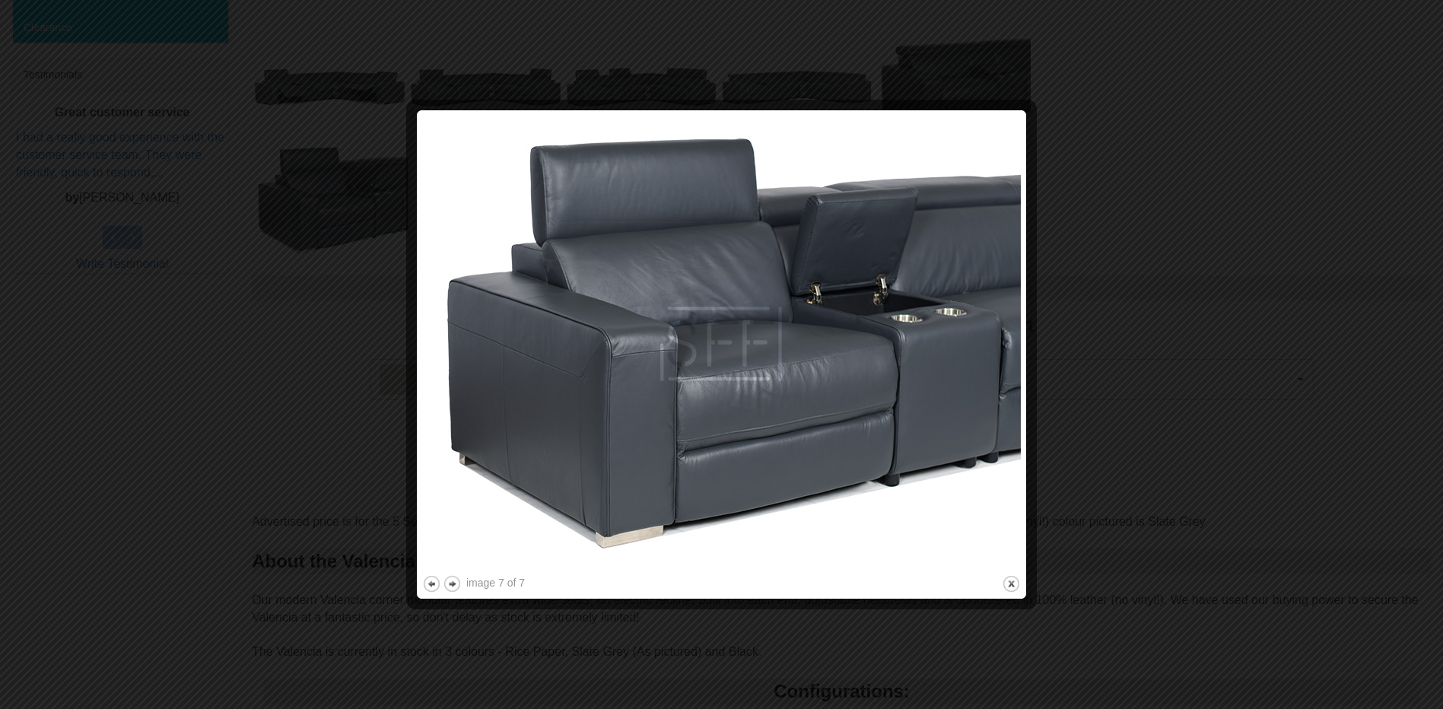
click at [757, 317] on img at bounding box center [721, 344] width 599 height 456
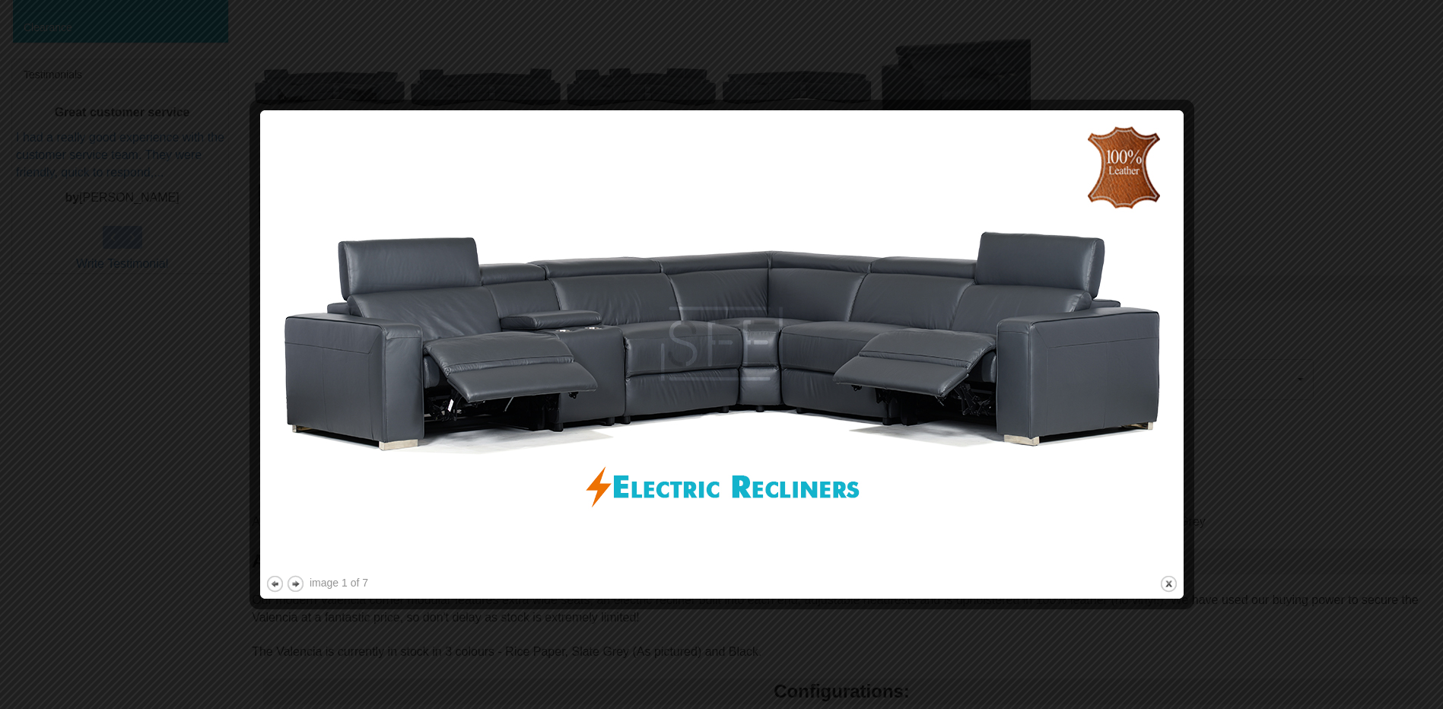
click at [1262, 184] on div at bounding box center [721, 354] width 1443 height 709
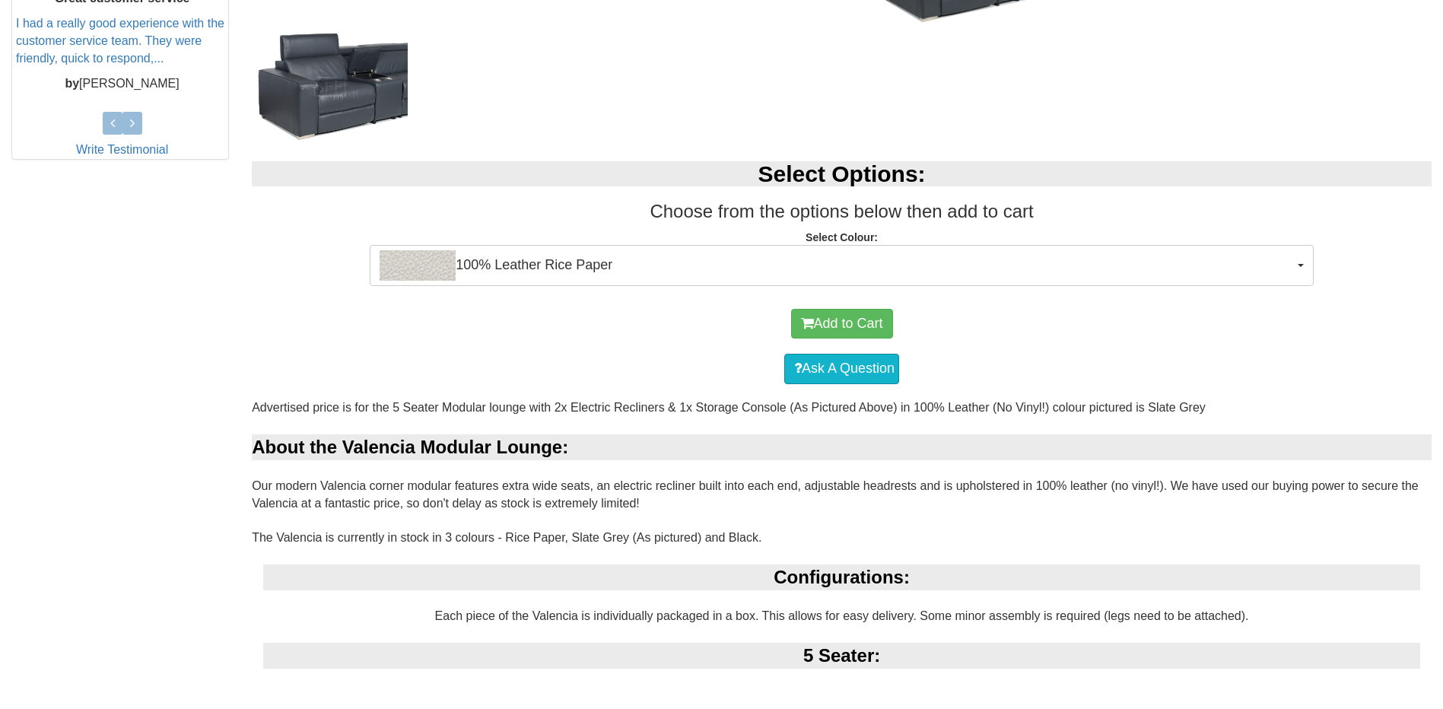
scroll to position [724, 0]
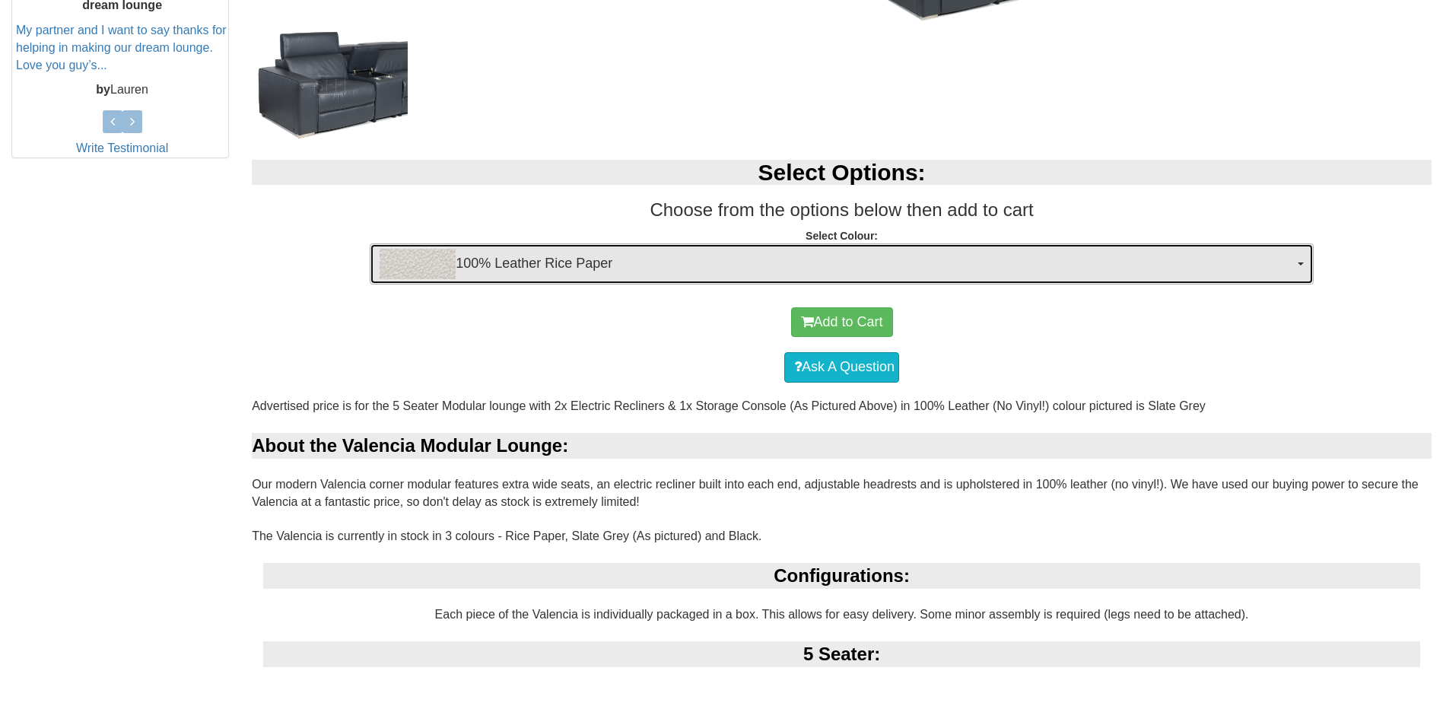
click at [783, 262] on span "100% Leather Rice Paper" at bounding box center [837, 264] width 914 height 30
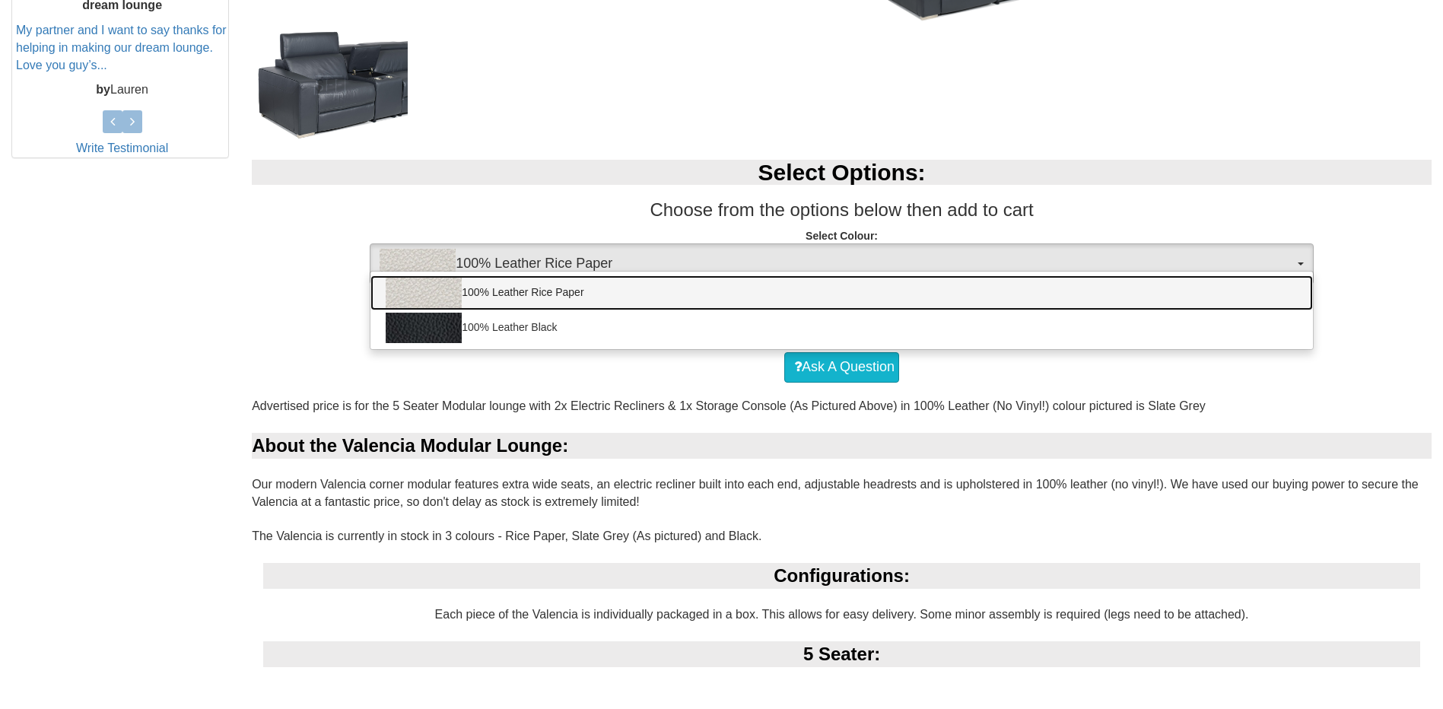
click at [590, 300] on link "100% Leather Rice Paper" at bounding box center [841, 292] width 943 height 35
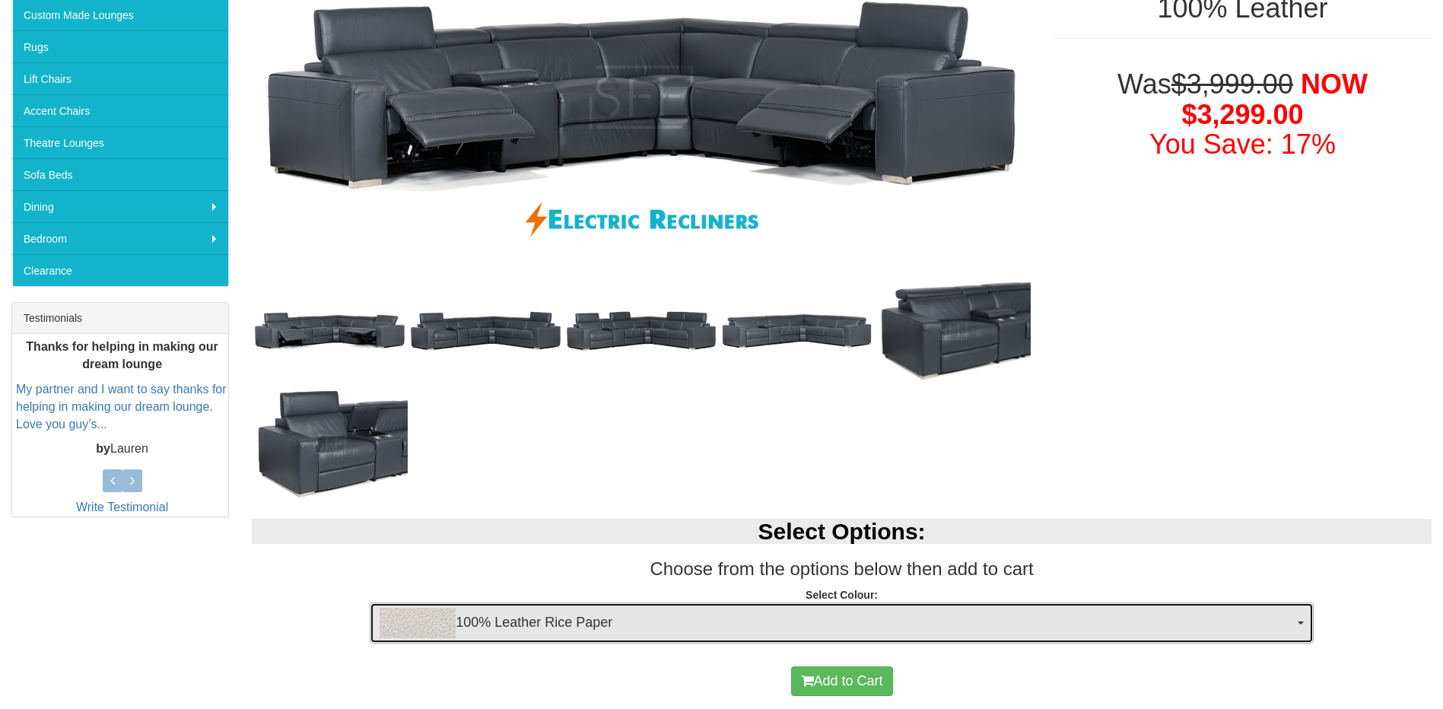
scroll to position [572, 0]
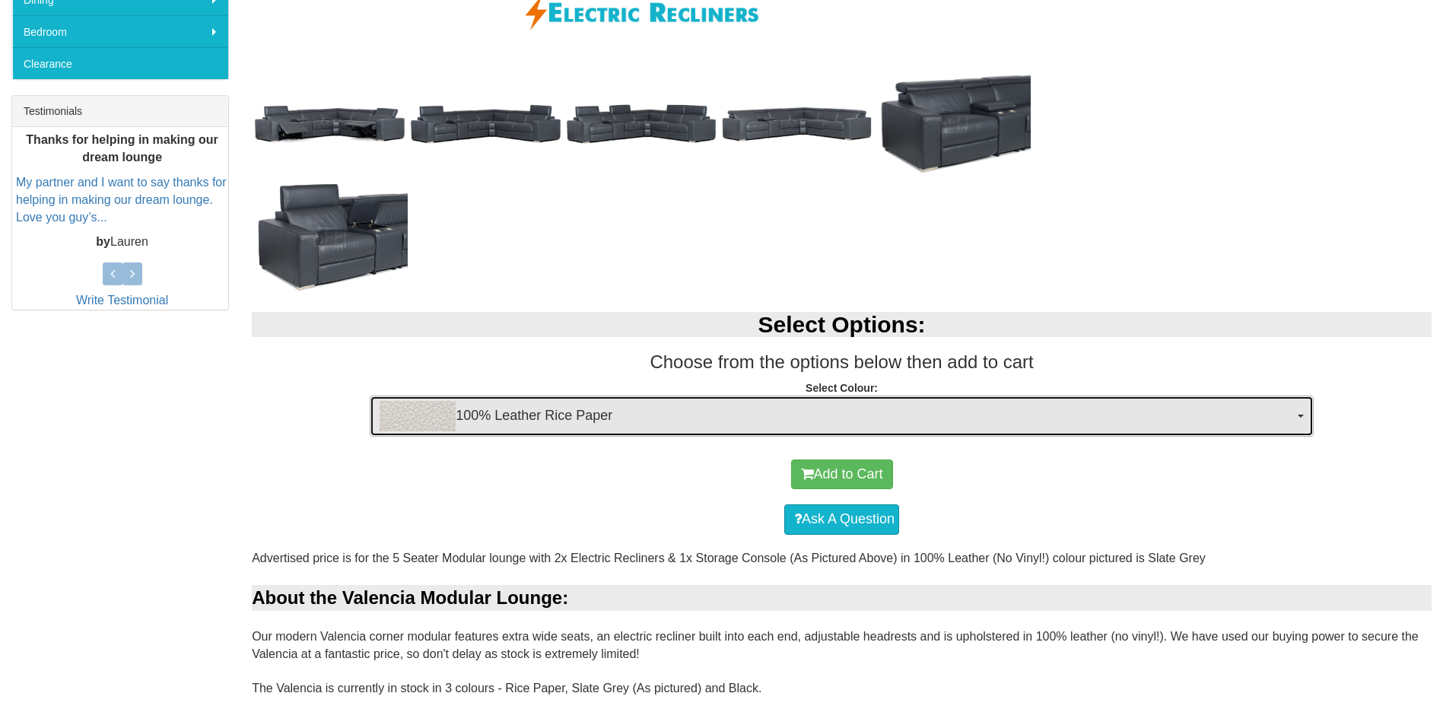
click at [660, 421] on span "100% Leather Rice Paper" at bounding box center [837, 416] width 914 height 30
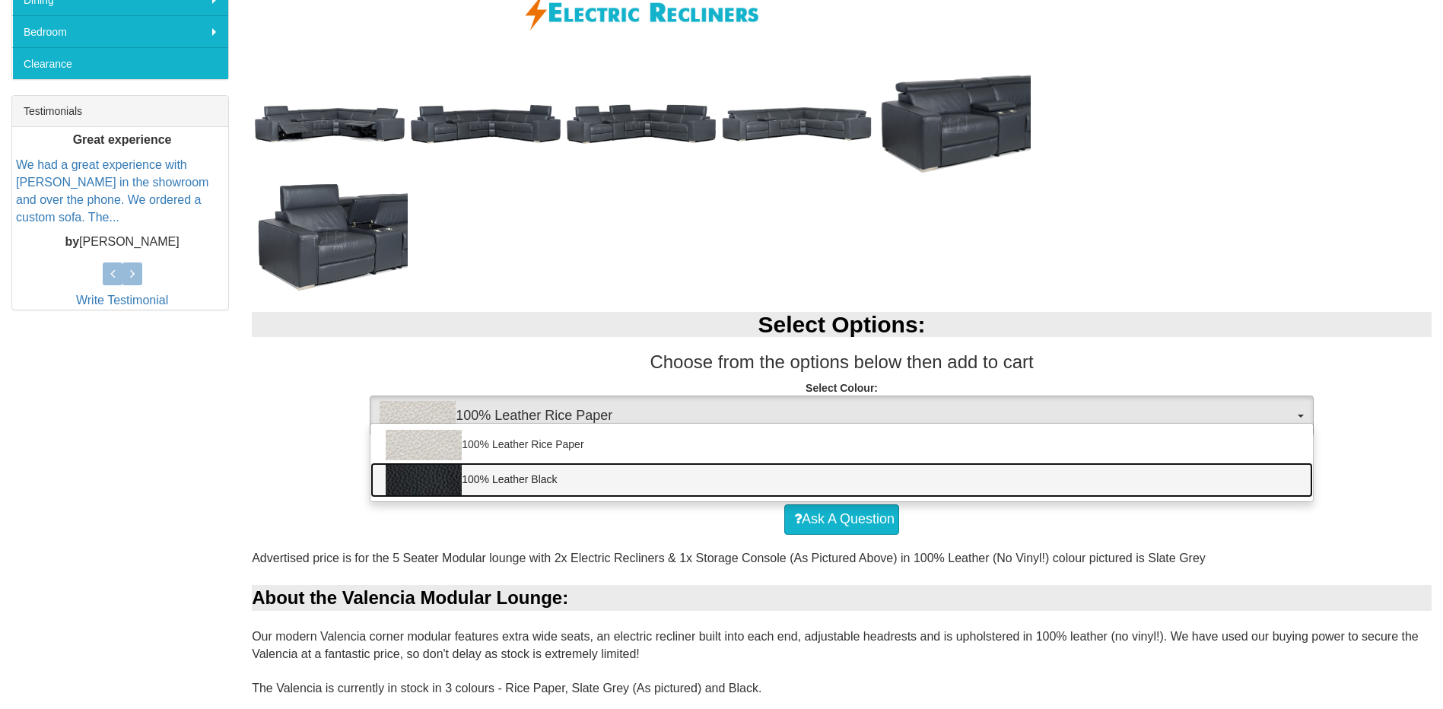
click at [627, 473] on link "100% Leather Black" at bounding box center [841, 480] width 943 height 35
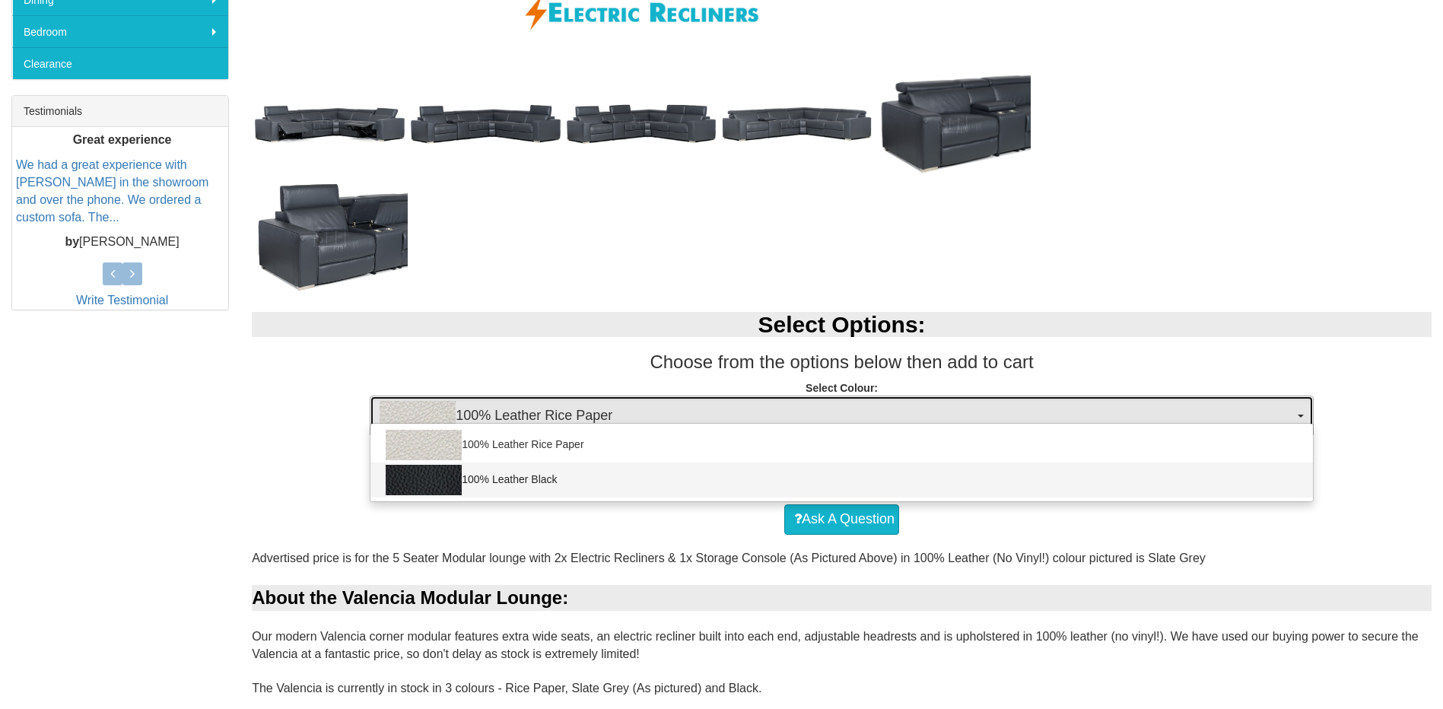
select select "1145"
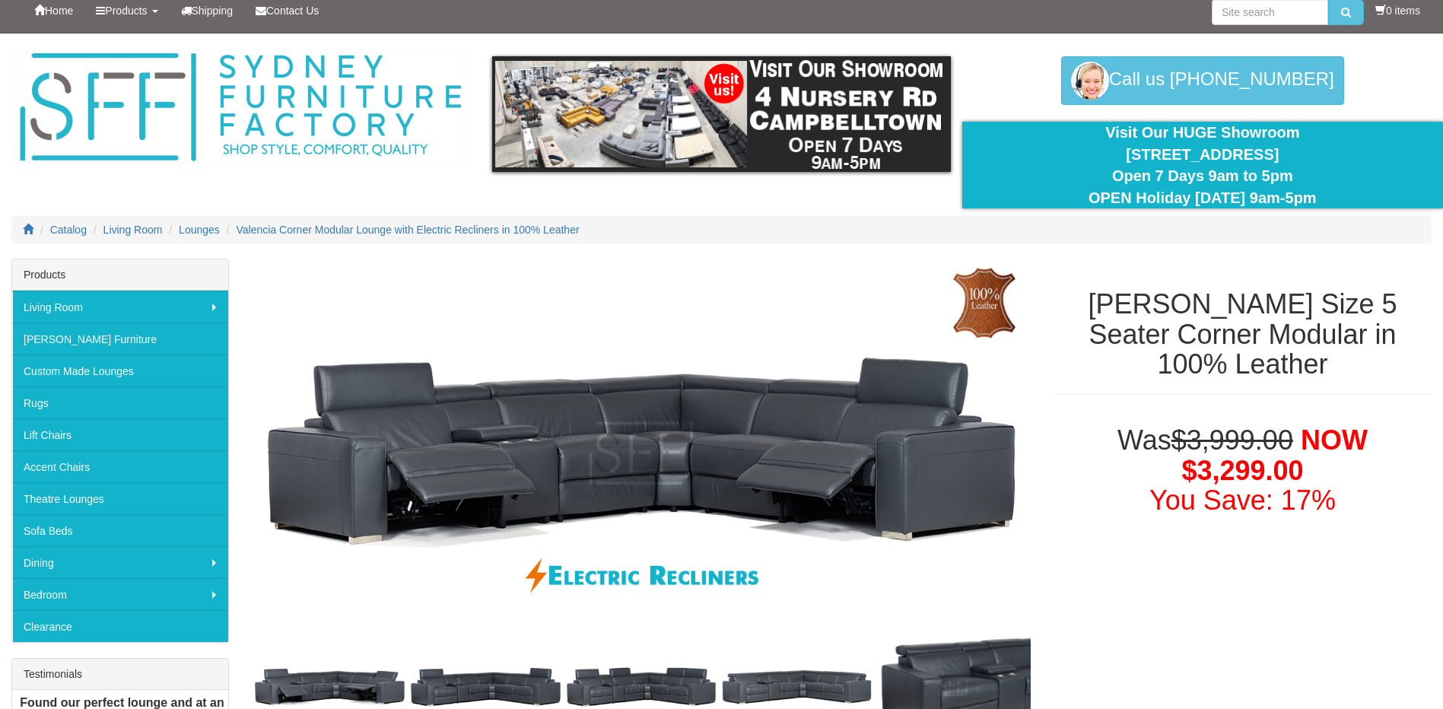
scroll to position [0, 0]
